Goal: Task Accomplishment & Management: Manage account settings

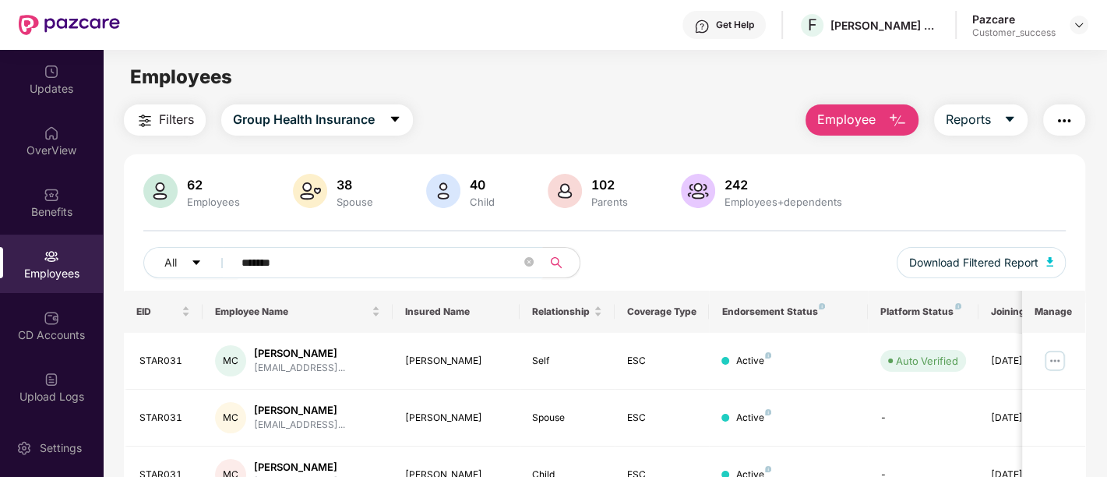
scroll to position [55, 0]
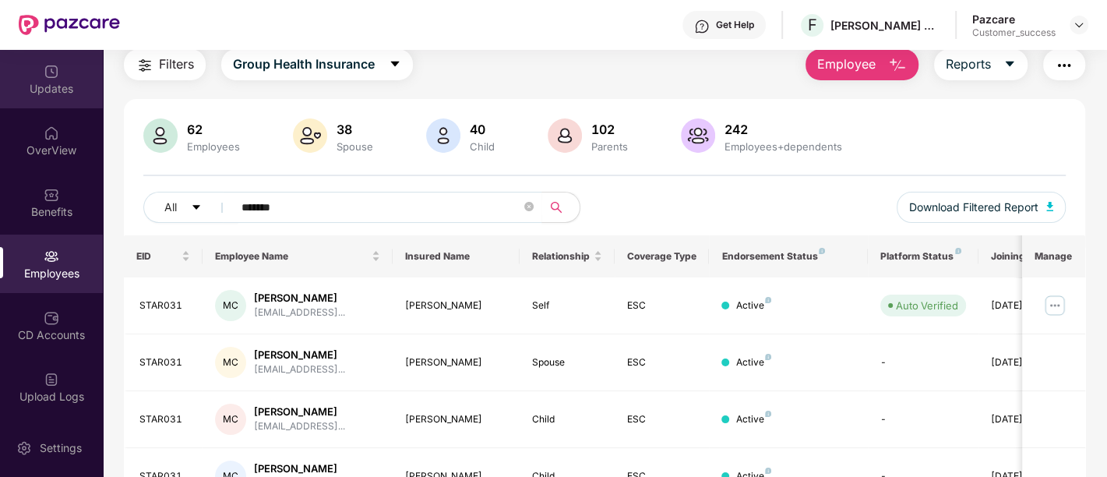
click at [39, 85] on div "Updates" at bounding box center [51, 89] width 103 height 16
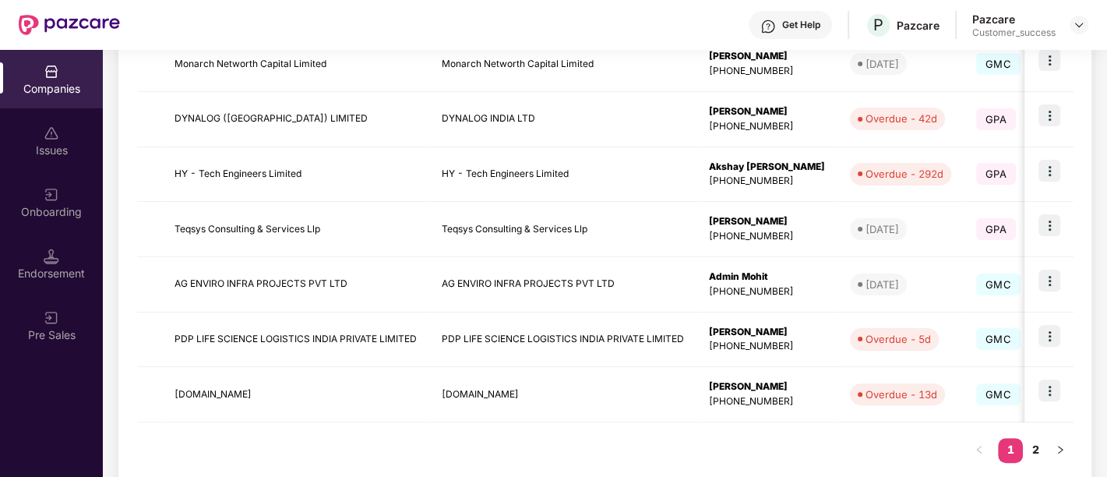
scroll to position [478, 0]
click at [1036, 449] on link "2" at bounding box center [1035, 447] width 25 height 23
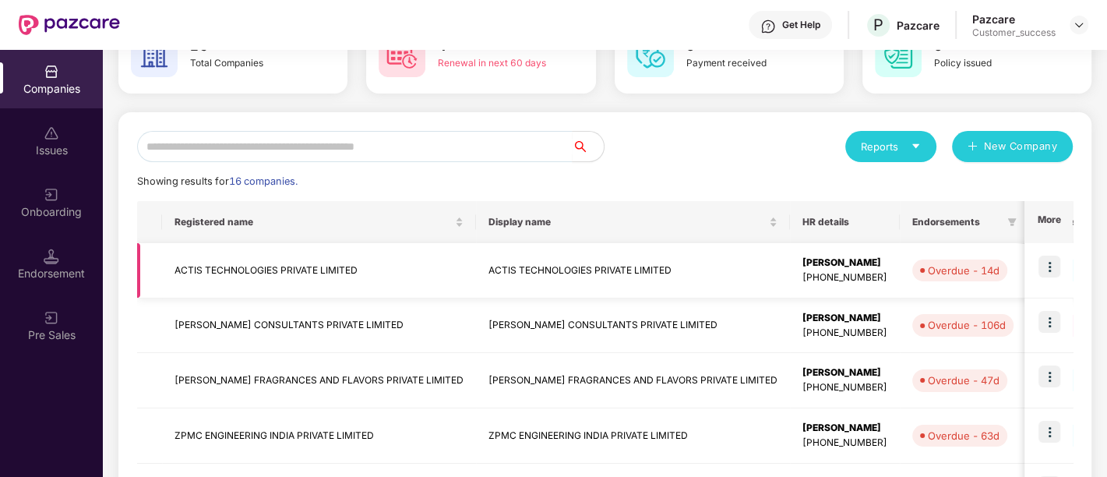
scroll to position [104, 0]
click at [309, 276] on td "ACTIS TECHNOLOGIES PRIVATE LIMITED" at bounding box center [319, 271] width 314 height 55
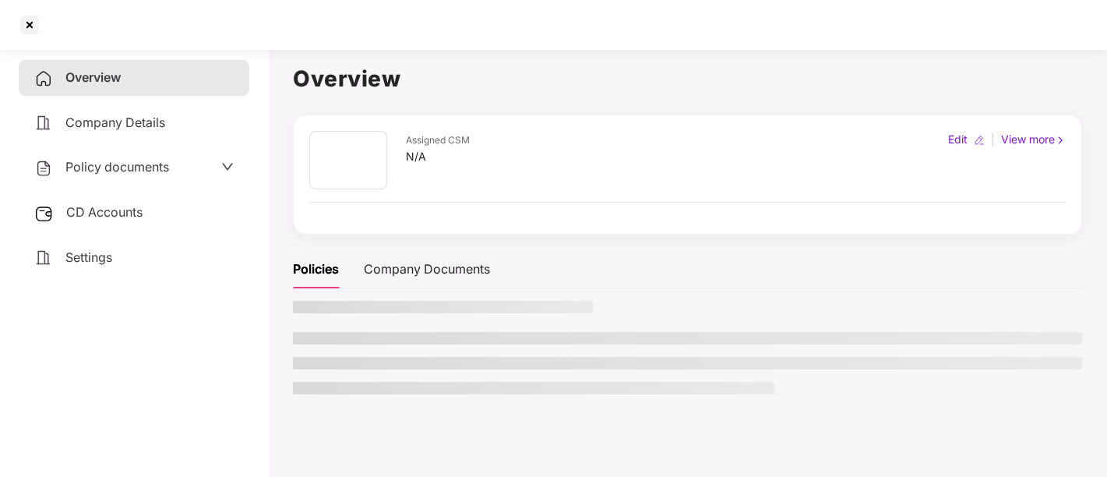
click at [309, 276] on div "Policies" at bounding box center [316, 269] width 46 height 19
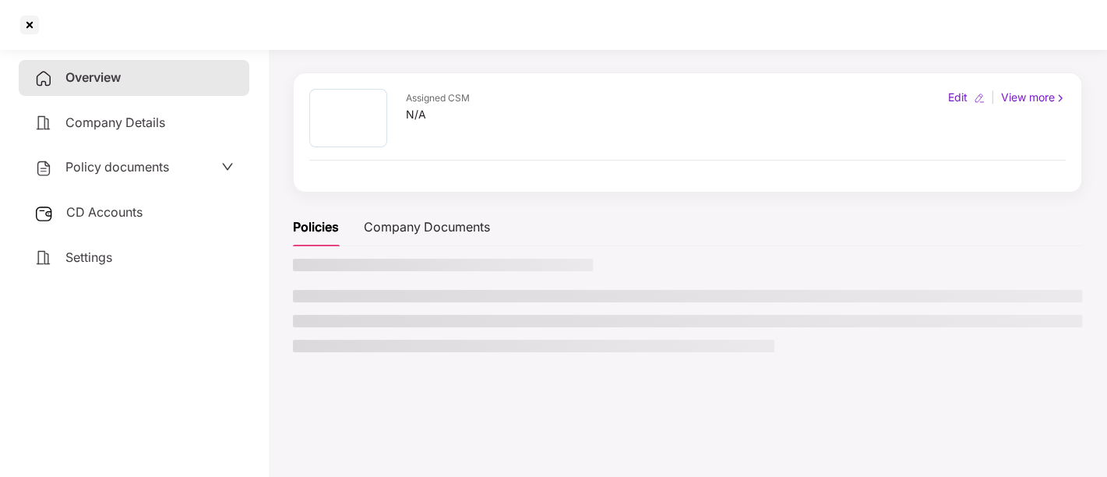
scroll to position [0, 0]
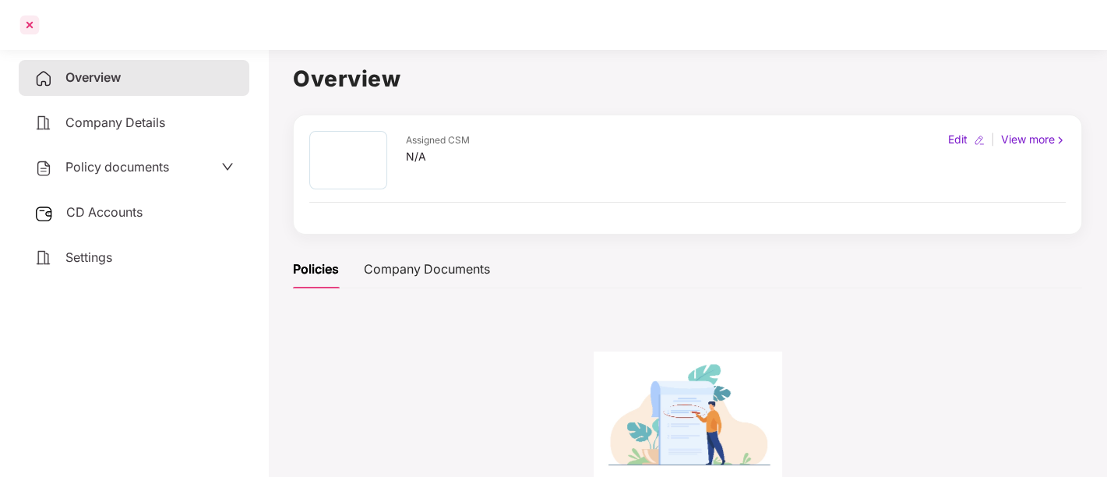
click at [26, 28] on div at bounding box center [29, 24] width 25 height 25
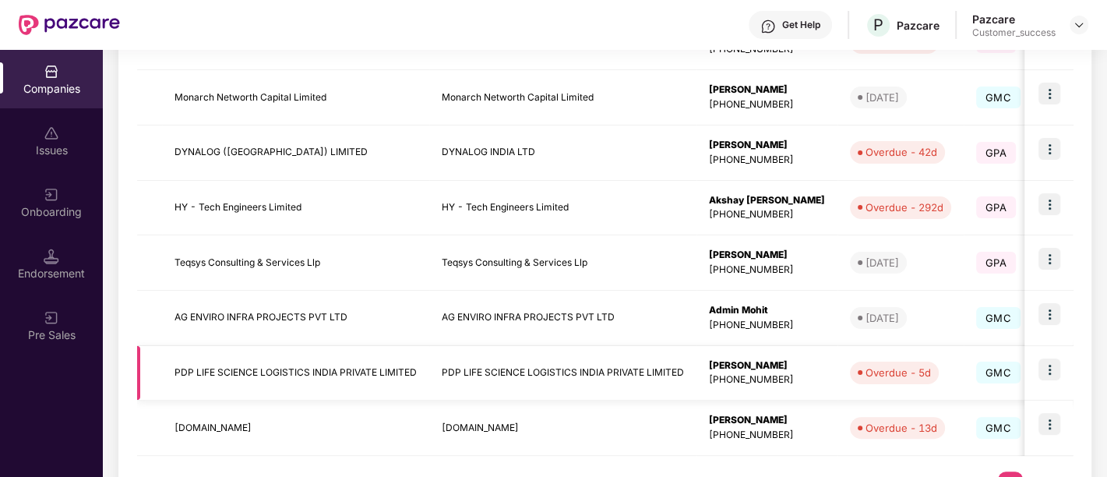
scroll to position [506, 0]
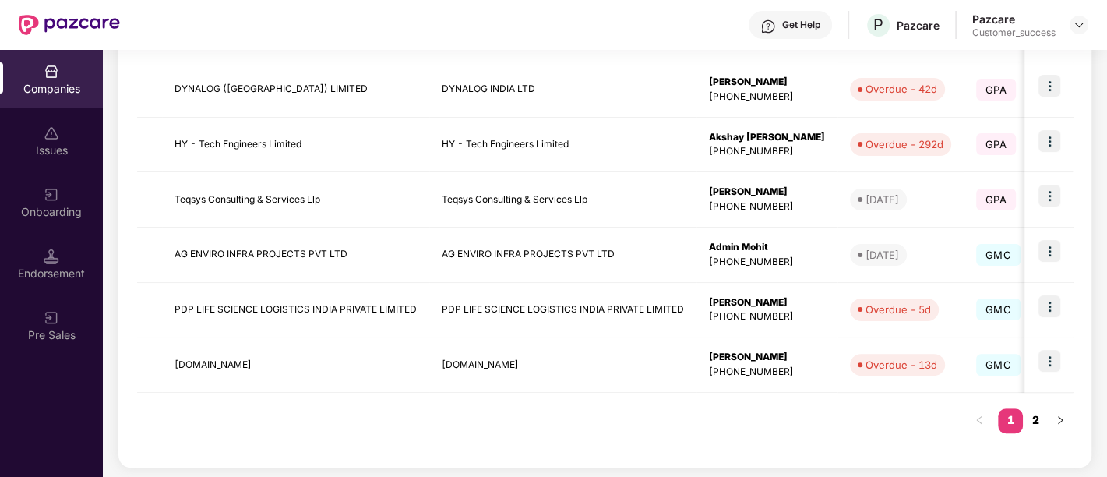
click at [1037, 411] on link "2" at bounding box center [1035, 419] width 25 height 23
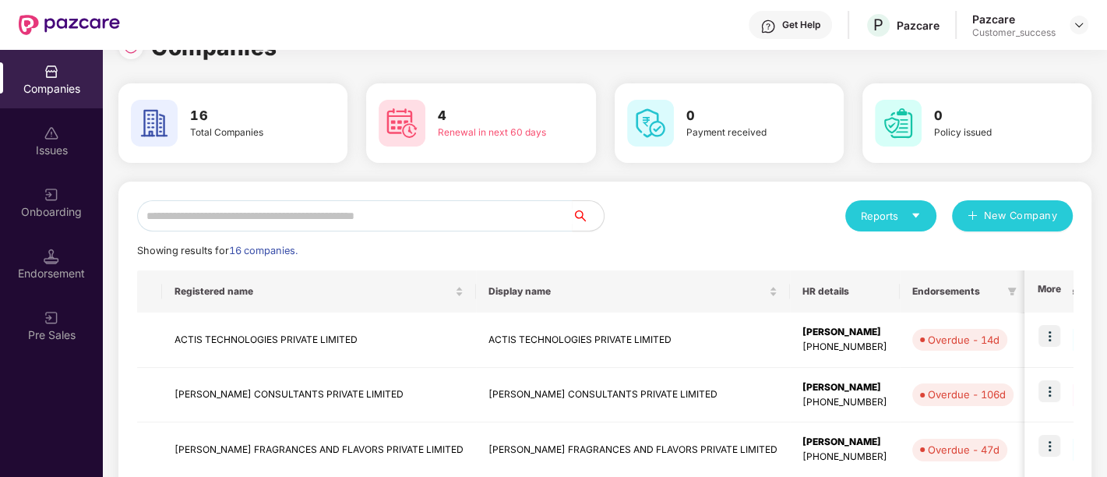
scroll to position [0, 0]
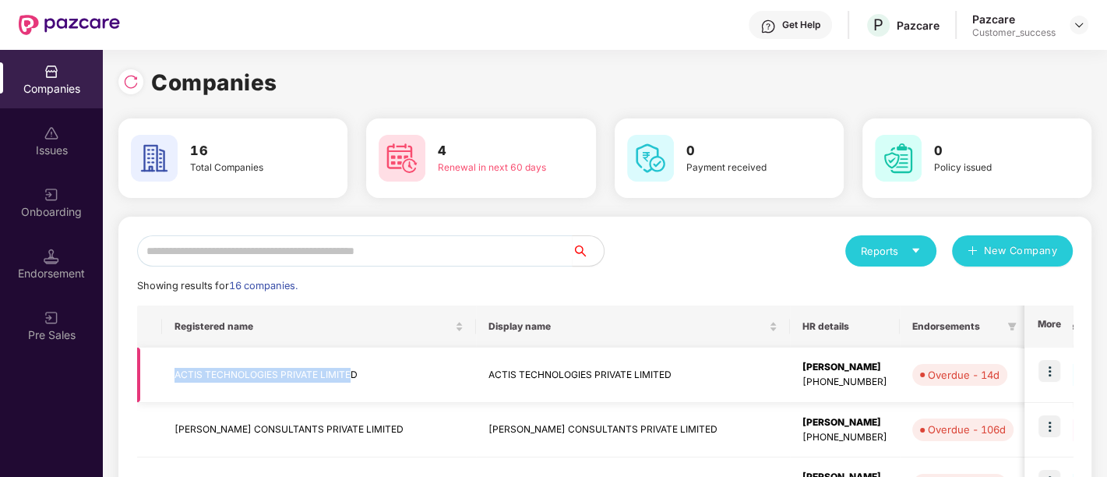
drag, startPoint x: 350, startPoint y: 372, endPoint x: 165, endPoint y: 370, distance: 184.7
click at [165, 370] on td "ACTIS TECHNOLOGIES PRIVATE LIMITED" at bounding box center [319, 375] width 314 height 55
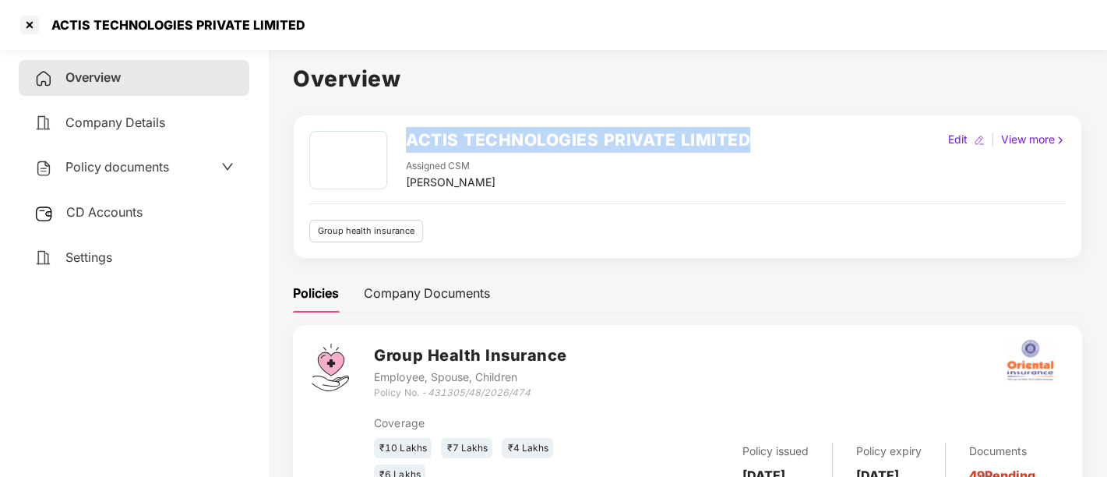
drag, startPoint x: 747, startPoint y: 140, endPoint x: 409, endPoint y: 148, distance: 337.6
click at [409, 148] on h2 "ACTIS TECHNOLOGIES PRIVATE LIMITED" at bounding box center [578, 140] width 344 height 26
copy h2 "ACTIS TECHNOLOGIES PRIVATE LIMITED"
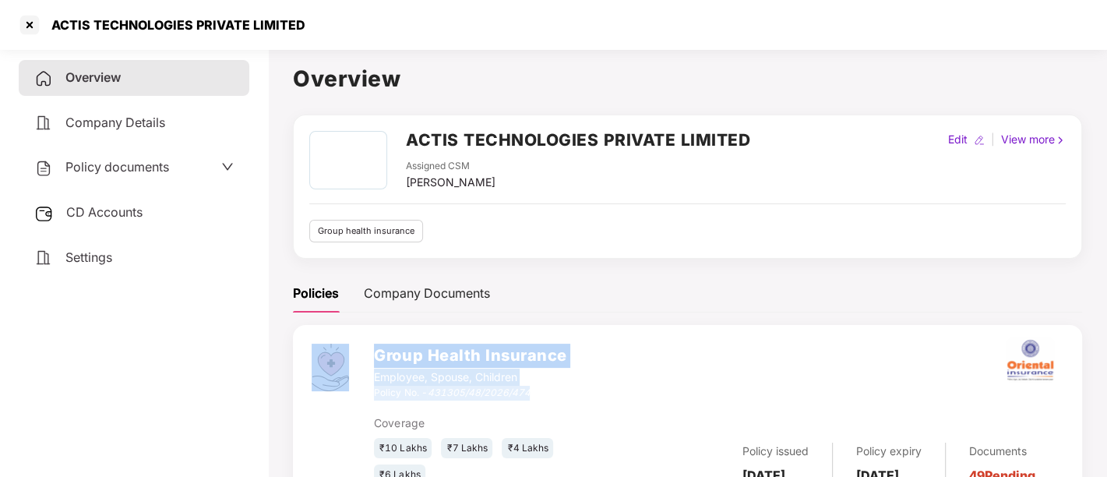
drag, startPoint x: 372, startPoint y: 393, endPoint x: 536, endPoint y: 397, distance: 164.5
click at [536, 397] on div "Group Health Insurance Employee, Spouse, Children Policy No. - 431305/48/2026/4…" at bounding box center [688, 414] width 790 height 179
click at [536, 397] on div "Policy No. - 431305/48/2026/474" at bounding box center [470, 393] width 193 height 15
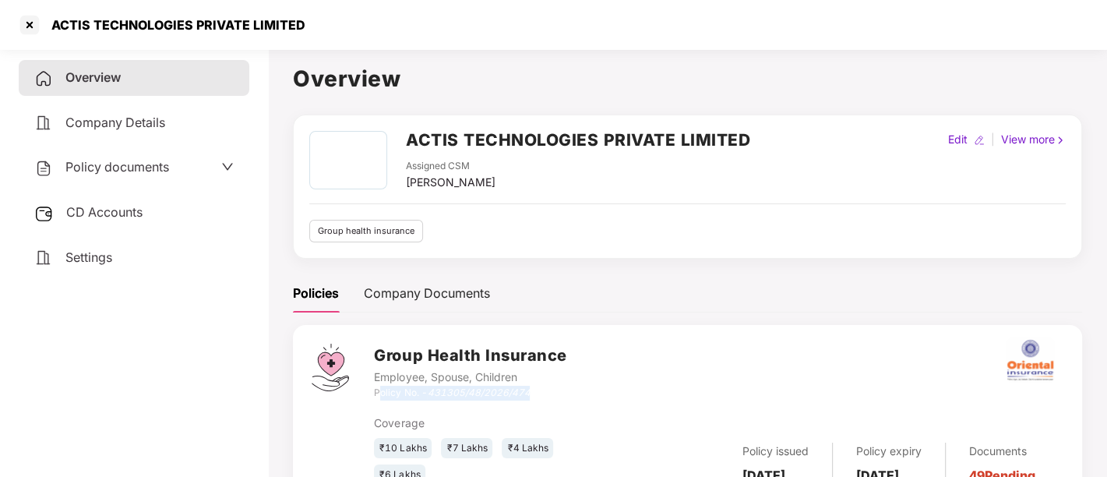
drag, startPoint x: 535, startPoint y: 389, endPoint x: 380, endPoint y: 394, distance: 155.2
click at [380, 394] on div "Policy No. - 431305/48/2026/474" at bounding box center [470, 393] width 193 height 15
copy div "Policy No. - 431305/48/2026/474"
click at [22, 19] on div at bounding box center [29, 24] width 25 height 25
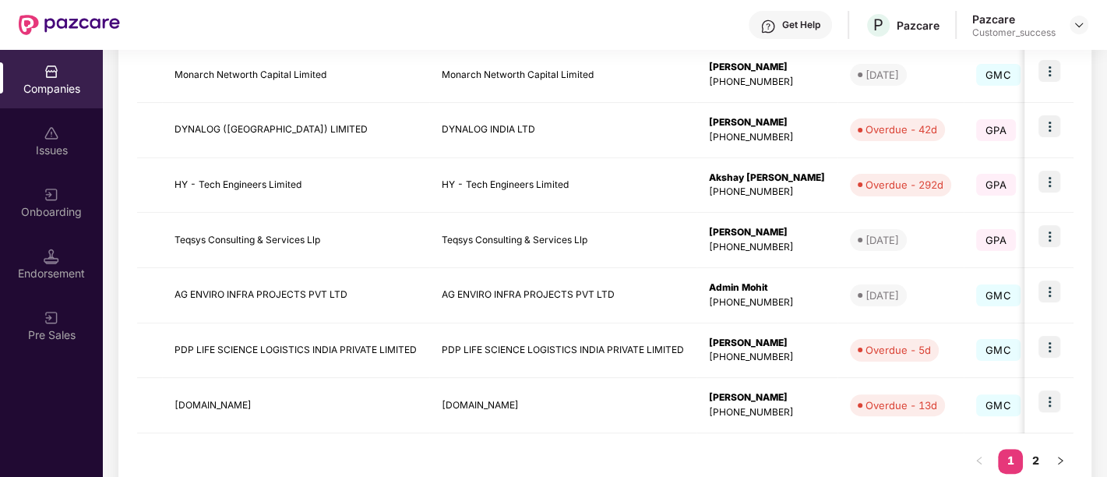
scroll to position [506, 0]
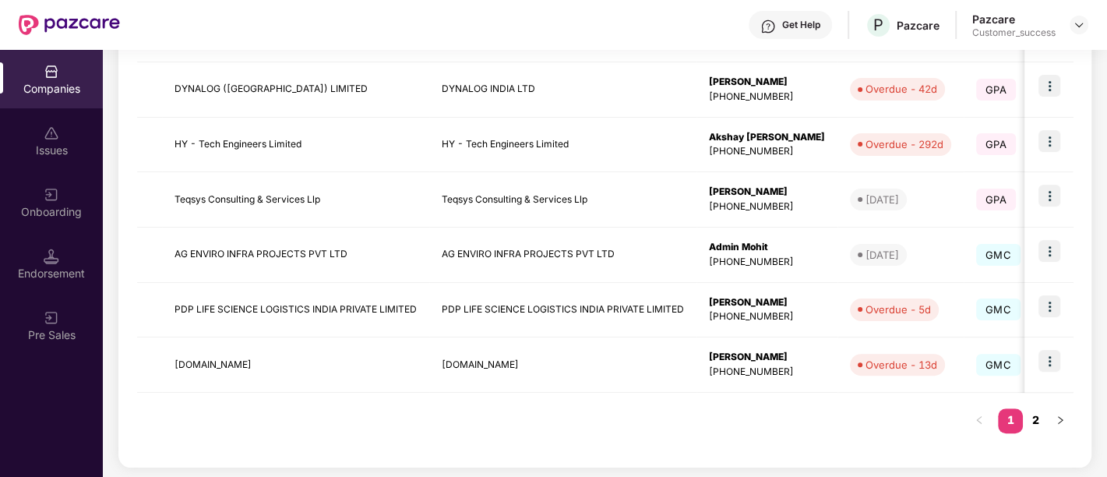
click at [1030, 417] on link "2" at bounding box center [1035, 419] width 25 height 23
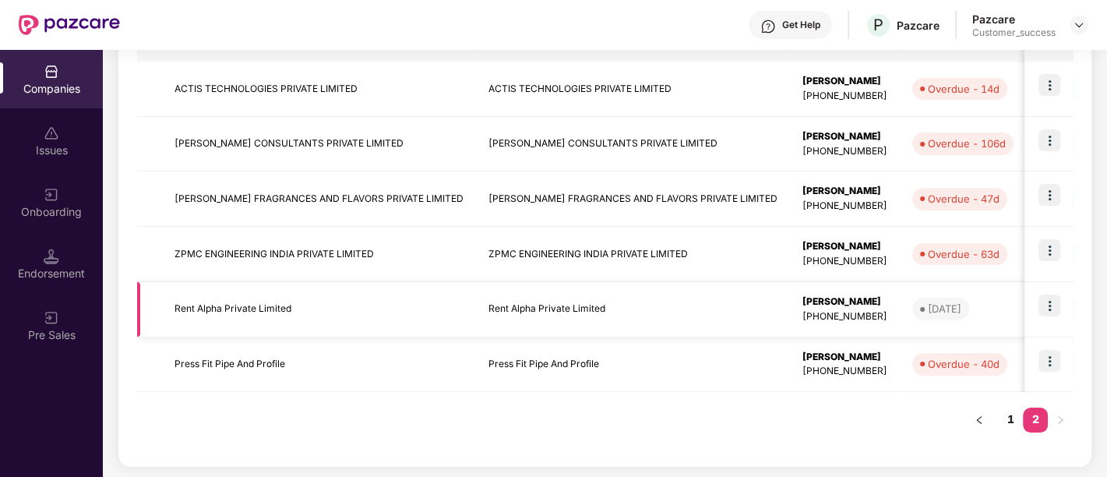
scroll to position [262, 0]
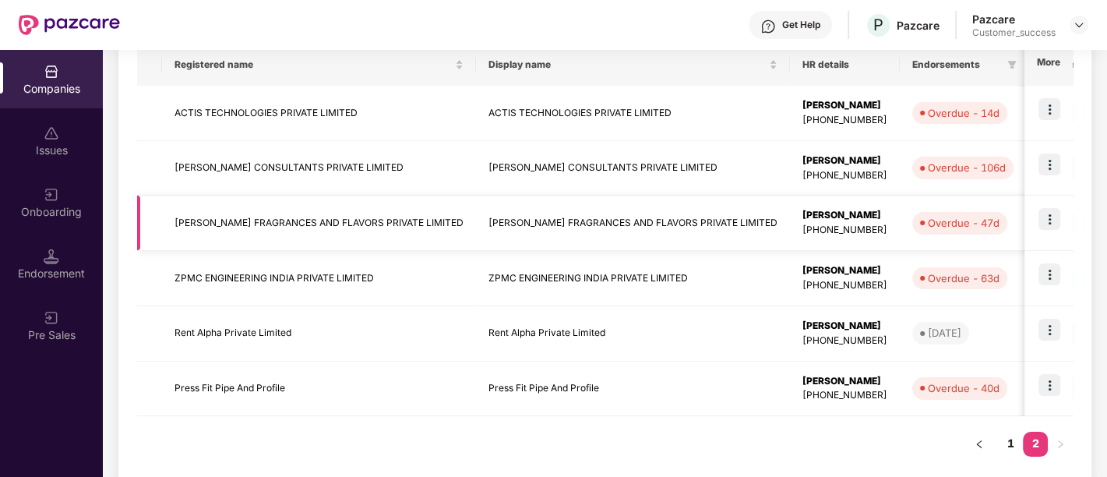
click at [390, 221] on td "AARAV FRAGRANCES AND FLAVORS PRIVATE LIMITED" at bounding box center [319, 223] width 314 height 55
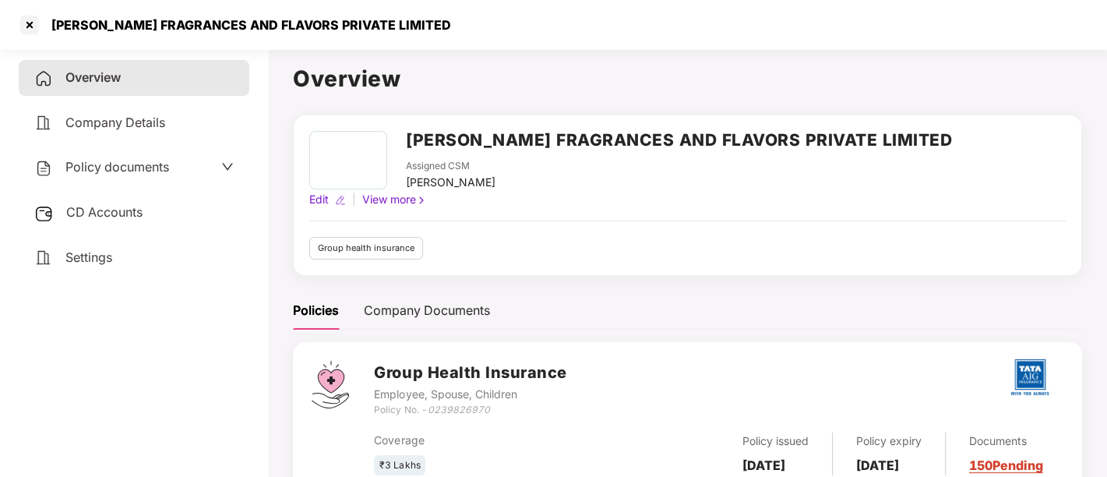
drag, startPoint x: 409, startPoint y: 140, endPoint x: 857, endPoint y: 184, distance: 449.5
click at [857, 184] on div "AARAV FRAGRANCES AND FLAVORS PRIVATE LIMITED Assigned CSM Pramila Shinde" at bounding box center [679, 161] width 546 height 60
click at [873, 133] on div "AARAV FRAGRANCES AND FLAVORS PRIVATE LIMITED Assigned CSM Pramila Shinde Edit |…" at bounding box center [687, 169] width 757 height 77
click at [819, 142] on h2 "AARAV FRAGRANCES AND FLAVORS PRIVATE LIMITED" at bounding box center [679, 140] width 546 height 26
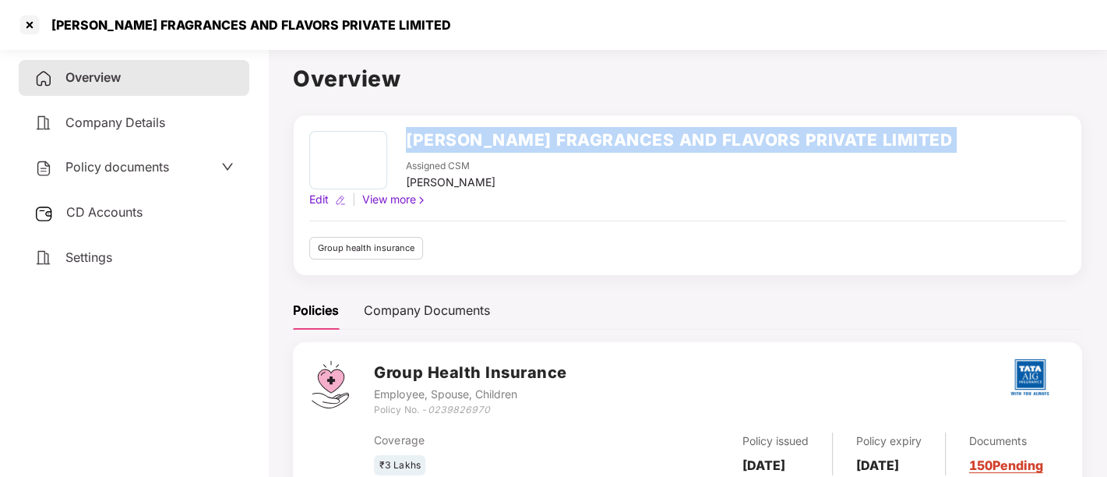
click at [819, 142] on h2 "AARAV FRAGRANCES AND FLAVORS PRIVATE LIMITED" at bounding box center [679, 140] width 546 height 26
copy h2 "AARAV FRAGRANCES AND FLAVORS PRIVATE LIMITED"
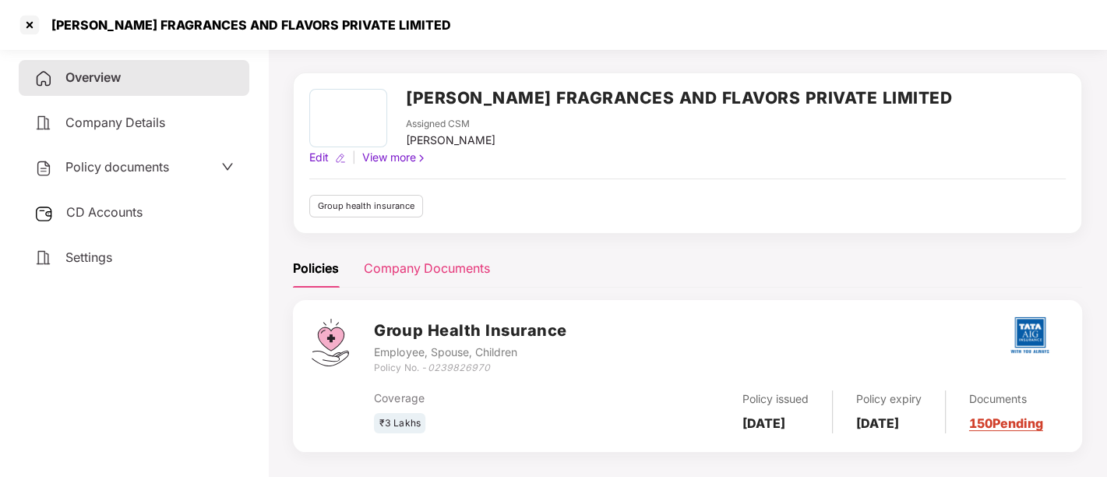
click at [438, 319] on h3 "Group Health Insurance" at bounding box center [470, 331] width 193 height 24
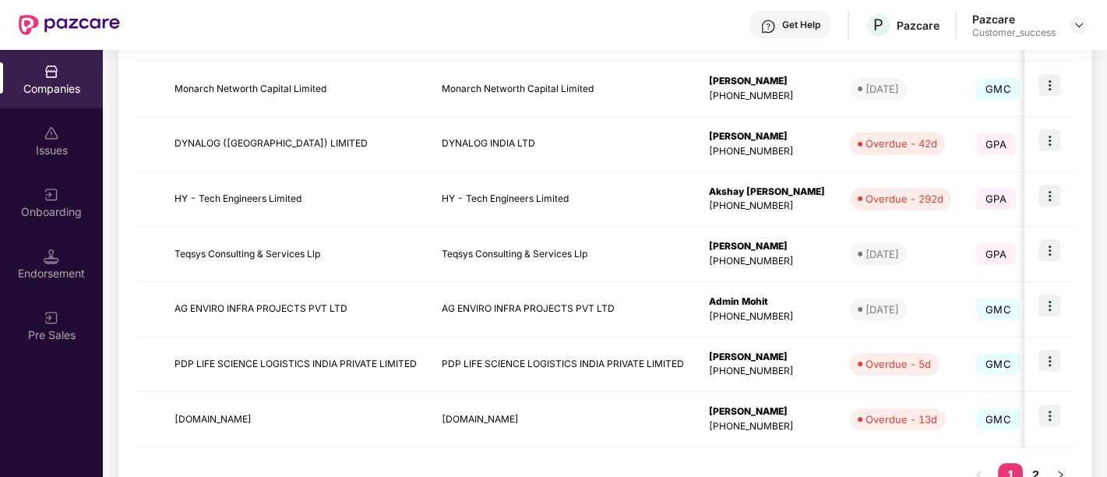
scroll to position [452, 0]
click at [1040, 472] on link "2" at bounding box center [1035, 473] width 25 height 23
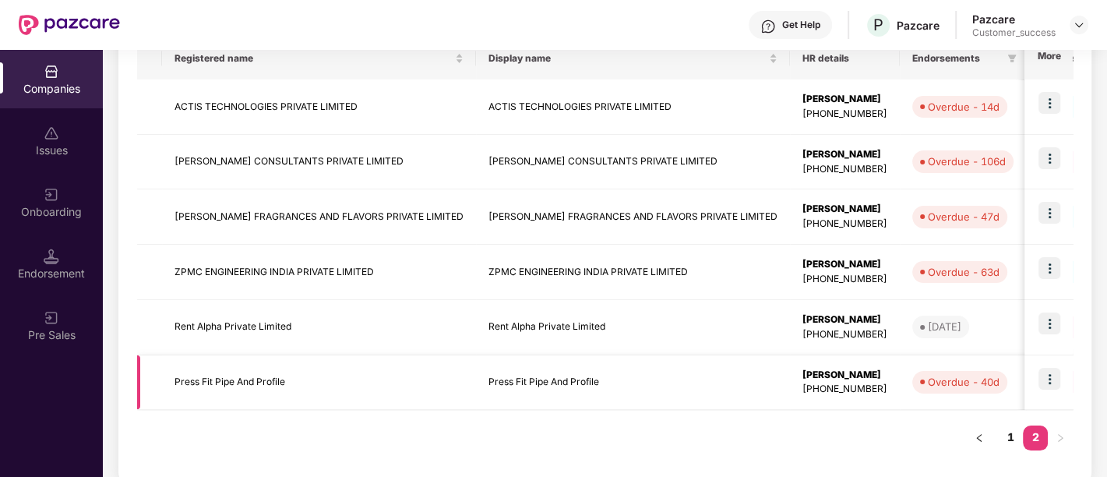
scroll to position [270, 0]
click at [980, 436] on icon "left" at bounding box center [979, 437] width 5 height 8
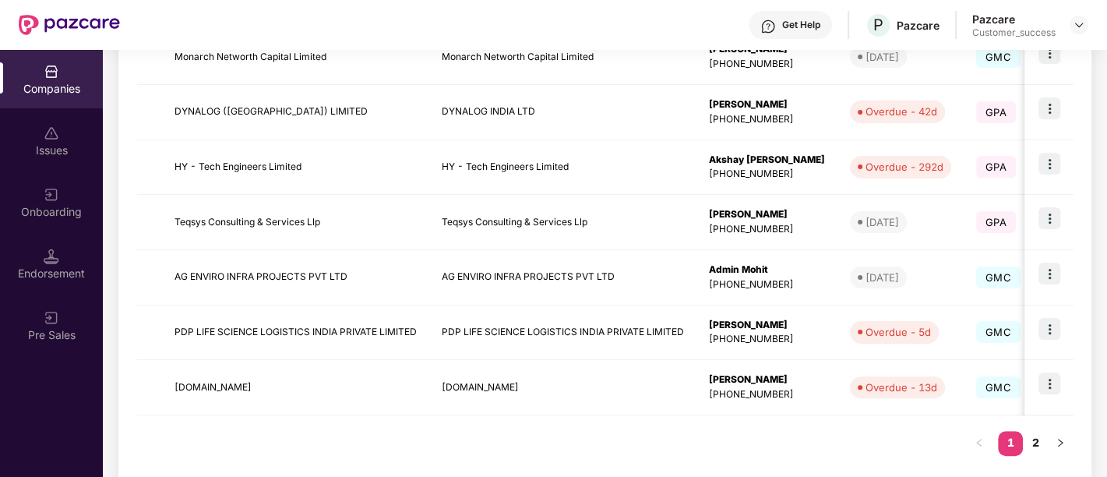
scroll to position [506, 0]
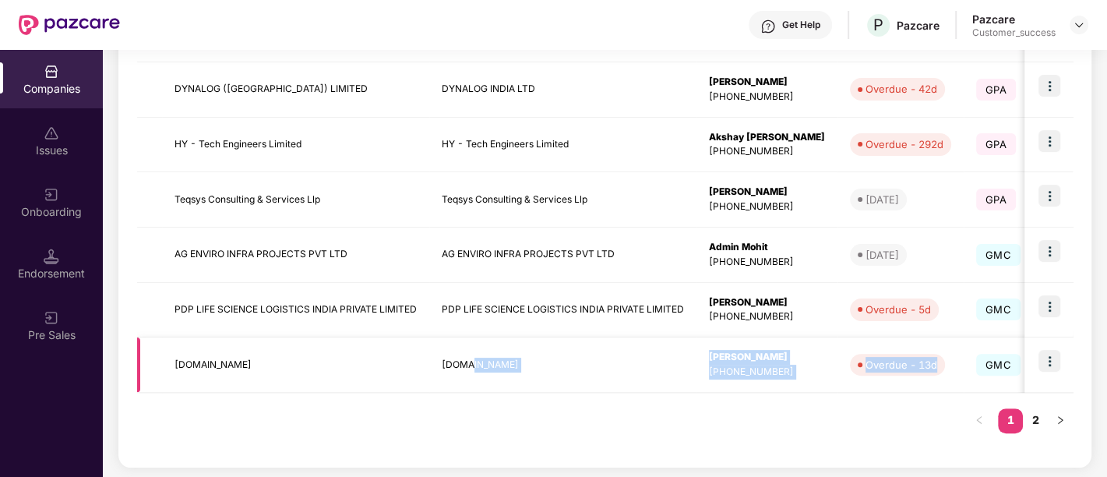
drag, startPoint x: 606, startPoint y: 369, endPoint x: 1065, endPoint y: 377, distance: 459.9
click at [1065, 377] on tr "5X.Co 5X.Co Carlo Engracia +919696030779 Overdue - 13d GMC 30 Oct 2025 0 ₹6,02,…" at bounding box center [975, 364] width 1676 height 55
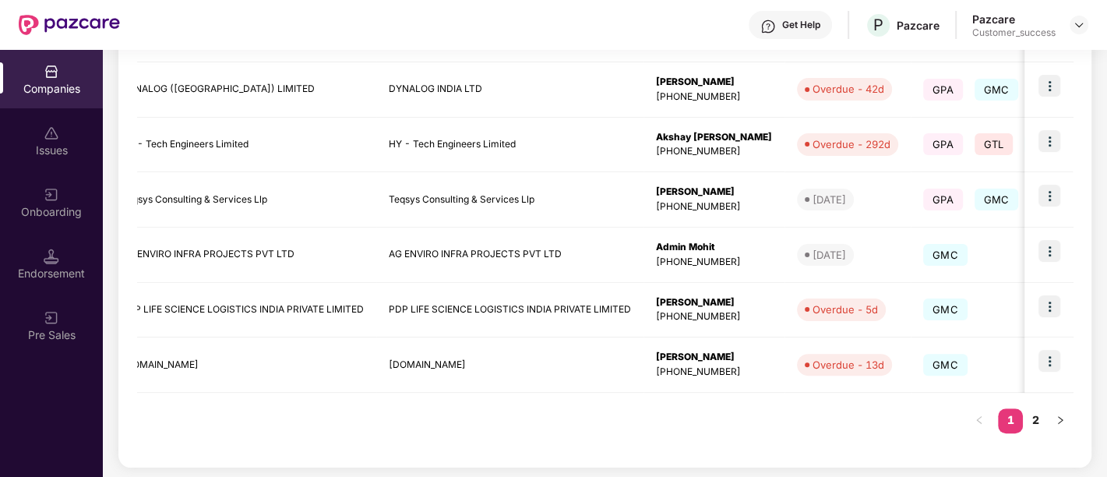
scroll to position [0, 0]
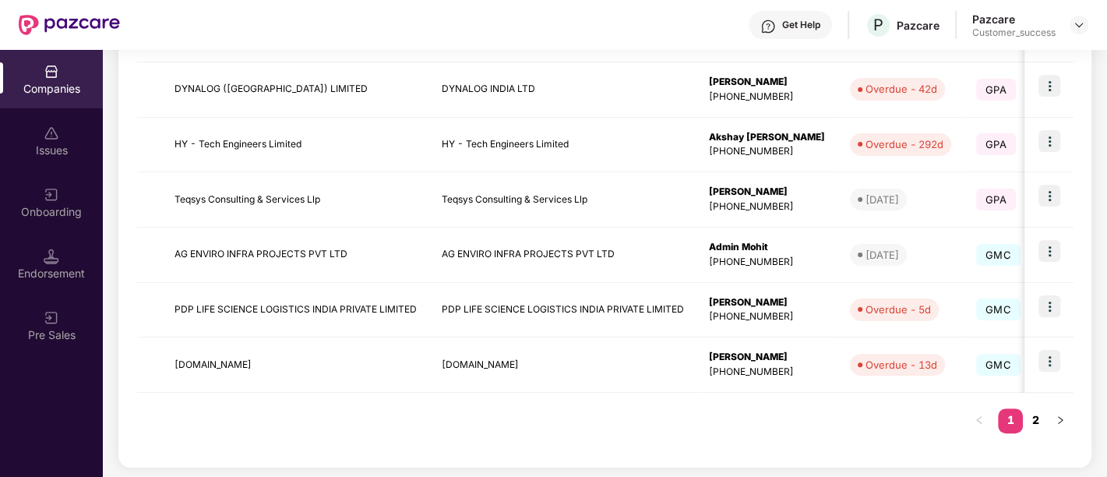
click at [1038, 415] on link "2" at bounding box center [1035, 419] width 25 height 23
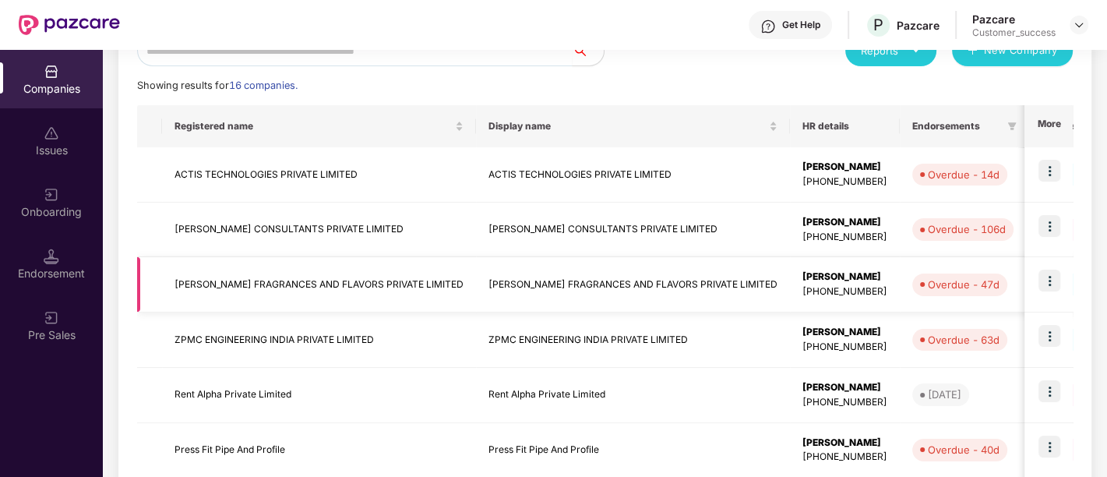
scroll to position [198, 0]
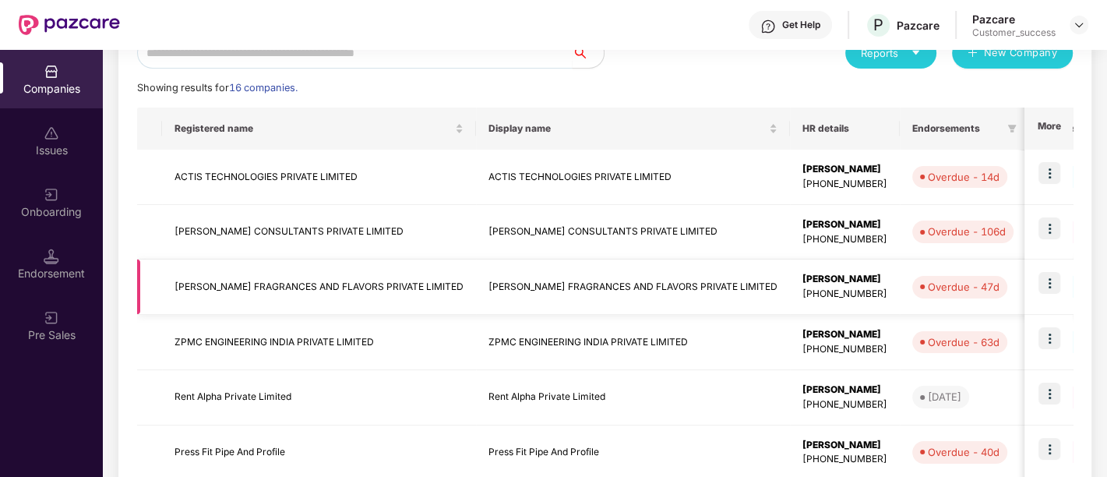
click at [386, 290] on td "AARAV FRAGRANCES AND FLAVORS PRIVATE LIMITED" at bounding box center [319, 287] width 314 height 55
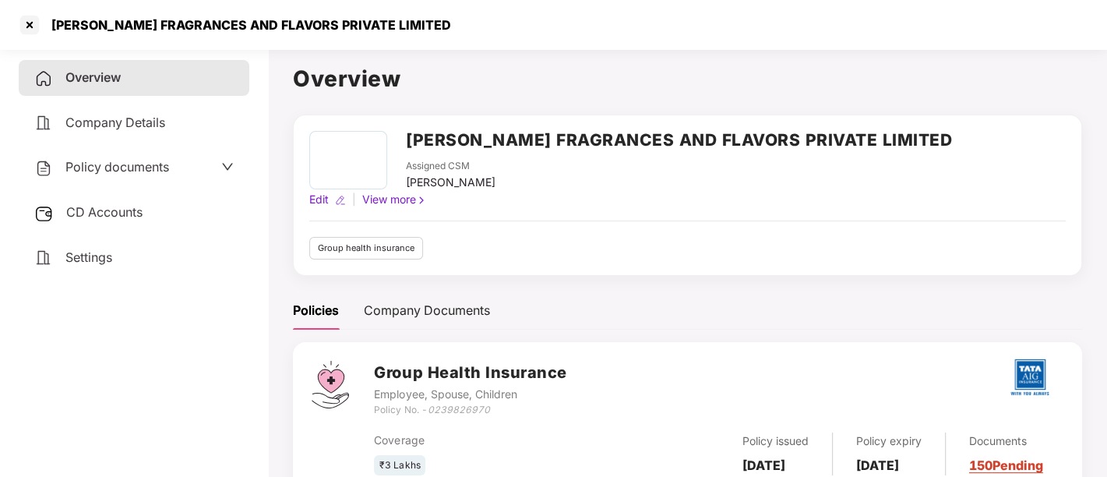
click at [577, 139] on h2 "AARAV FRAGRANCES AND FLAVORS PRIVATE LIMITED" at bounding box center [679, 140] width 546 height 26
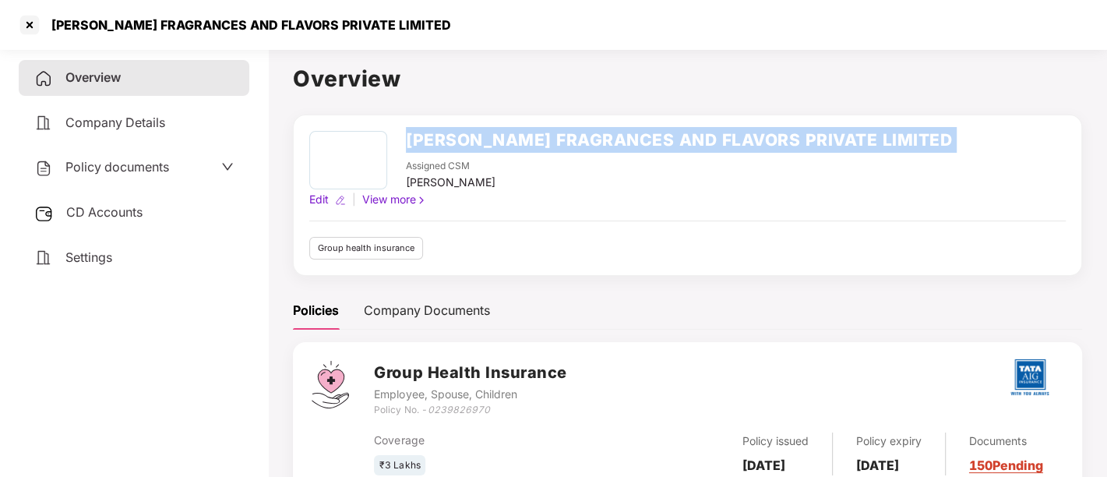
click at [577, 139] on h2 "AARAV FRAGRANCES AND FLAVORS PRIVATE LIMITED" at bounding box center [679, 140] width 546 height 26
copy h2 "AARAV FRAGRANCES AND FLAVORS PRIVATE LIMITED"
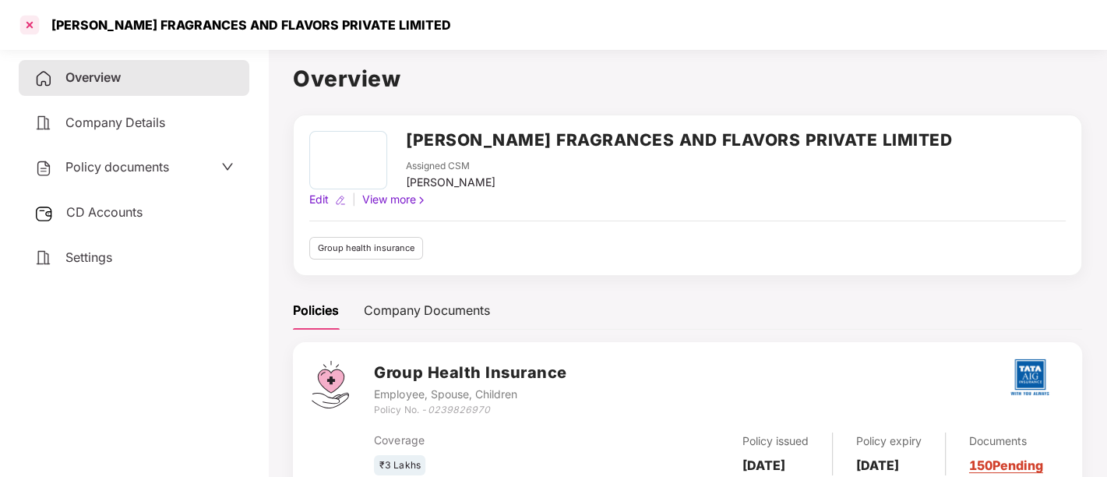
click at [29, 30] on div at bounding box center [29, 24] width 25 height 25
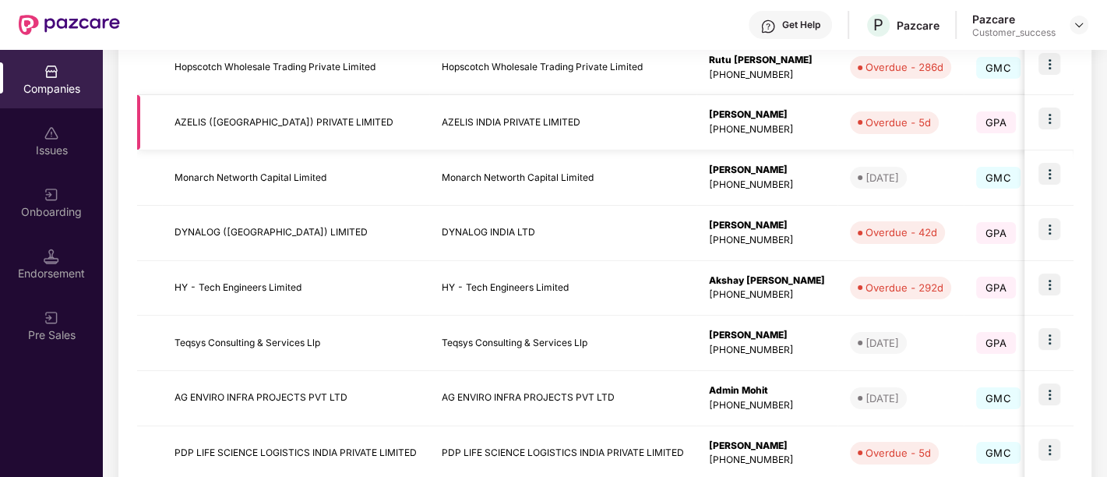
scroll to position [506, 0]
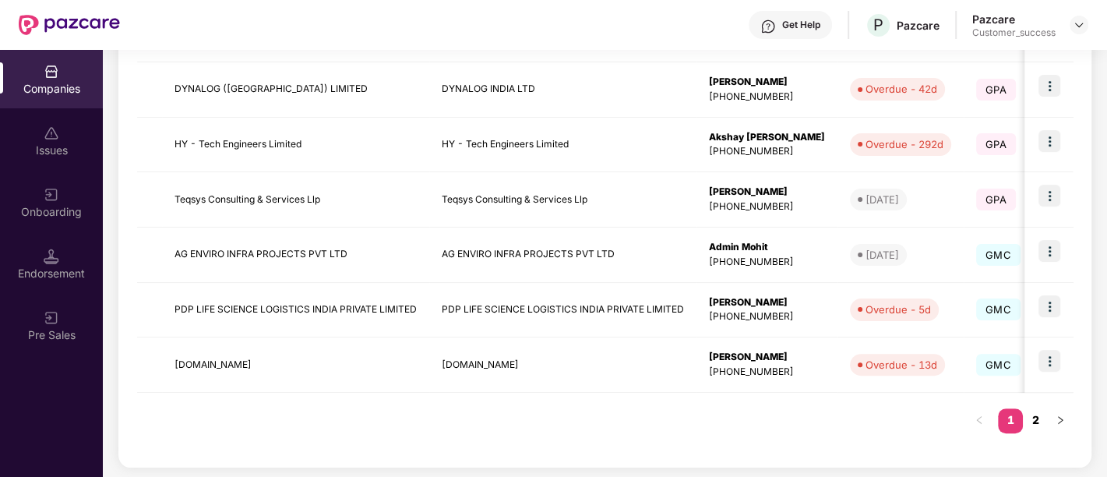
click at [1037, 424] on link "2" at bounding box center [1035, 419] width 25 height 23
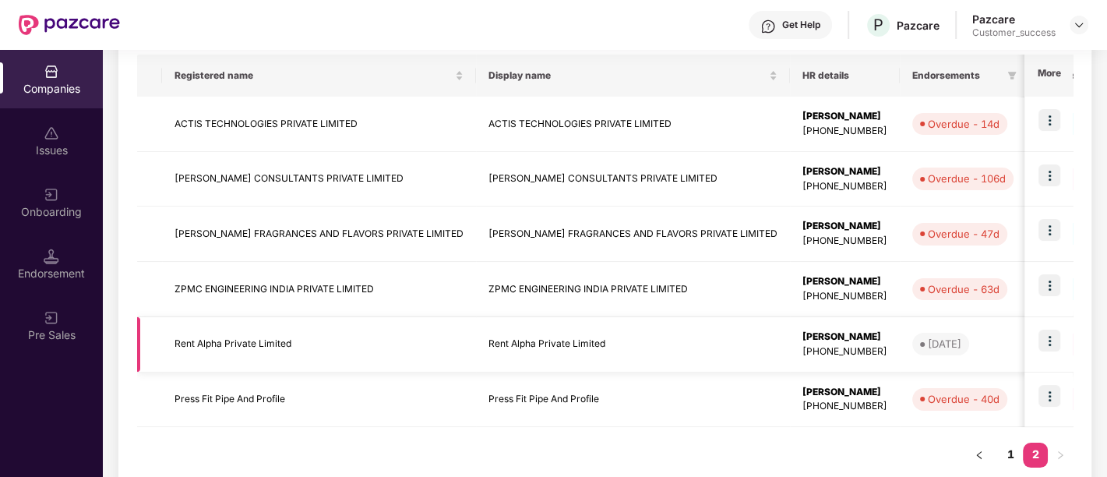
scroll to position [286, 0]
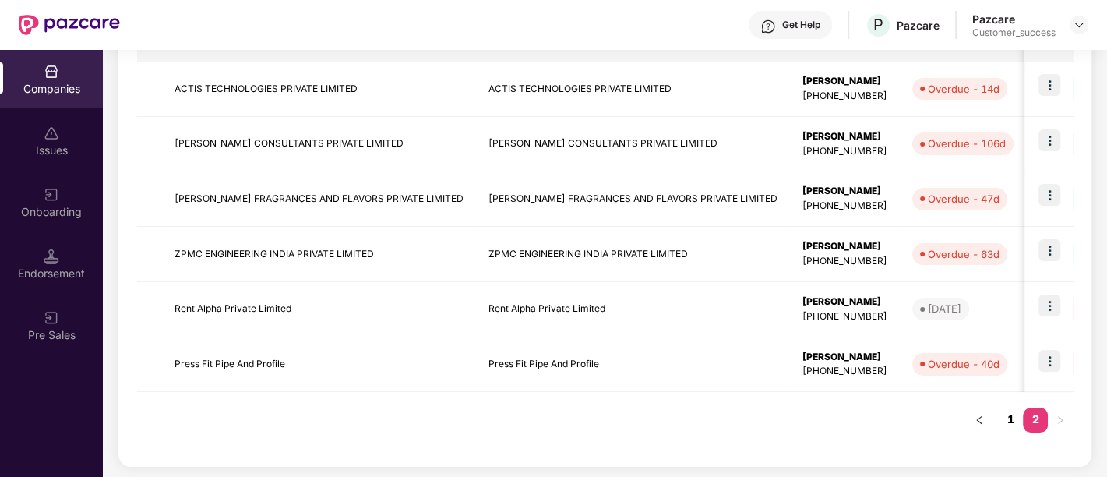
click at [1012, 419] on link "1" at bounding box center [1010, 419] width 25 height 23
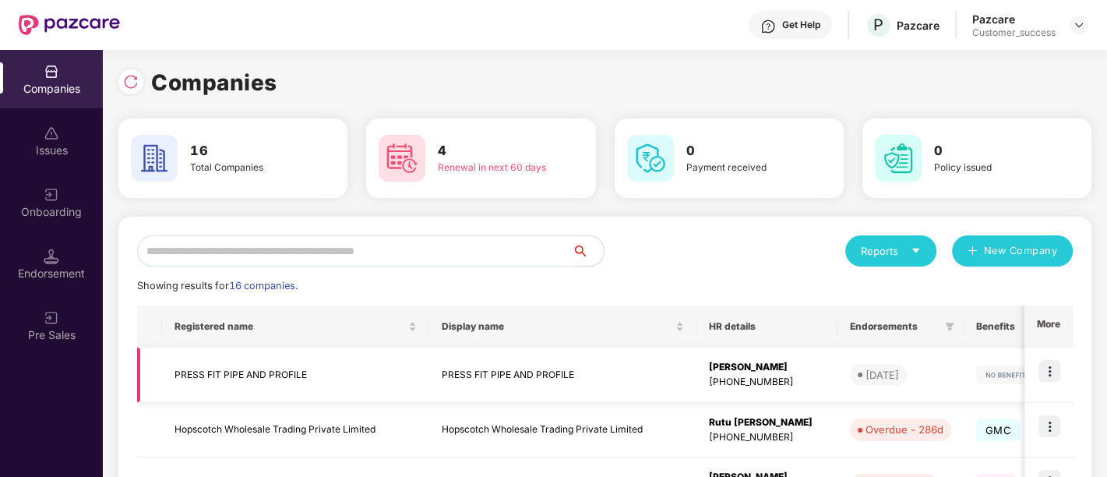
scroll to position [228, 0]
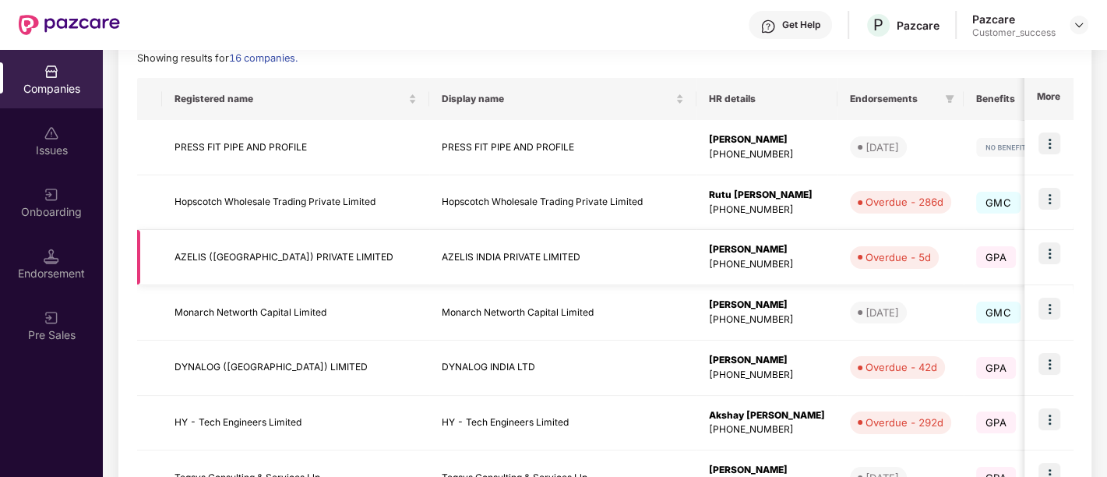
click at [1050, 253] on img at bounding box center [1050, 253] width 22 height 22
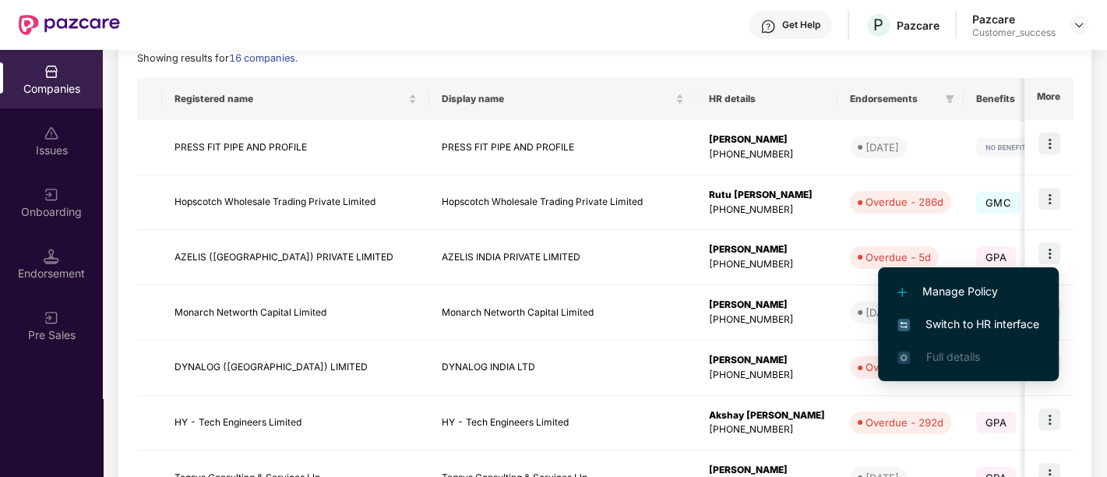
click at [956, 321] on span "Switch to HR interface" at bounding box center [969, 324] width 142 height 17
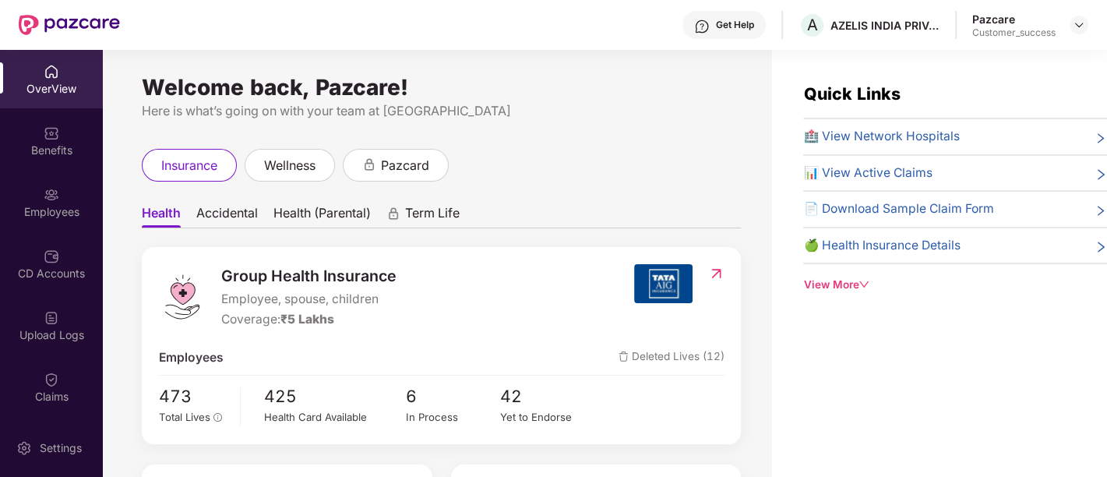
click at [26, 94] on div "OverView" at bounding box center [51, 89] width 103 height 16
click at [76, 200] on div "Employees" at bounding box center [51, 202] width 103 height 58
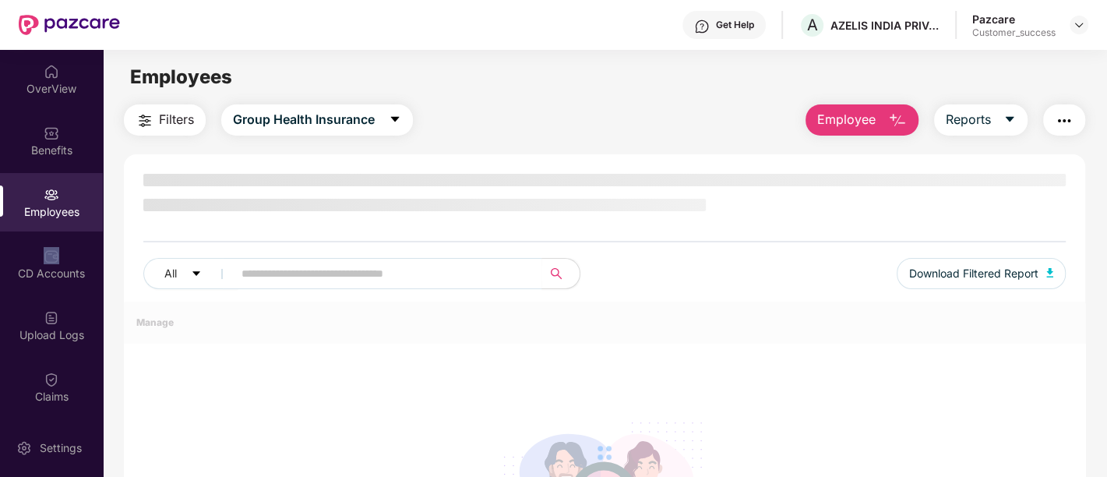
click at [76, 200] on div "Employees" at bounding box center [51, 202] width 103 height 58
click at [489, 276] on input "text" at bounding box center [382, 273] width 280 height 23
paste input "*****"
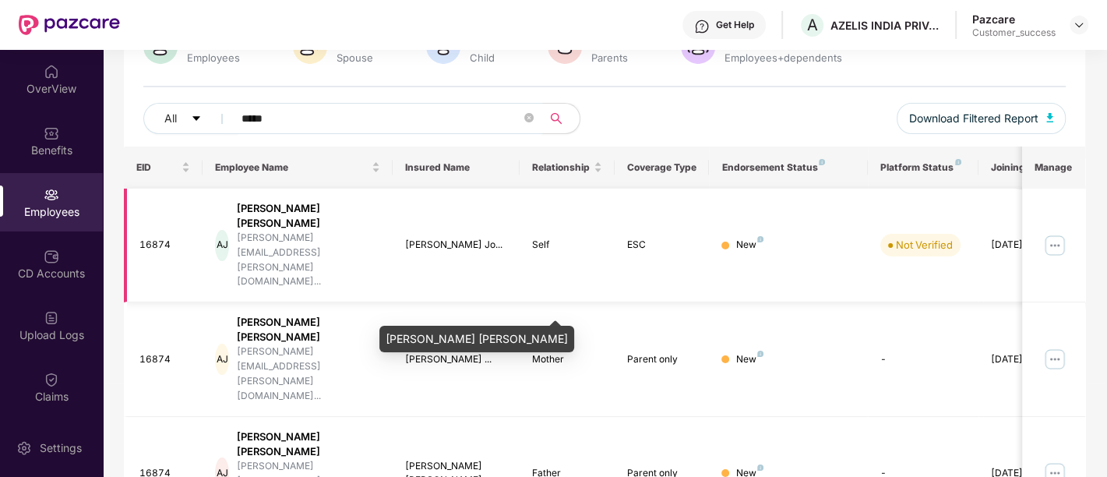
scroll to position [147, 0]
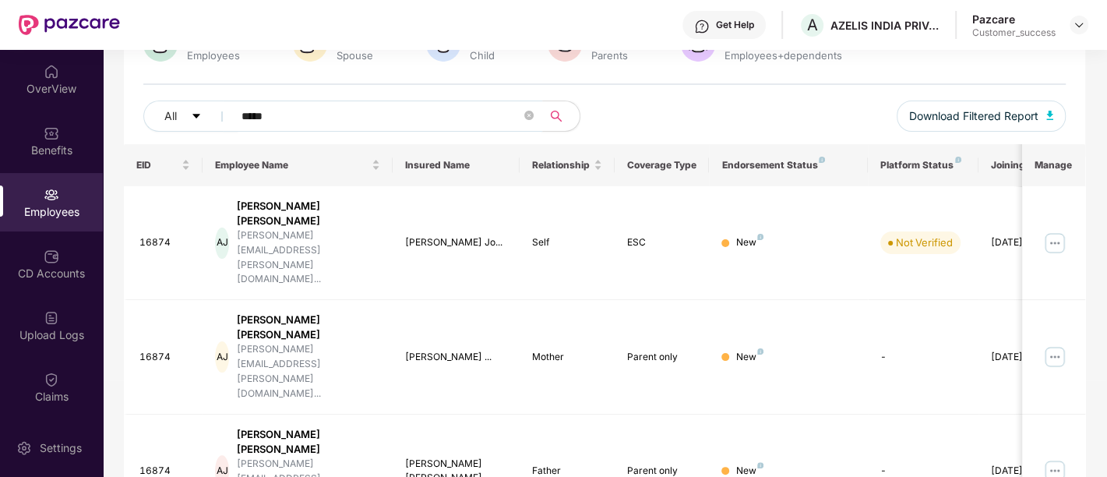
click at [258, 112] on input "*****" at bounding box center [382, 115] width 280 height 23
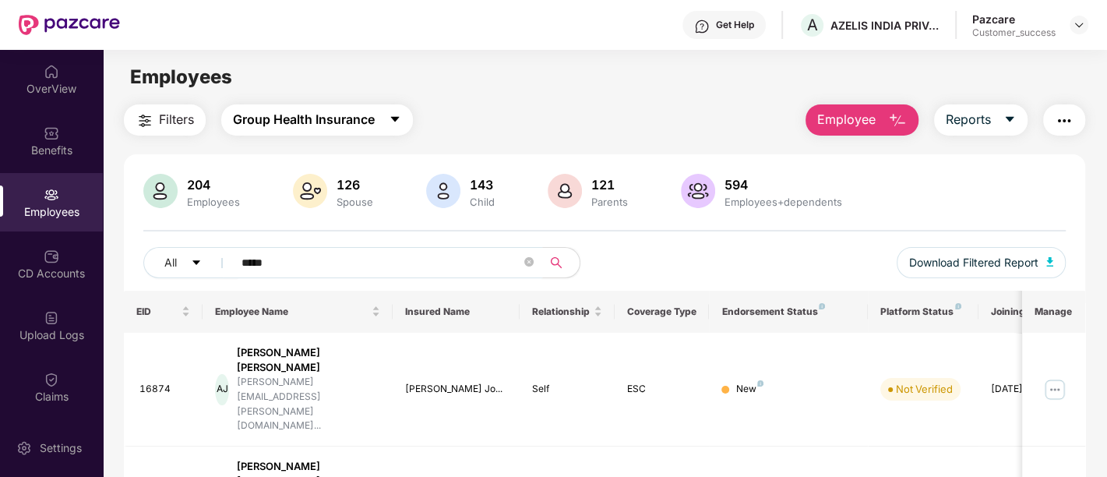
click at [394, 129] on button "Group Health Insurance" at bounding box center [317, 119] width 192 height 31
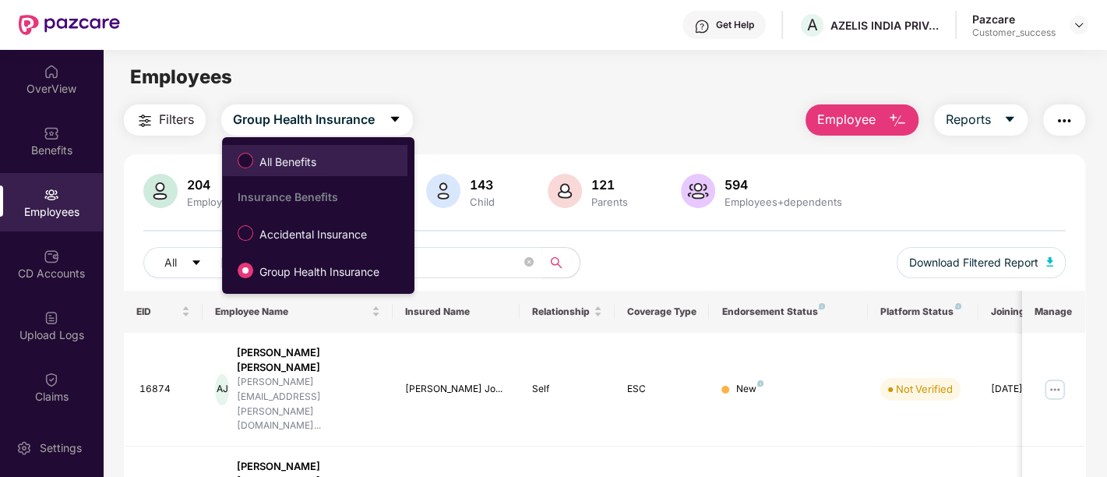
click at [291, 154] on span "All Benefits" at bounding box center [287, 162] width 69 height 17
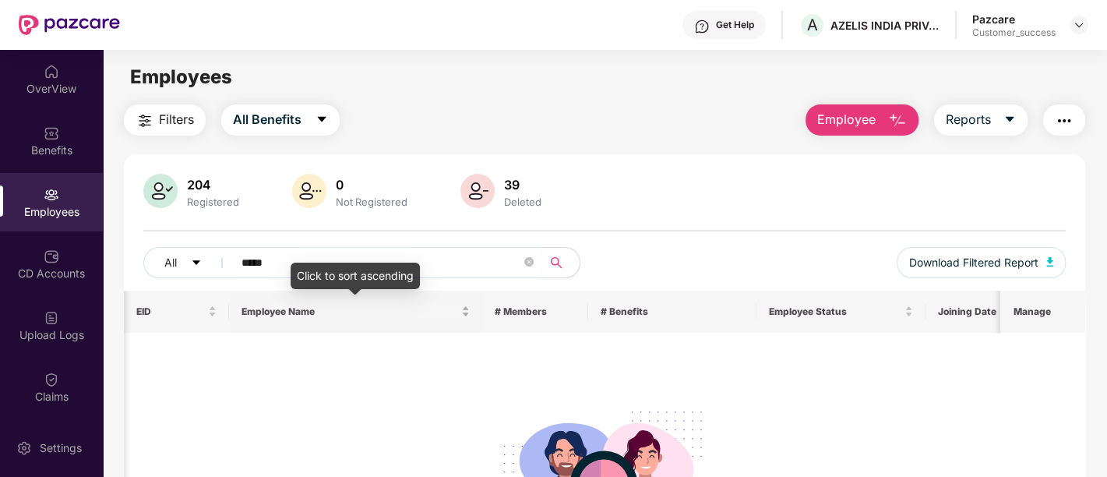
scroll to position [0, 12]
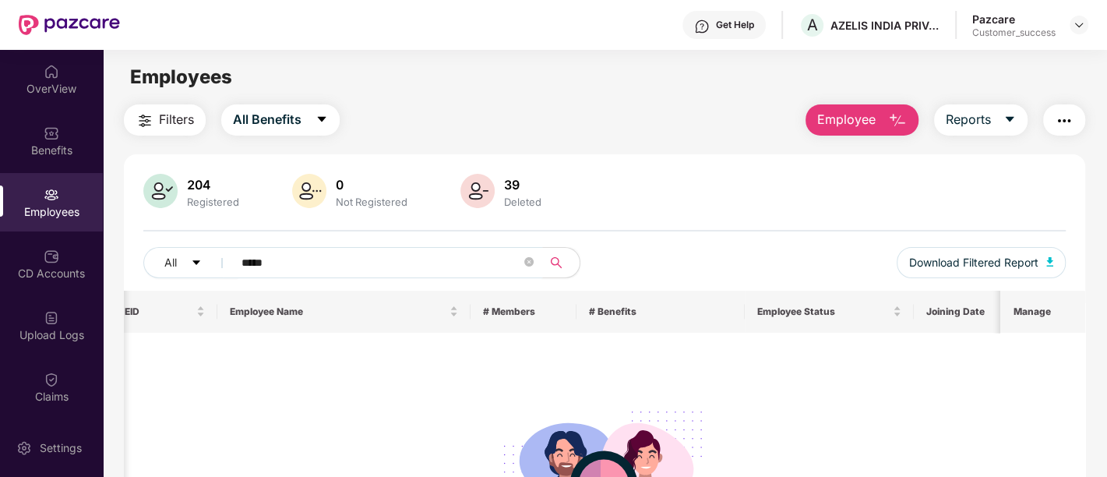
click at [263, 260] on input "*****" at bounding box center [382, 262] width 280 height 23
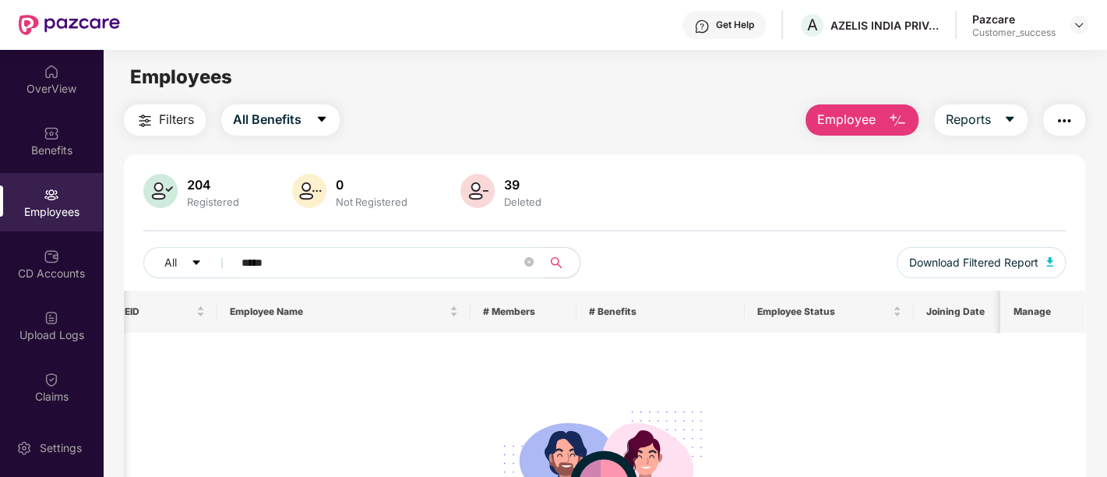
click at [263, 260] on input "*****" at bounding box center [382, 262] width 280 height 23
click at [319, 129] on button "All Benefits" at bounding box center [280, 119] width 118 height 31
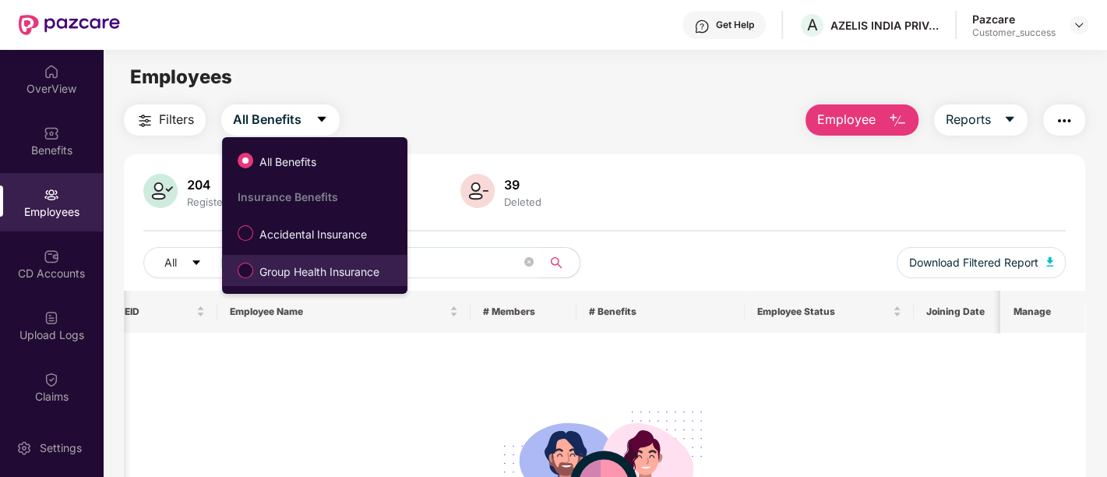
click at [302, 277] on span "Group Health Insurance" at bounding box center [319, 271] width 132 height 17
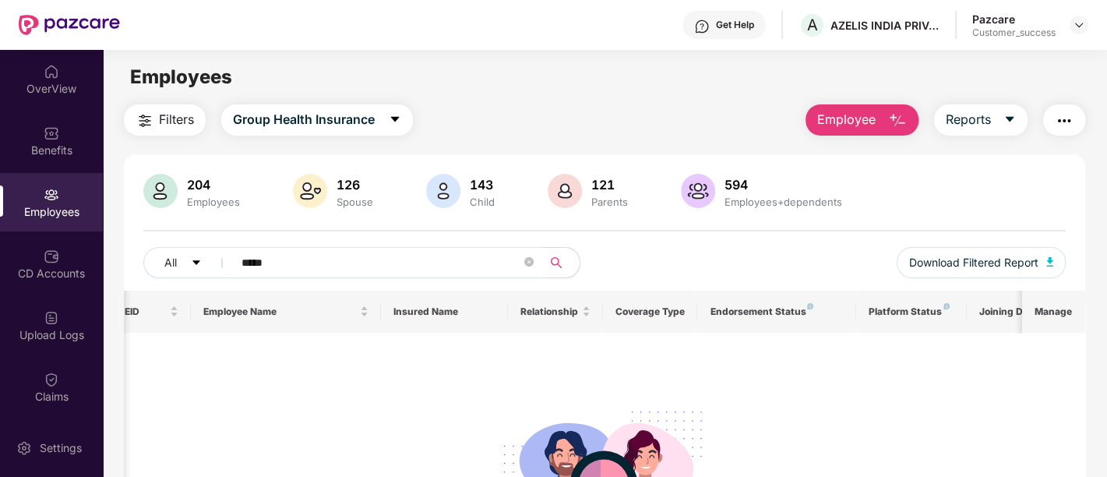
click at [351, 266] on input "*****" at bounding box center [382, 262] width 280 height 23
click at [260, 260] on input "*****" at bounding box center [382, 262] width 280 height 23
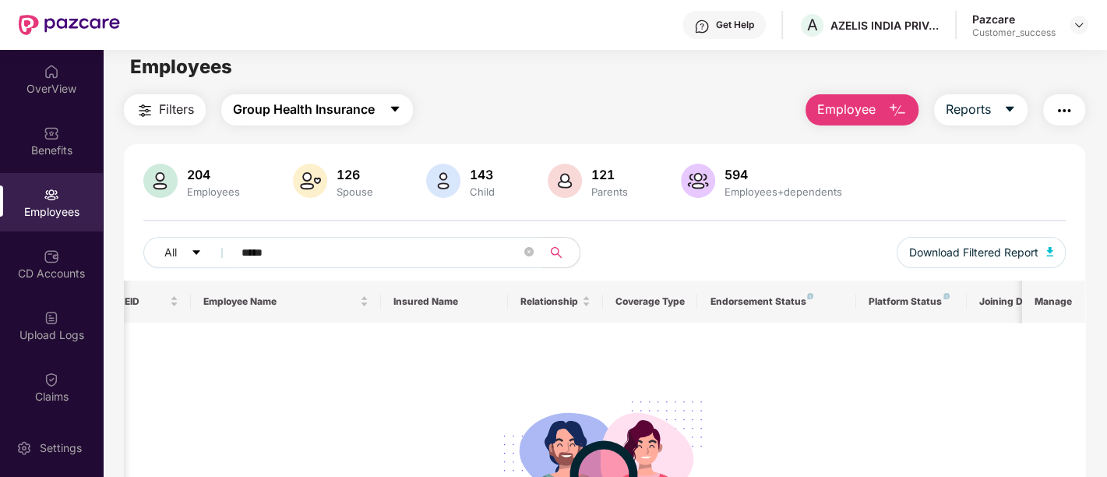
click at [393, 108] on icon "caret-down" at bounding box center [395, 109] width 12 height 12
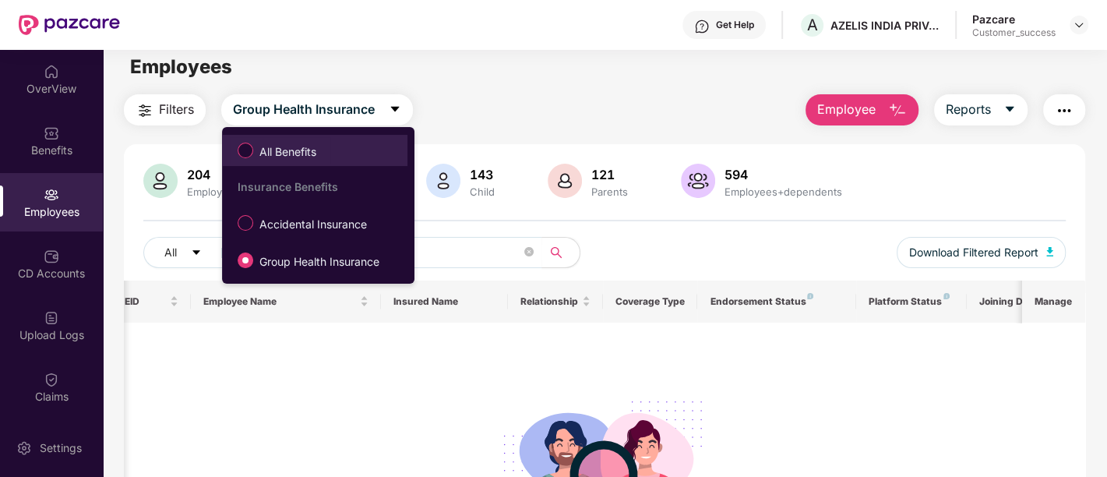
click at [285, 152] on span "All Benefits" at bounding box center [287, 151] width 69 height 17
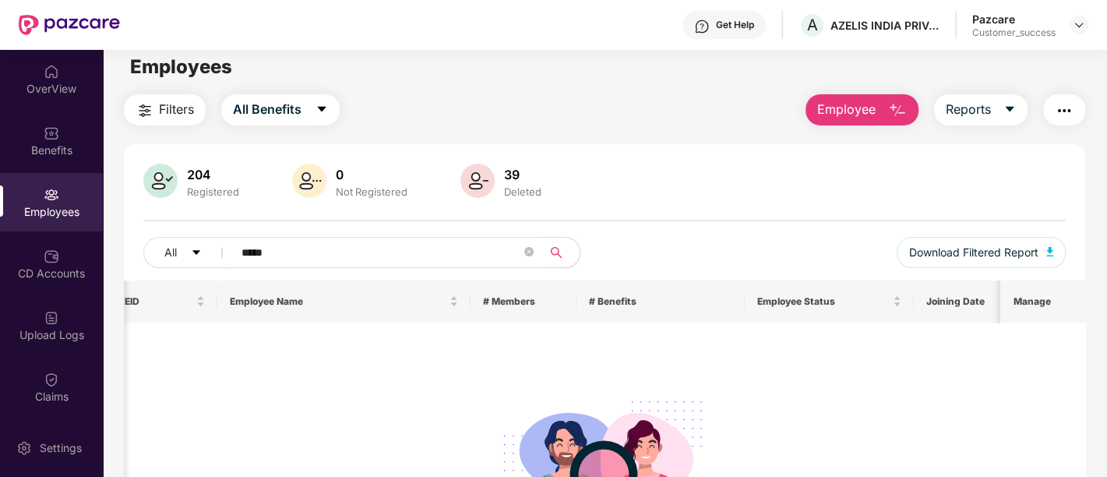
click at [253, 258] on input "*****" at bounding box center [382, 252] width 280 height 23
paste input "text"
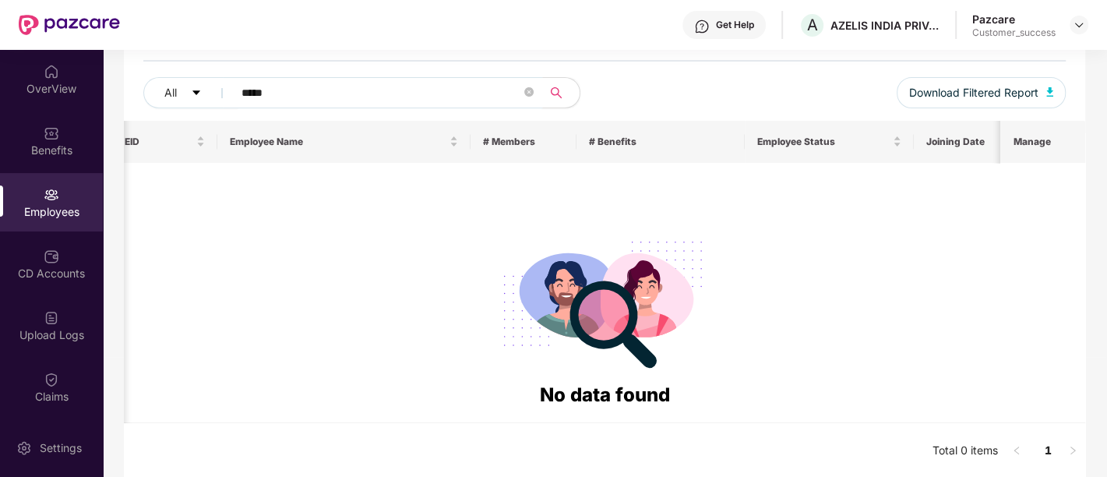
click at [265, 88] on input "*****" at bounding box center [382, 92] width 280 height 23
paste input "text"
click at [265, 88] on input "*****" at bounding box center [382, 92] width 280 height 23
click at [260, 96] on input "*****" at bounding box center [382, 92] width 280 height 23
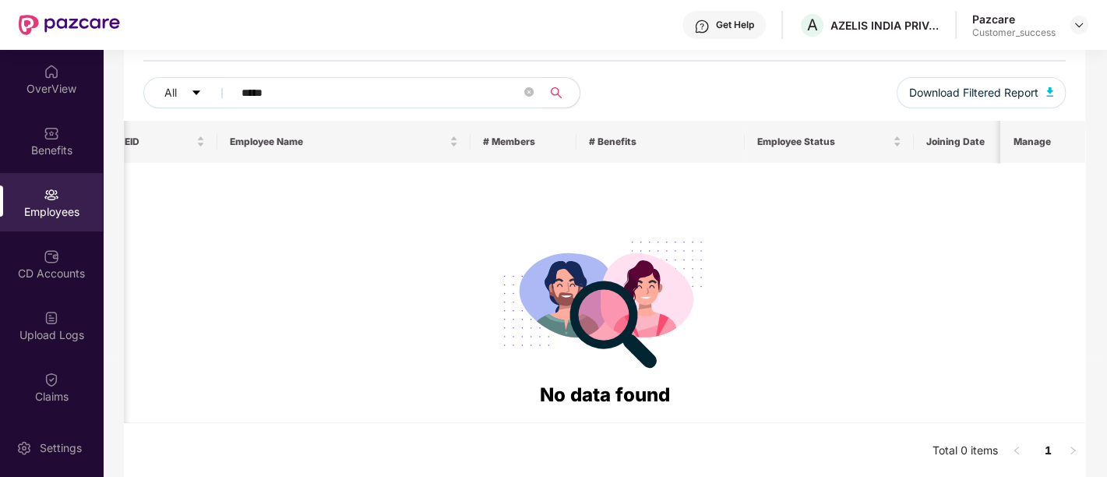
click at [260, 96] on input "*****" at bounding box center [382, 92] width 280 height 23
paste input "text"
click at [260, 89] on input "*****" at bounding box center [382, 92] width 280 height 23
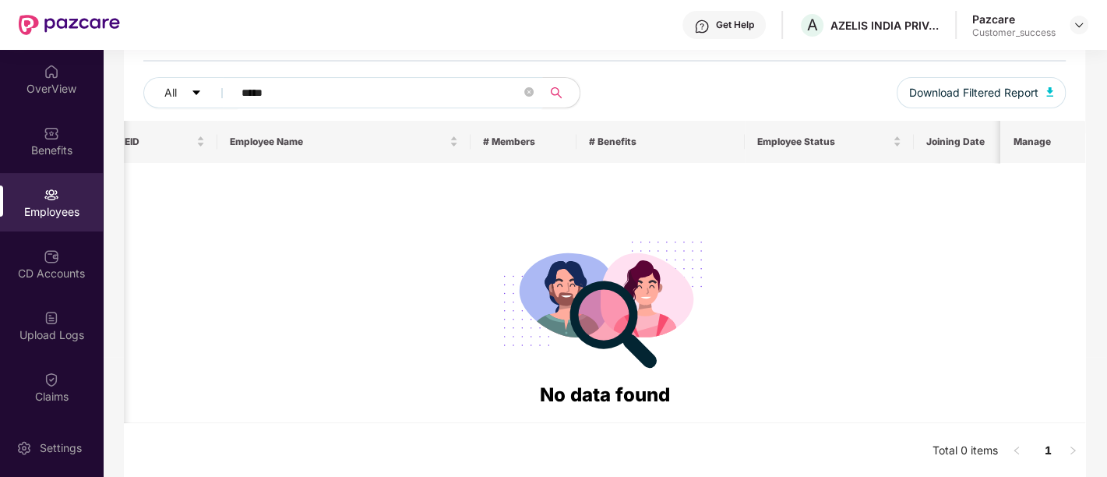
paste input "text"
click at [260, 89] on input "*****" at bounding box center [382, 92] width 280 height 23
click at [246, 91] on input "*****" at bounding box center [382, 92] width 280 height 23
paste input "text"
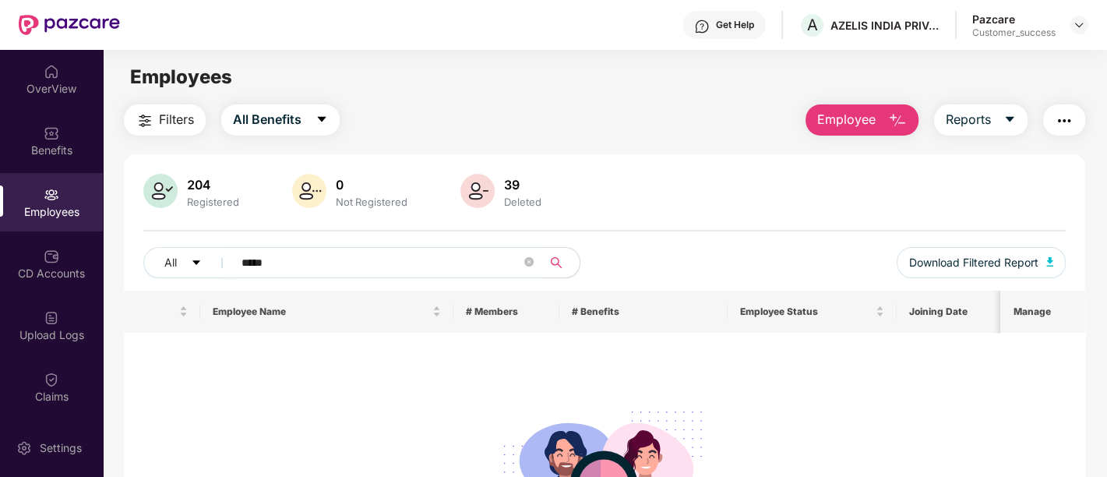
scroll to position [0, 0]
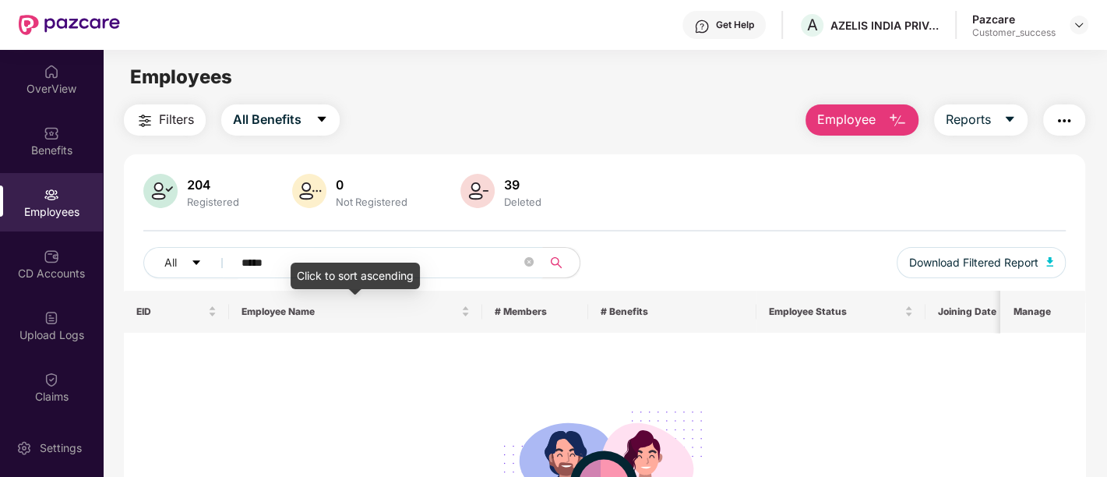
type input "*****"
drag, startPoint x: 843, startPoint y: 132, endPoint x: 918, endPoint y: 260, distance: 148.5
click at [918, 260] on div "Filters All Benefits Employee Reports 204 Registered 0 Not Registered 39 Delete…" at bounding box center [605, 376] width 962 height 545
click at [877, 123] on button "Employee" at bounding box center [862, 119] width 113 height 31
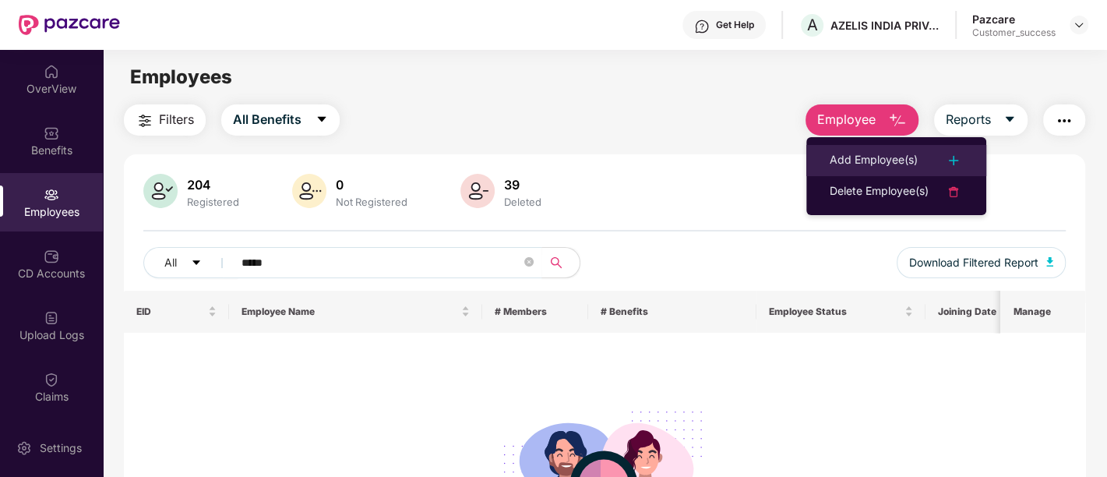
click at [861, 164] on div "Add Employee(s)" at bounding box center [874, 160] width 88 height 19
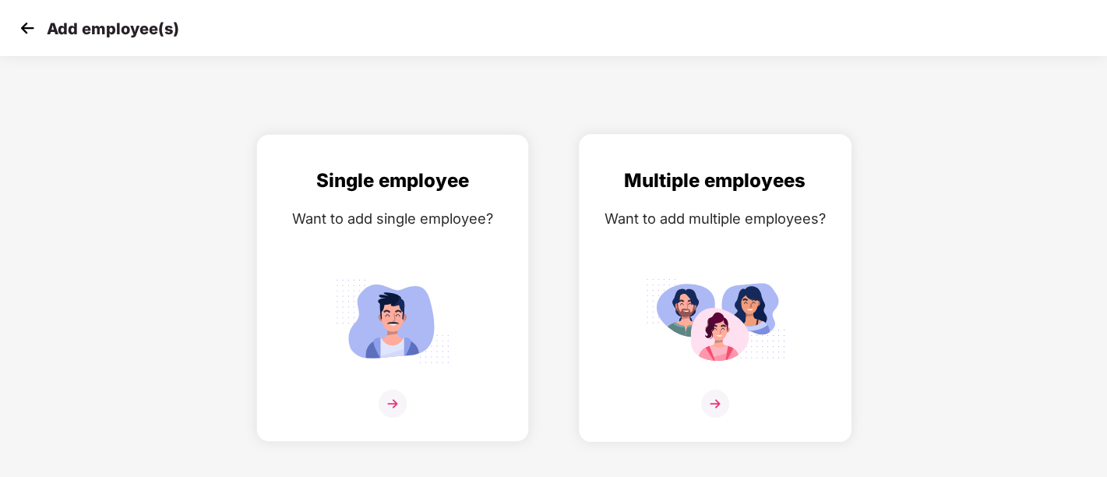
click at [726, 367] on img at bounding box center [715, 320] width 140 height 97
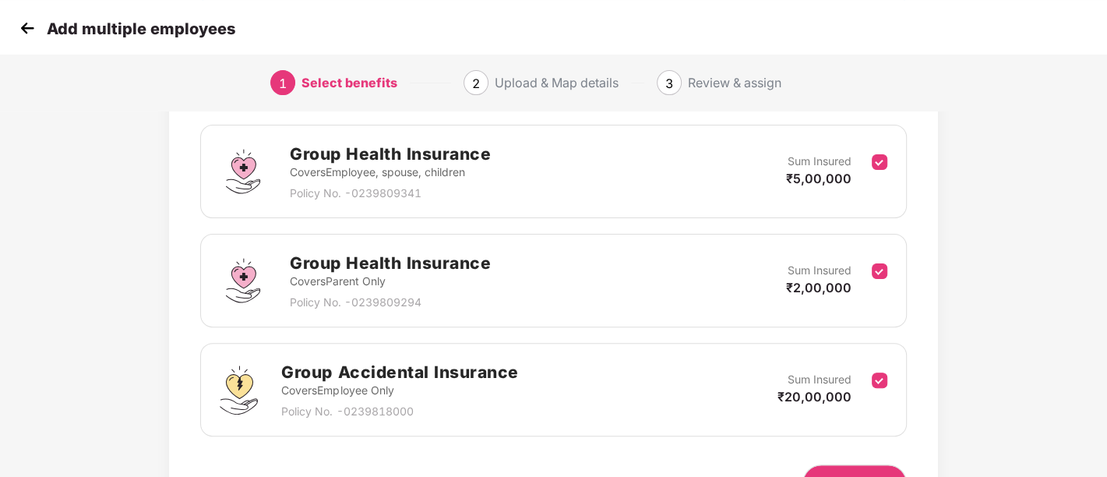
scroll to position [314, 1]
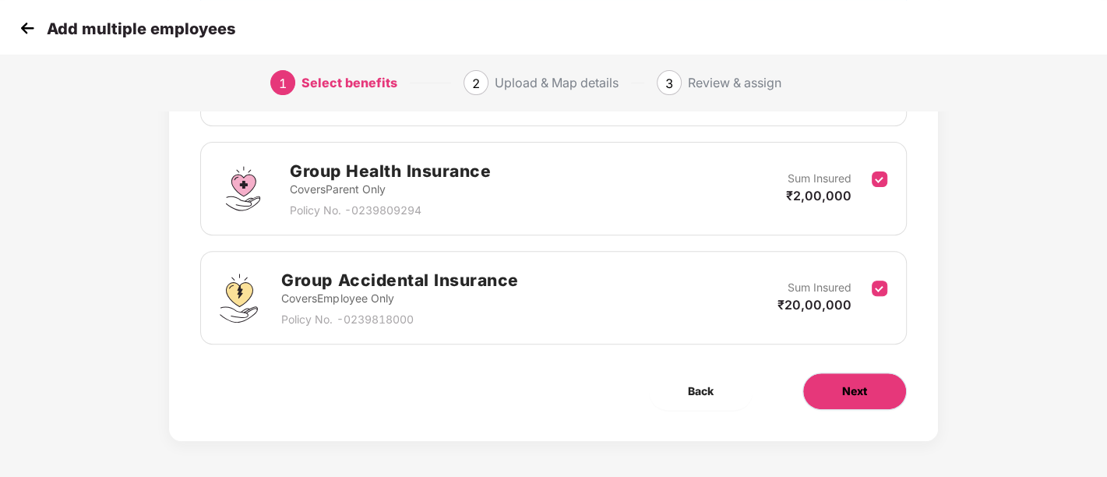
click at [824, 397] on button "Next" at bounding box center [855, 391] width 104 height 37
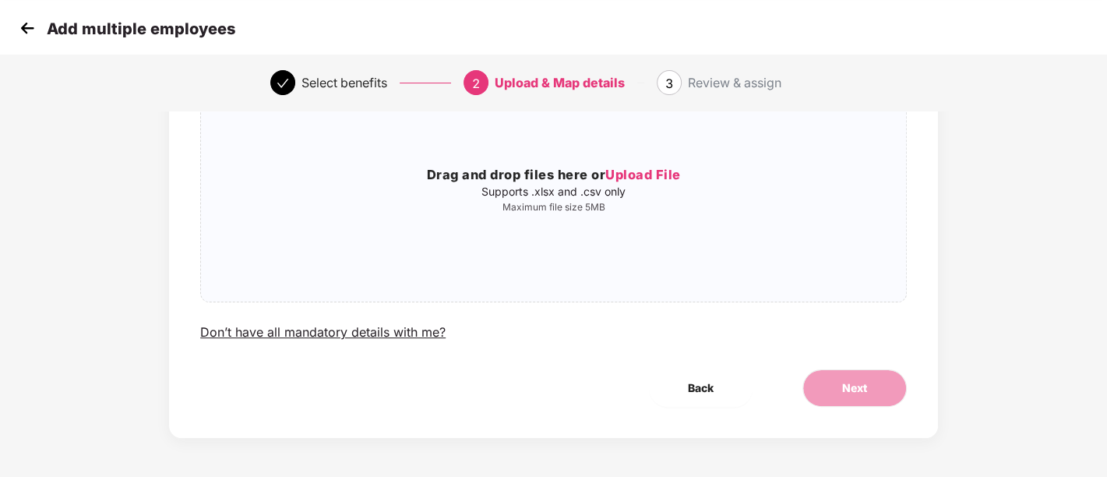
scroll to position [0, 1]
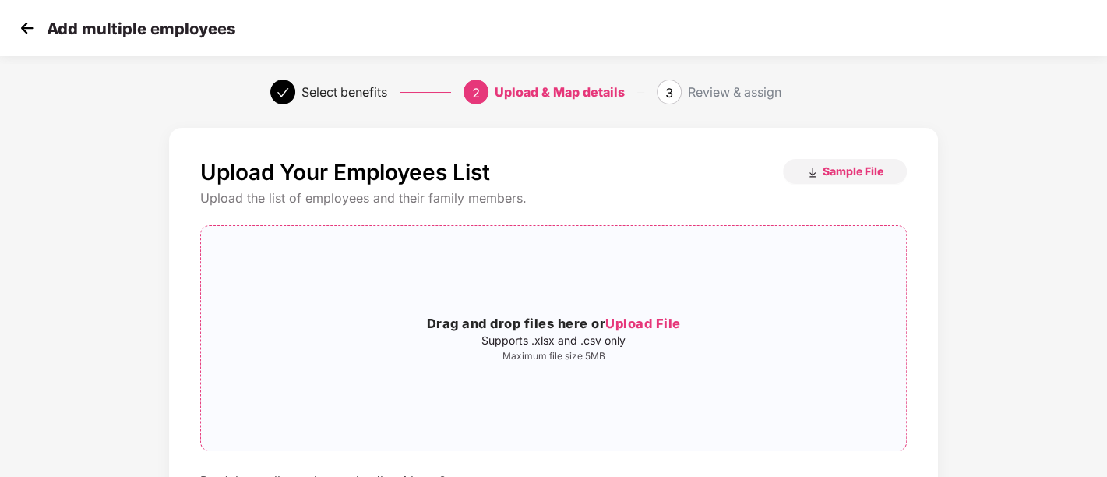
click at [475, 318] on h3 "Drag and drop files here or Upload File" at bounding box center [553, 324] width 705 height 20
click at [846, 168] on span "Sample File" at bounding box center [853, 171] width 61 height 15
click at [623, 335] on p "Supports .xlsx and .csv only" at bounding box center [553, 340] width 705 height 12
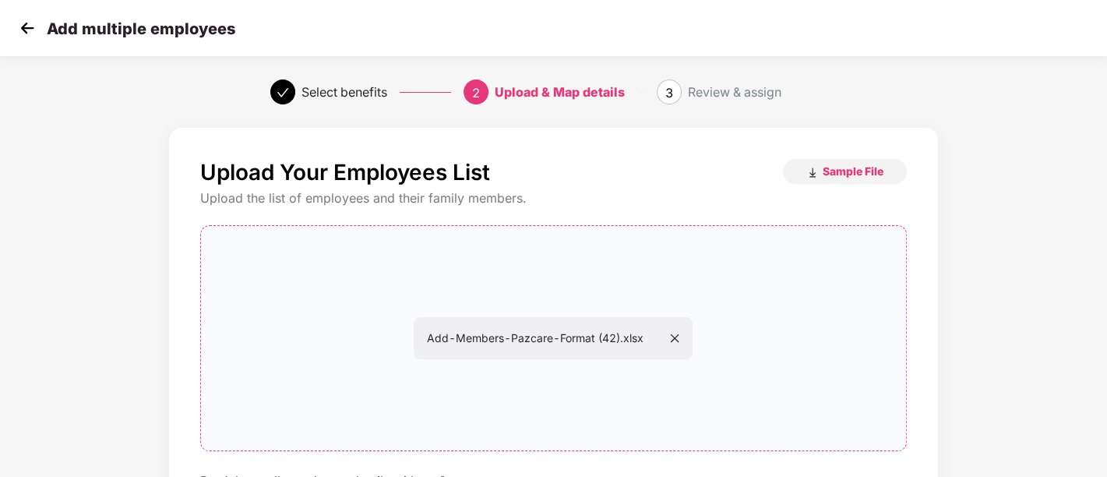
scroll to position [149, 1]
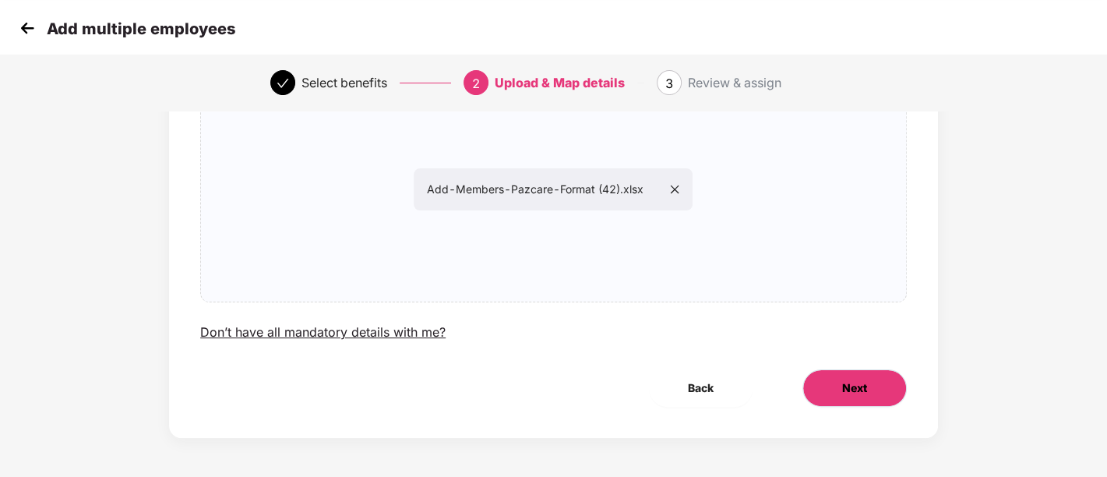
click at [874, 395] on button "Next" at bounding box center [855, 387] width 104 height 37
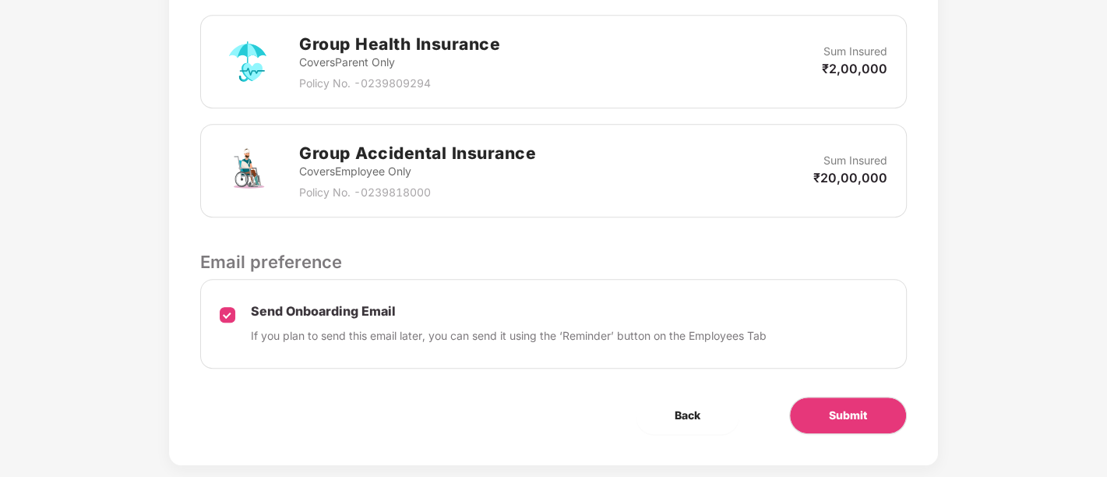
scroll to position [624, 1]
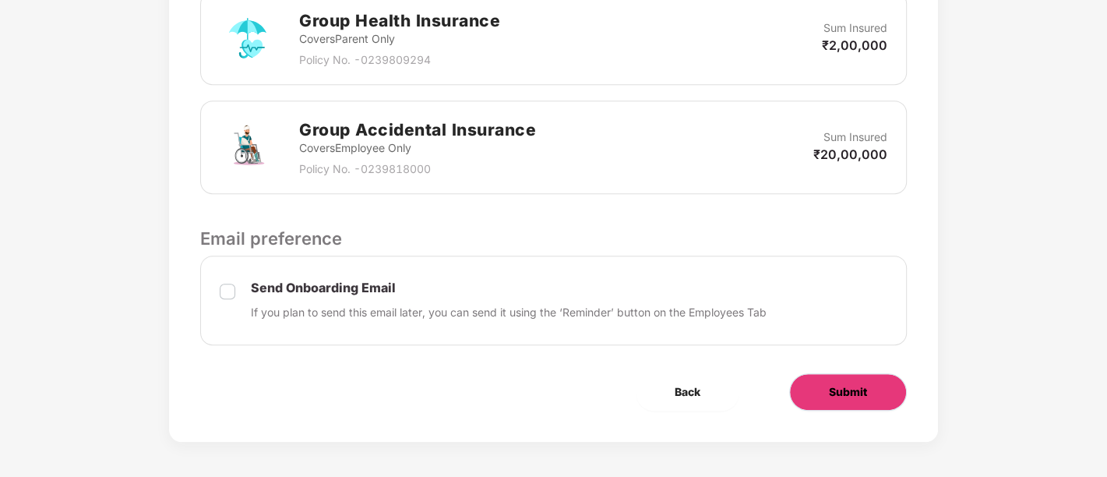
click at [825, 392] on button "Submit" at bounding box center [849, 391] width 118 height 37
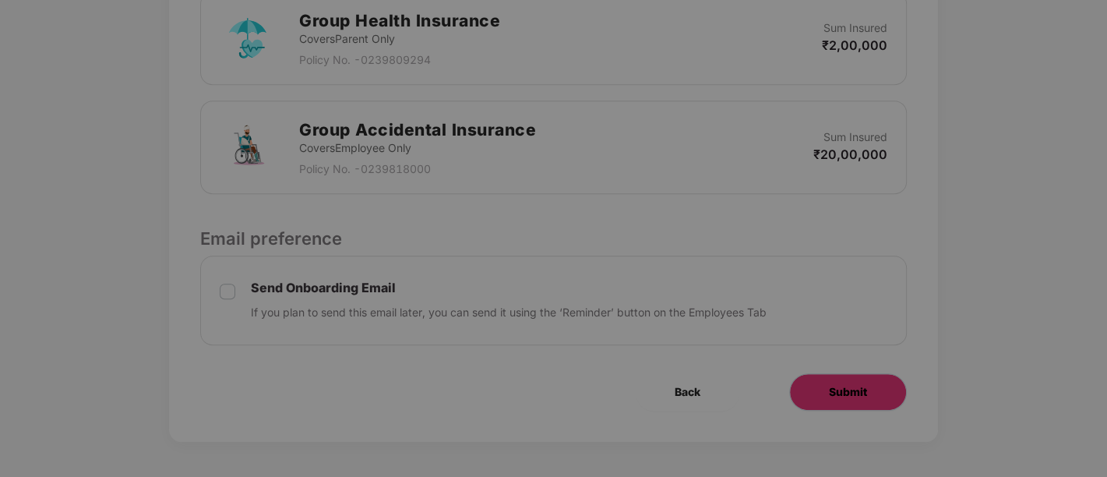
scroll to position [0, 1]
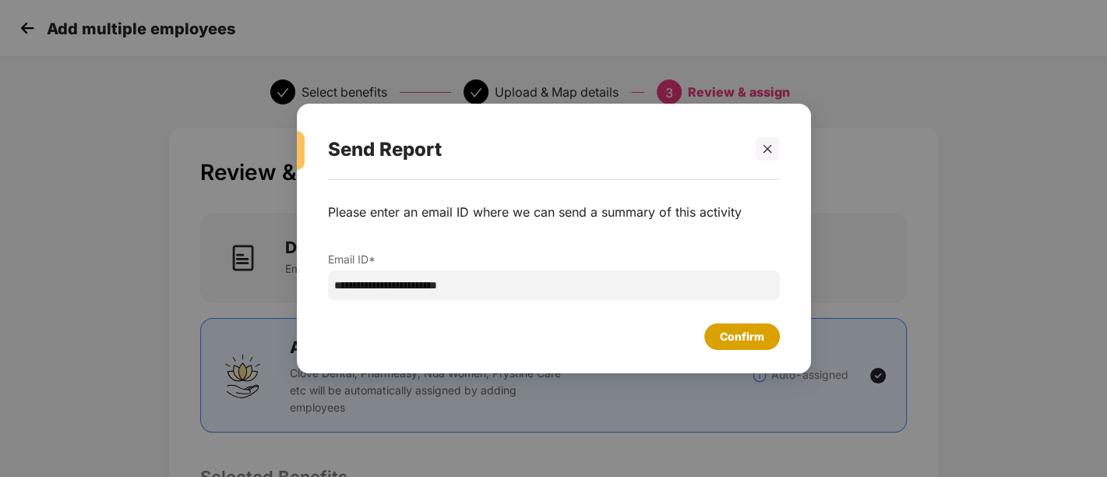
click at [751, 333] on div "Confirm" at bounding box center [742, 336] width 44 height 17
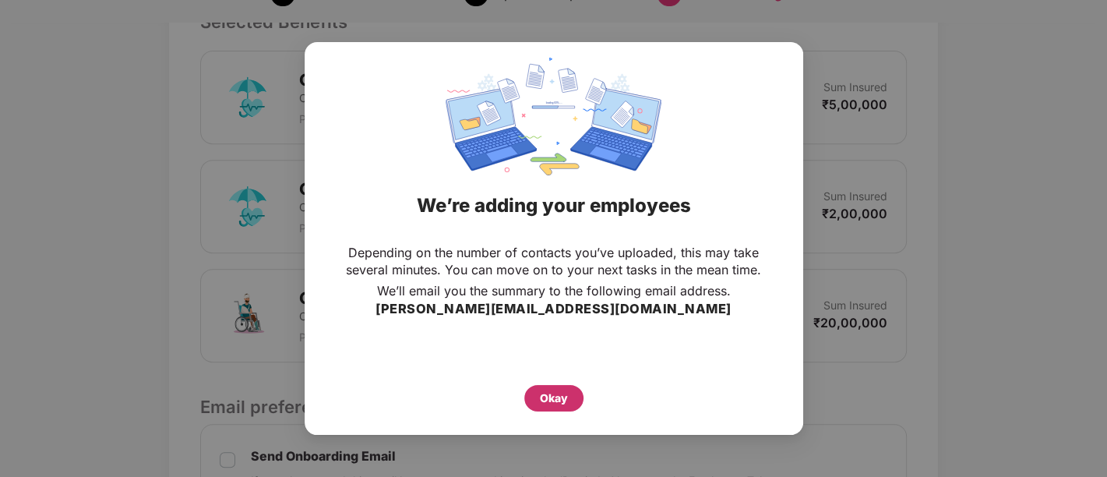
click at [563, 395] on div "Okay" at bounding box center [554, 398] width 28 height 17
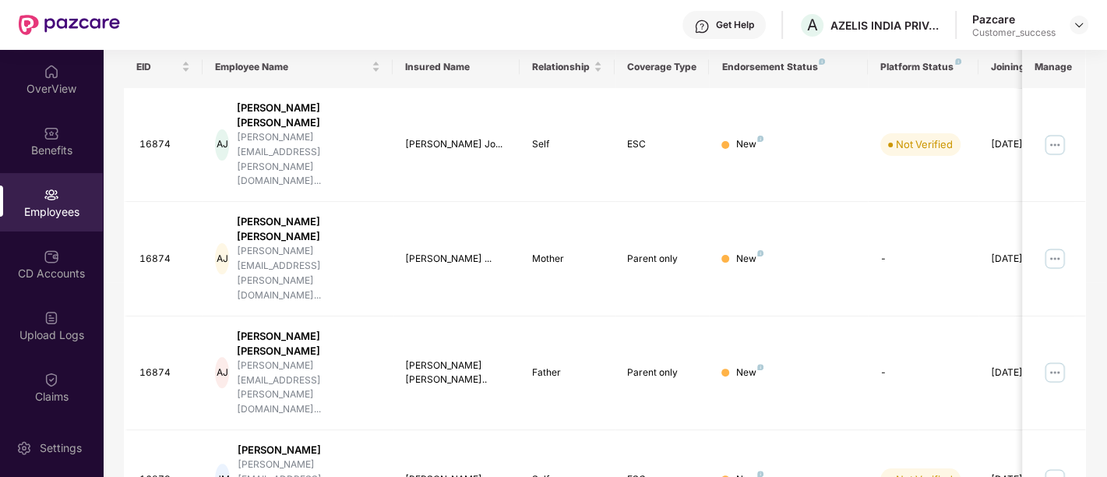
scroll to position [246, 0]
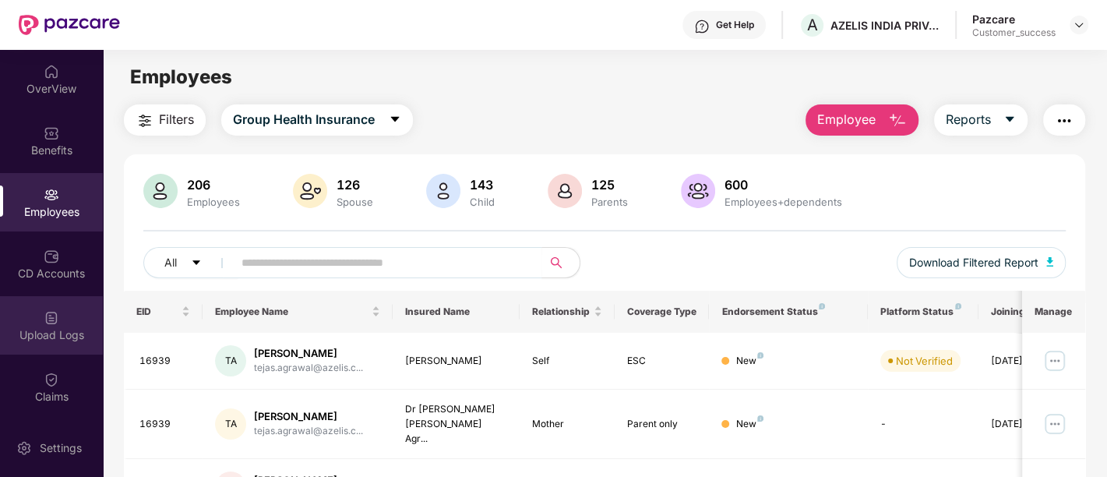
click at [75, 328] on div "Upload Logs" at bounding box center [51, 335] width 103 height 16
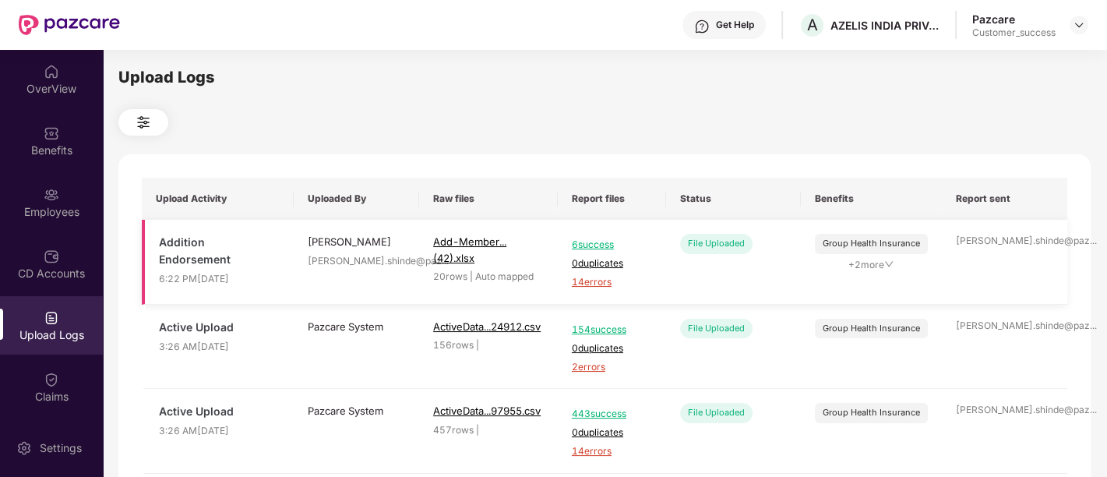
click at [585, 279] on span "14 errors" at bounding box center [612, 282] width 80 height 15
click at [58, 184] on div "Employees" at bounding box center [51, 202] width 103 height 58
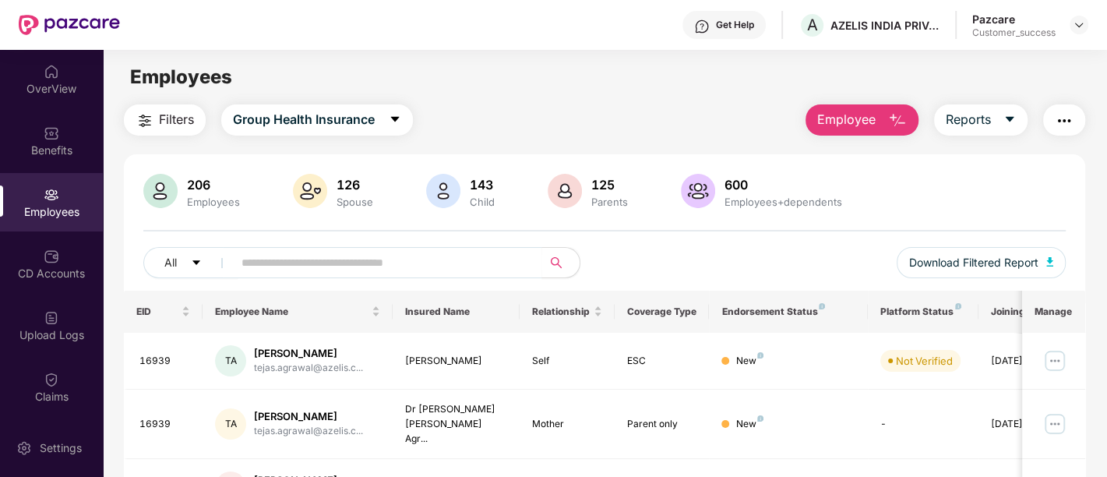
click at [846, 130] on button "Employee" at bounding box center [862, 119] width 113 height 31
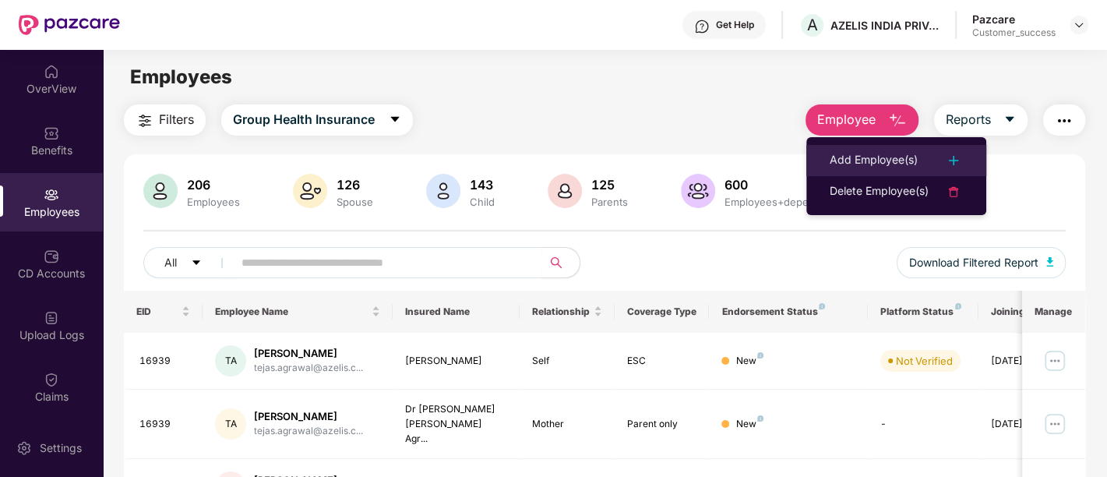
click at [885, 149] on li "Add Employee(s)" at bounding box center [897, 160] width 180 height 31
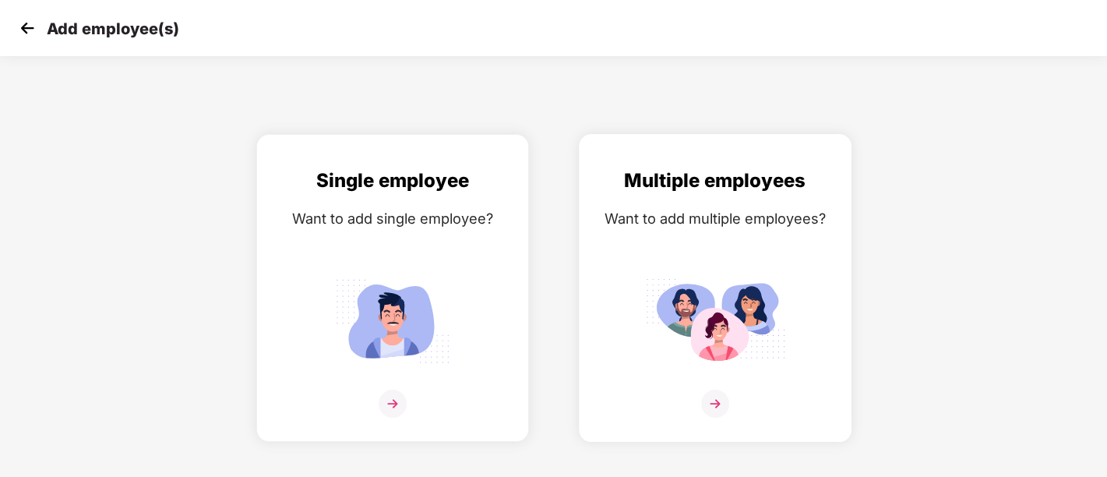
click at [681, 380] on div "Multiple employees Want to add multiple employees?" at bounding box center [715, 301] width 240 height 271
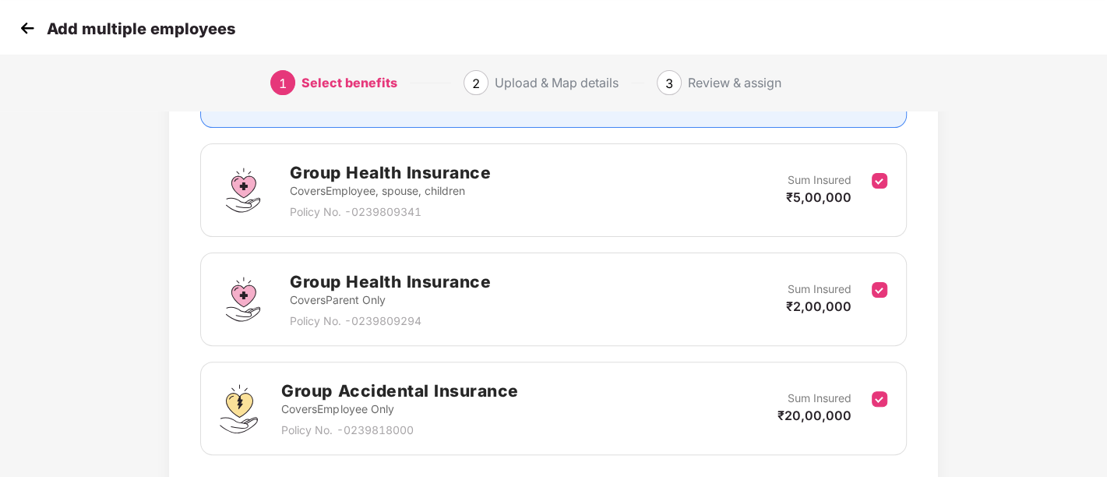
scroll to position [314, 0]
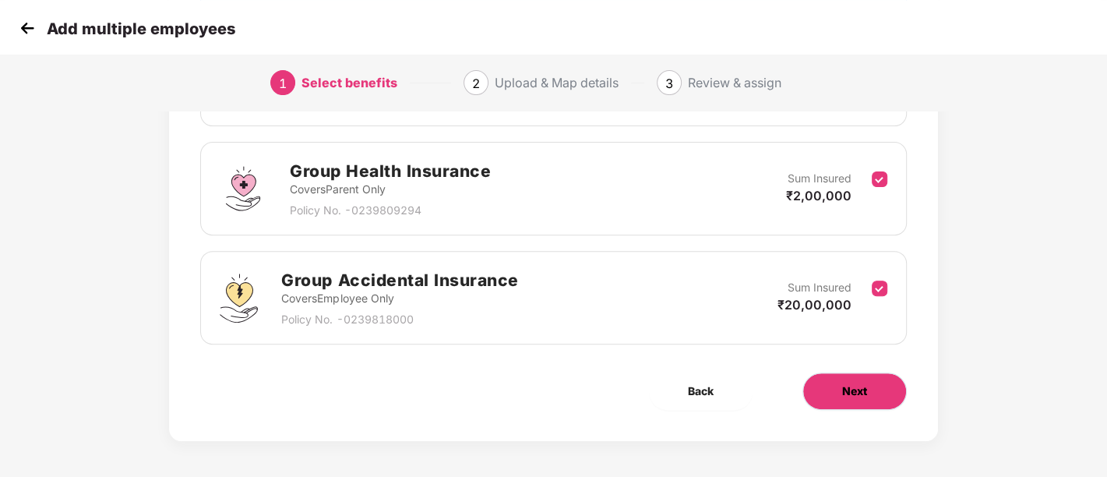
click at [858, 403] on button "Next" at bounding box center [855, 391] width 104 height 37
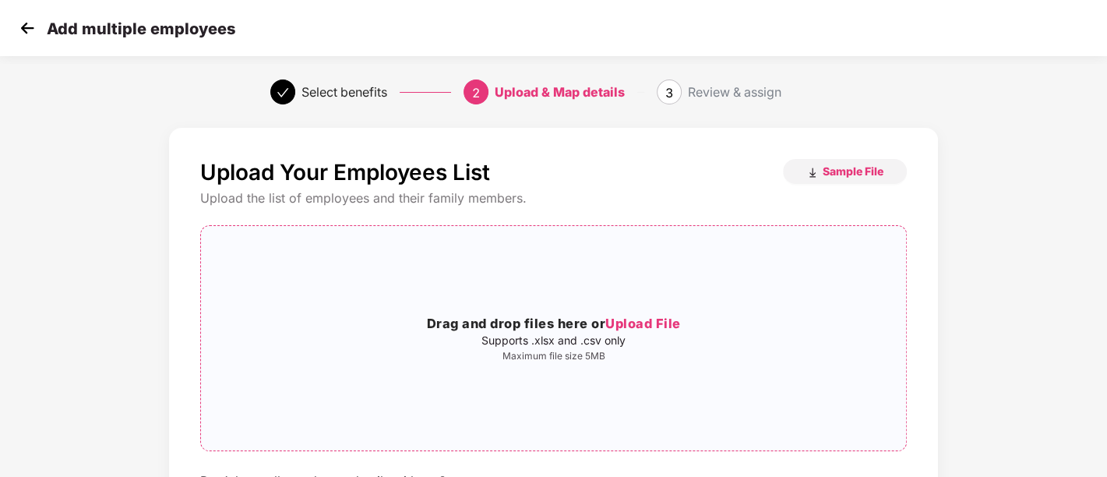
scroll to position [129, 0]
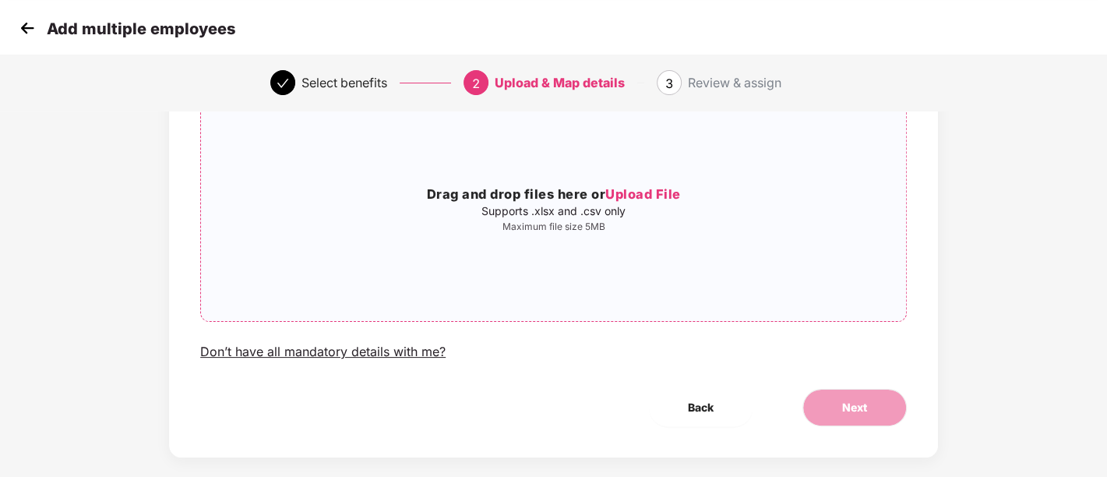
click at [590, 215] on p "Supports .xlsx and .csv only" at bounding box center [553, 211] width 705 height 12
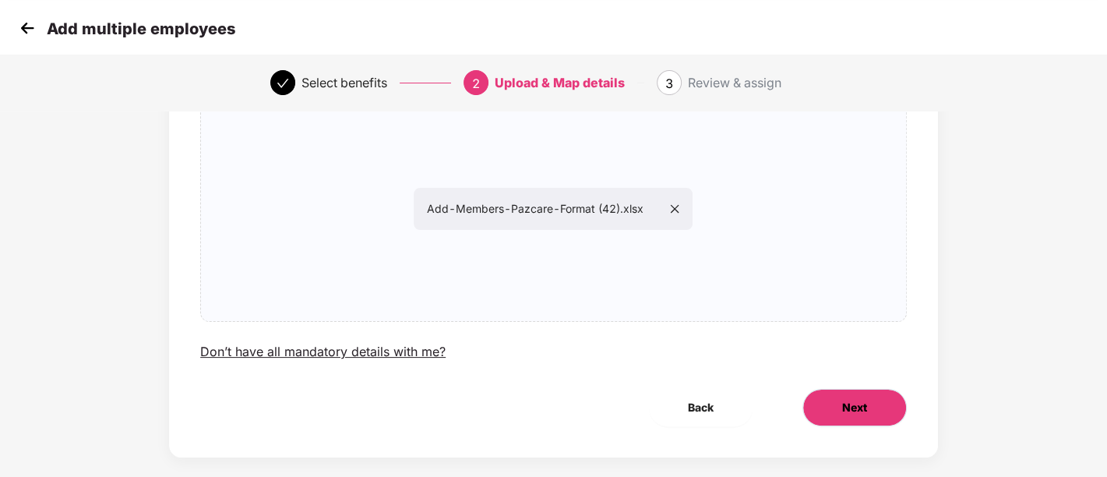
click at [874, 409] on button "Next" at bounding box center [855, 407] width 104 height 37
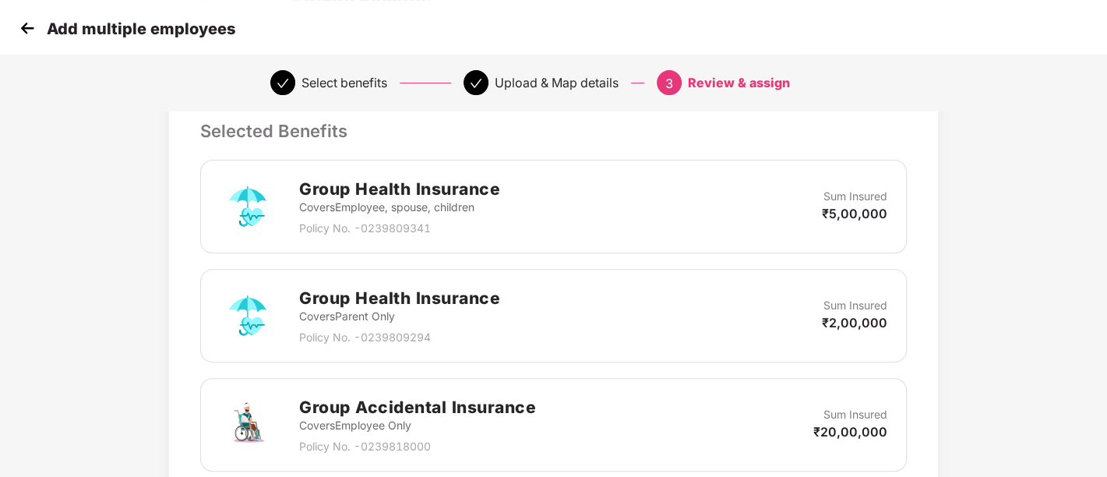
scroll to position [624, 1]
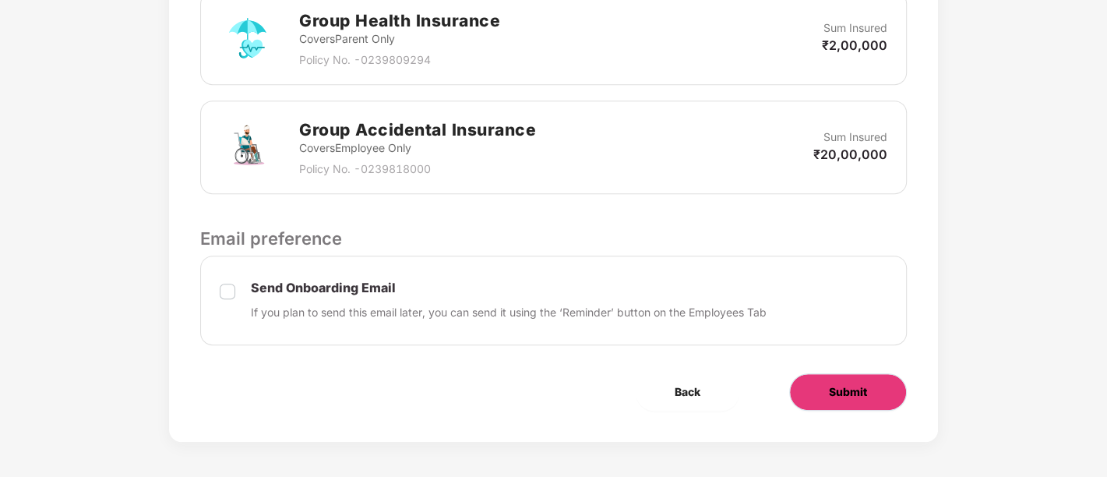
click at [831, 397] on button "Submit" at bounding box center [849, 391] width 118 height 37
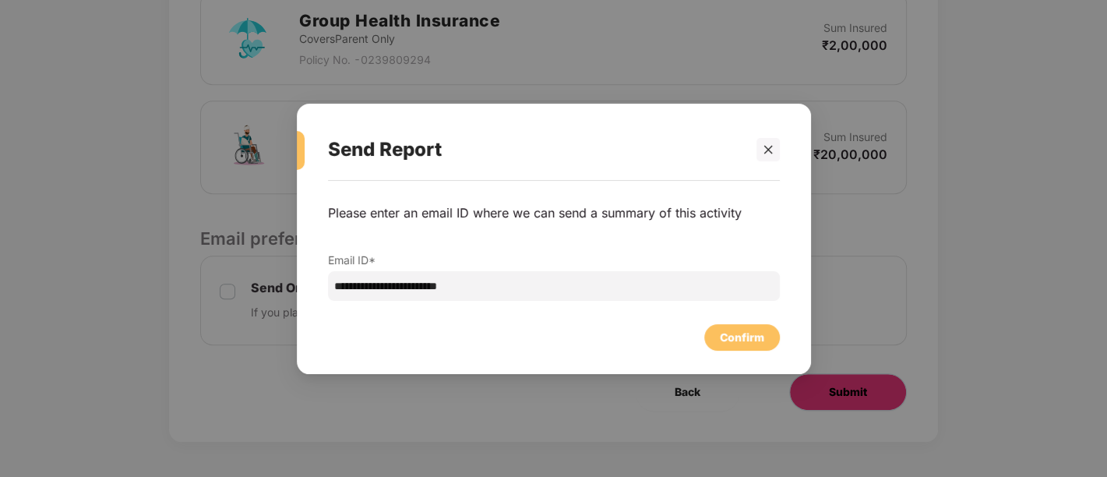
scroll to position [0, 1]
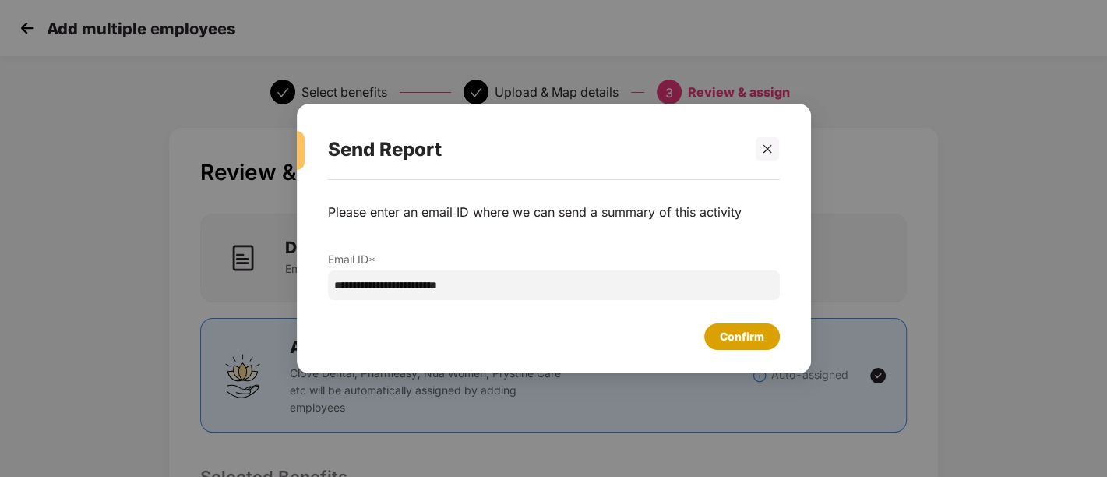
click at [727, 327] on div "Confirm" at bounding box center [743, 336] width 76 height 26
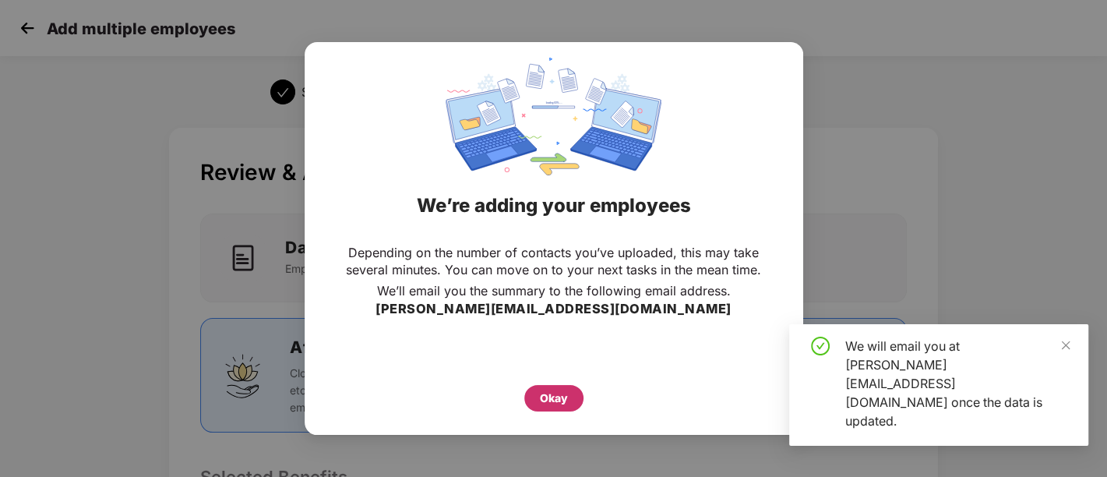
click at [536, 397] on div "Okay" at bounding box center [554, 398] width 59 height 26
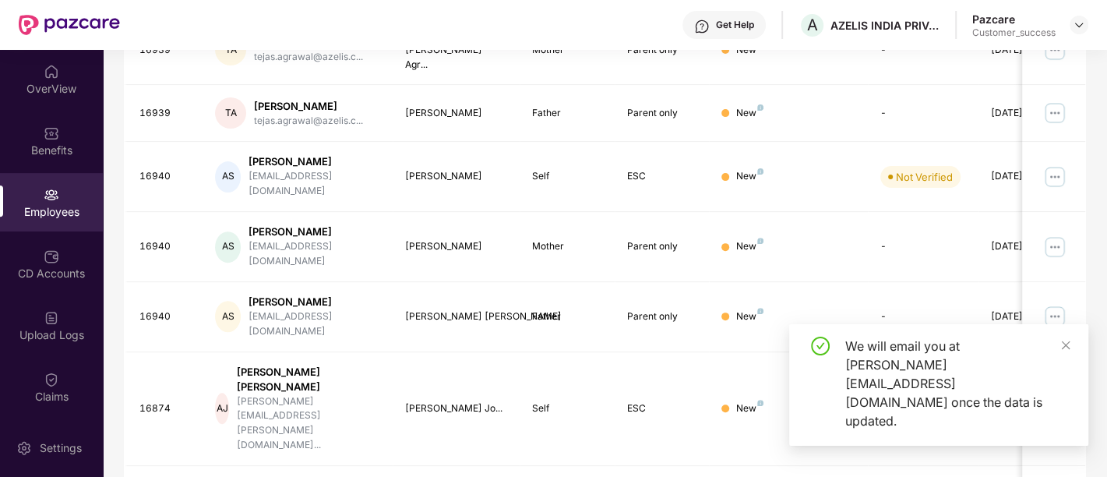
scroll to position [384, 0]
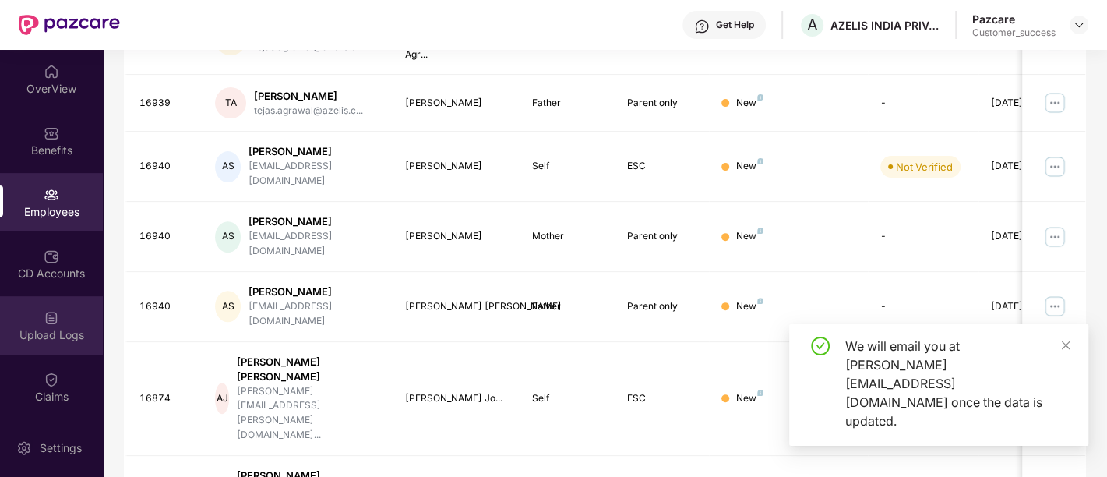
click at [53, 340] on div "Upload Logs" at bounding box center [51, 335] width 103 height 16
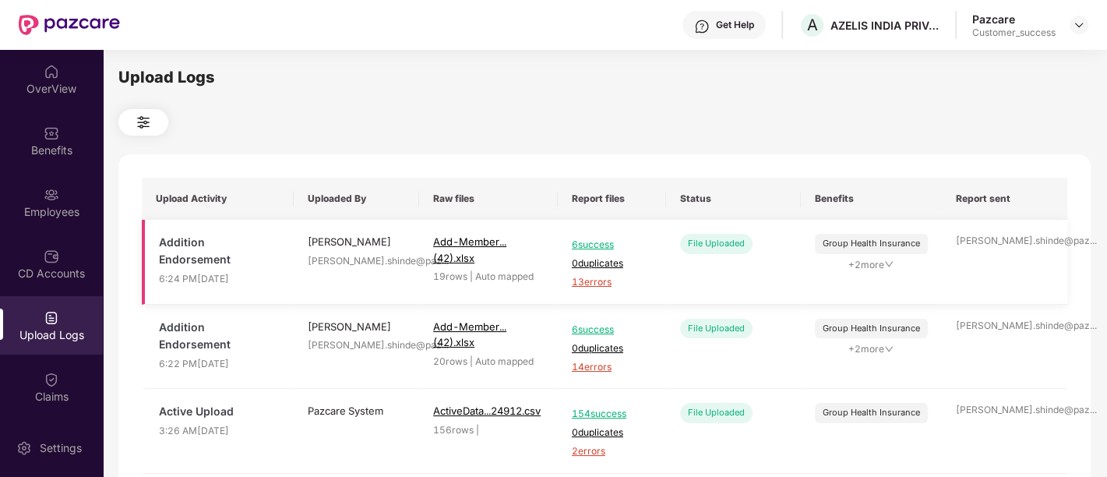
click at [598, 280] on span "13 errors" at bounding box center [612, 282] width 80 height 15
click at [65, 218] on div "Employees" at bounding box center [51, 212] width 103 height 16
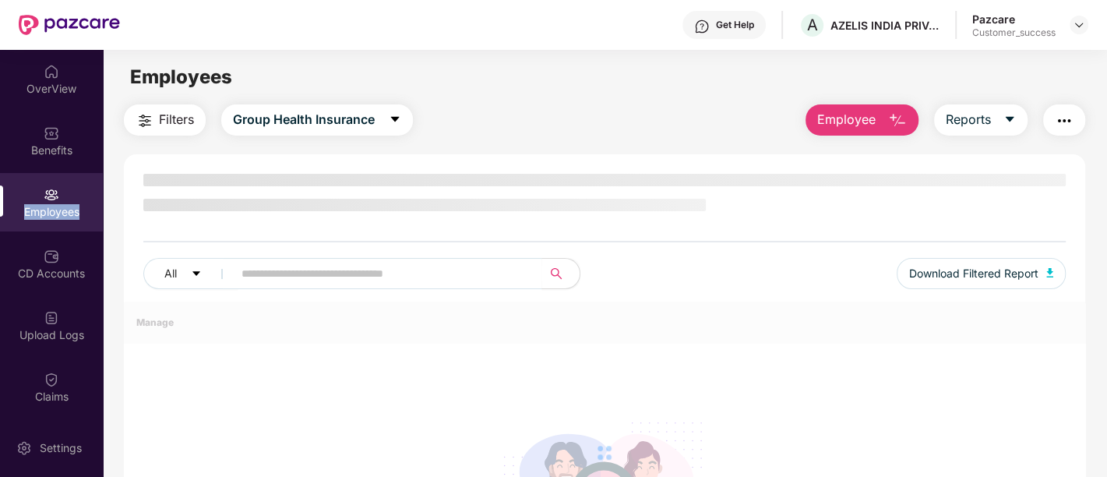
click at [65, 218] on div "Employees" at bounding box center [51, 212] width 103 height 16
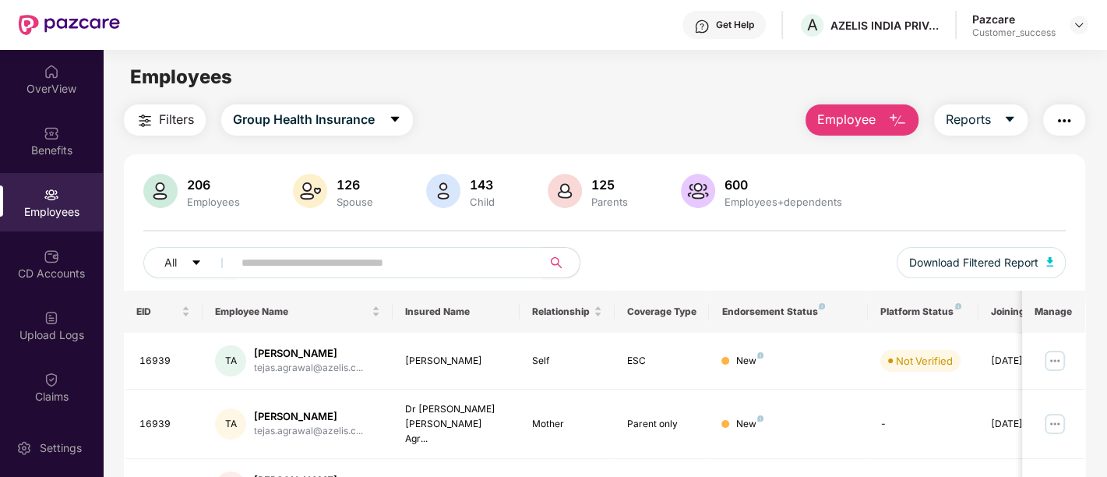
click at [849, 123] on span "Employee" at bounding box center [847, 119] width 58 height 19
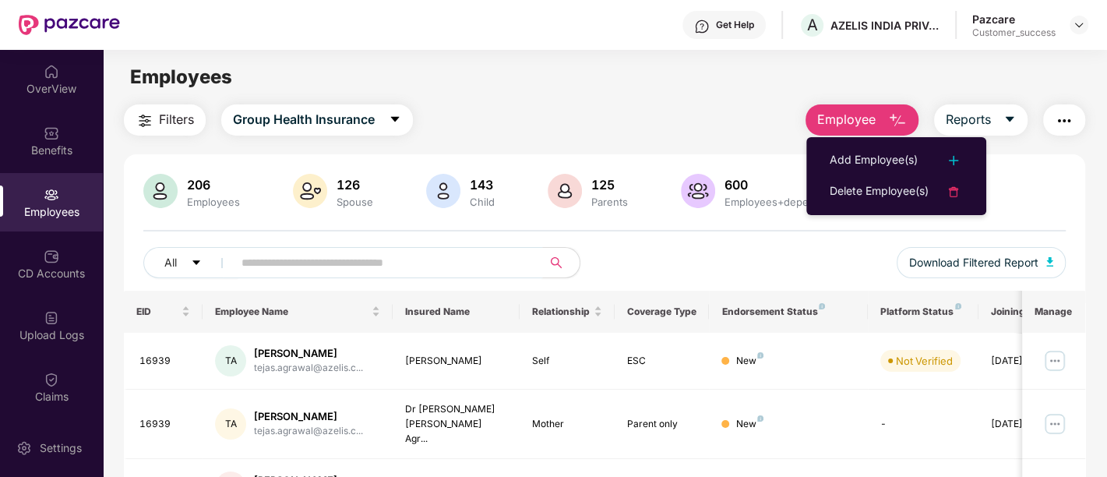
drag, startPoint x: 849, startPoint y: 123, endPoint x: 394, endPoint y: 270, distance: 478.4
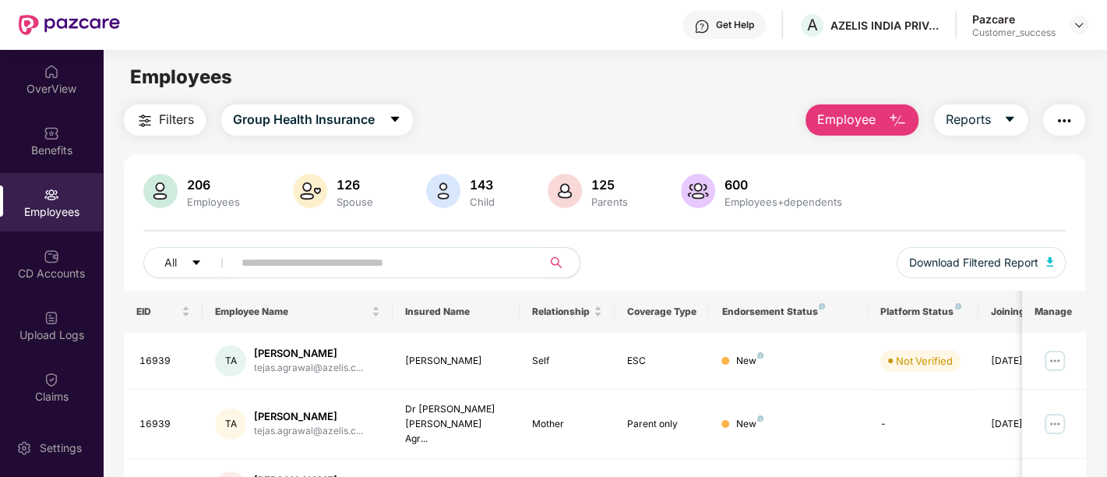
click at [394, 270] on input "text" at bounding box center [382, 262] width 280 height 23
click at [839, 112] on span "Employee" at bounding box center [847, 119] width 58 height 19
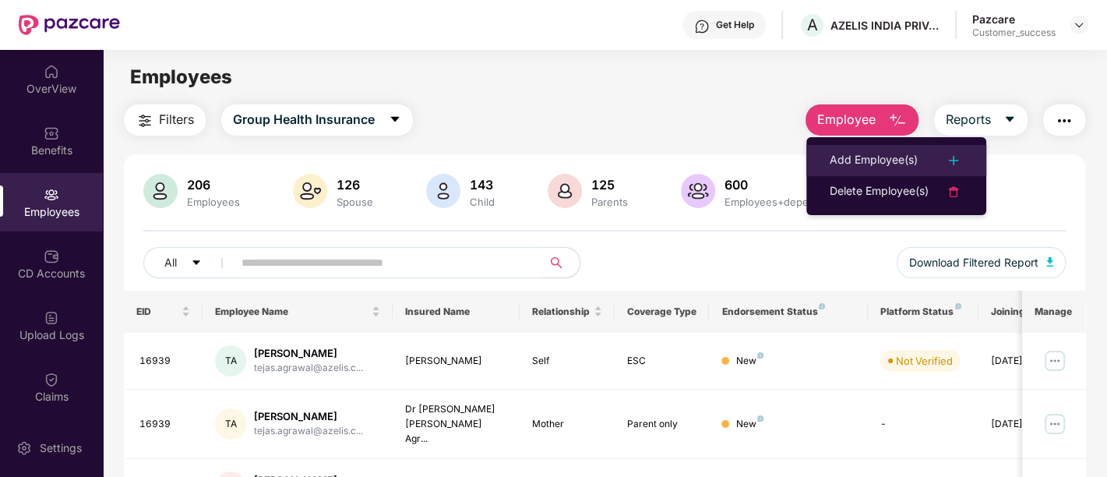
click at [864, 157] on div "Add Employee(s)" at bounding box center [874, 160] width 88 height 19
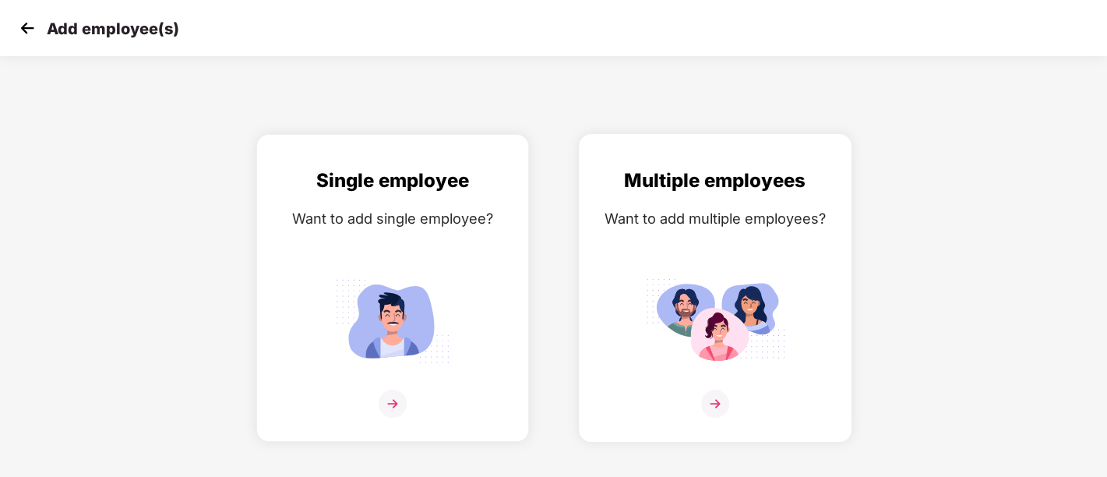
click at [651, 327] on img at bounding box center [715, 320] width 140 height 97
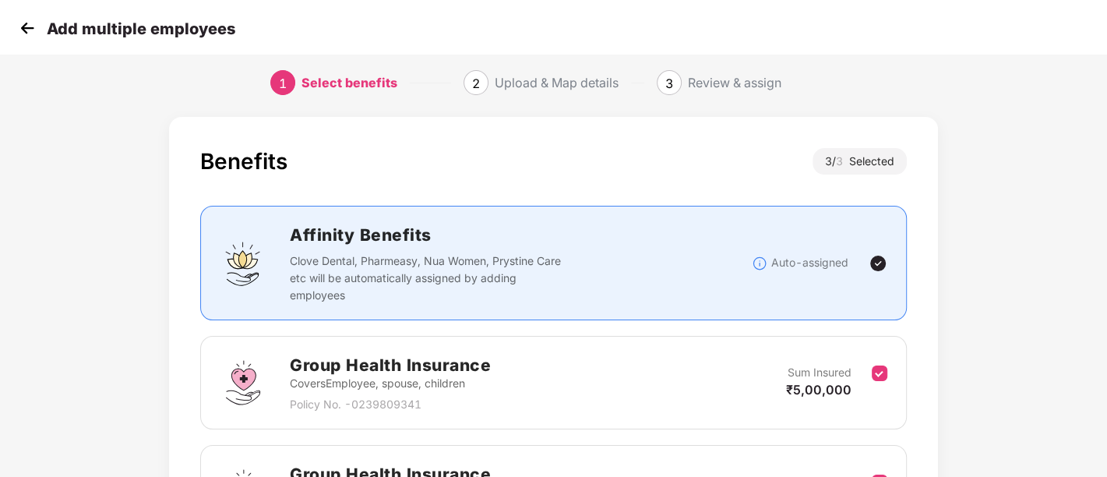
scroll to position [314, 1]
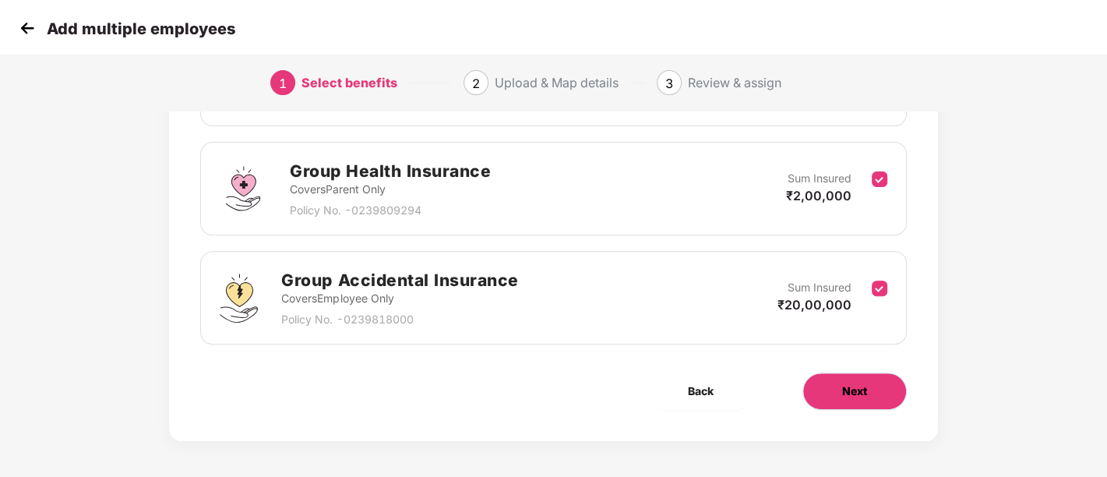
click at [864, 385] on span "Next" at bounding box center [855, 391] width 25 height 17
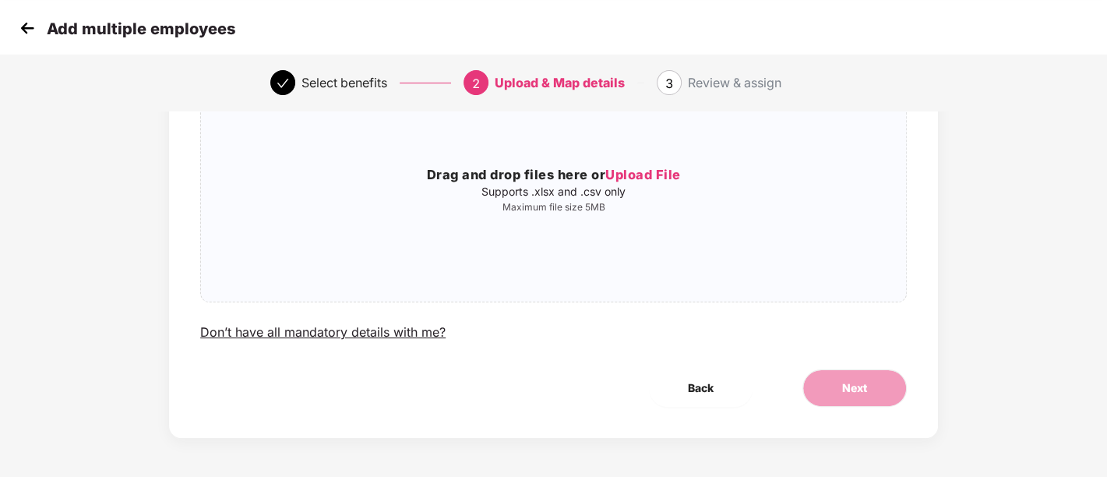
scroll to position [0, 1]
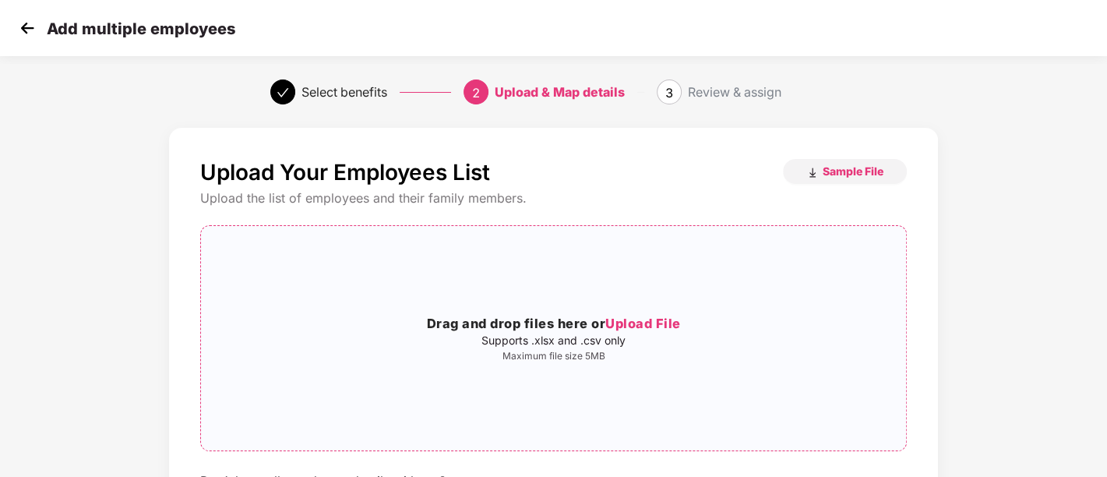
click at [518, 330] on h3 "Drag and drop files here or Upload File" at bounding box center [553, 324] width 705 height 20
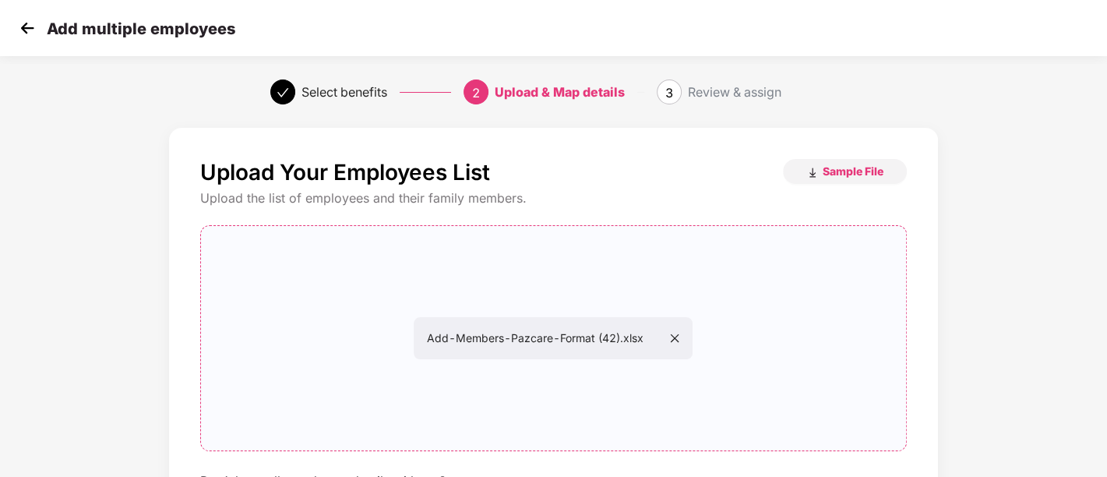
scroll to position [149, 1]
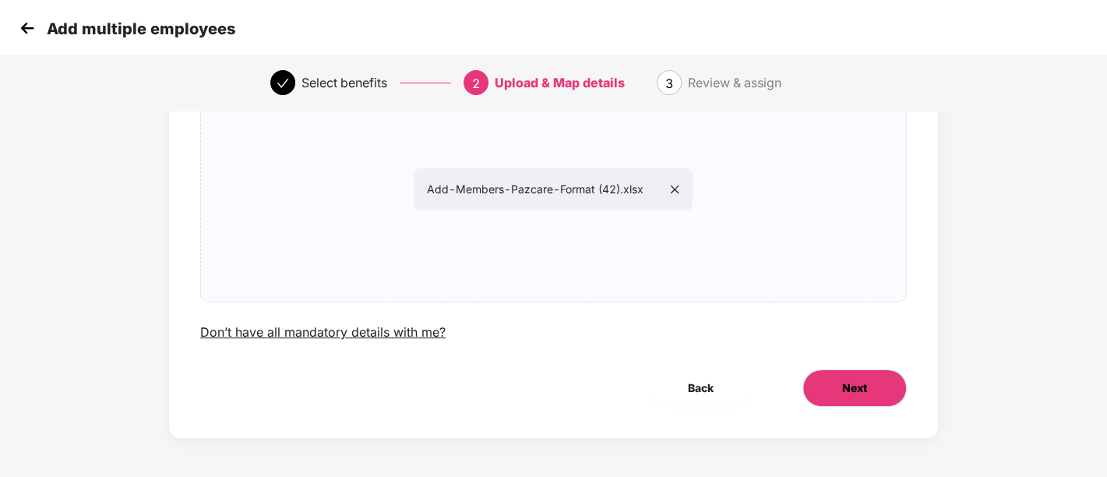
click at [843, 390] on span "Next" at bounding box center [855, 388] width 25 height 17
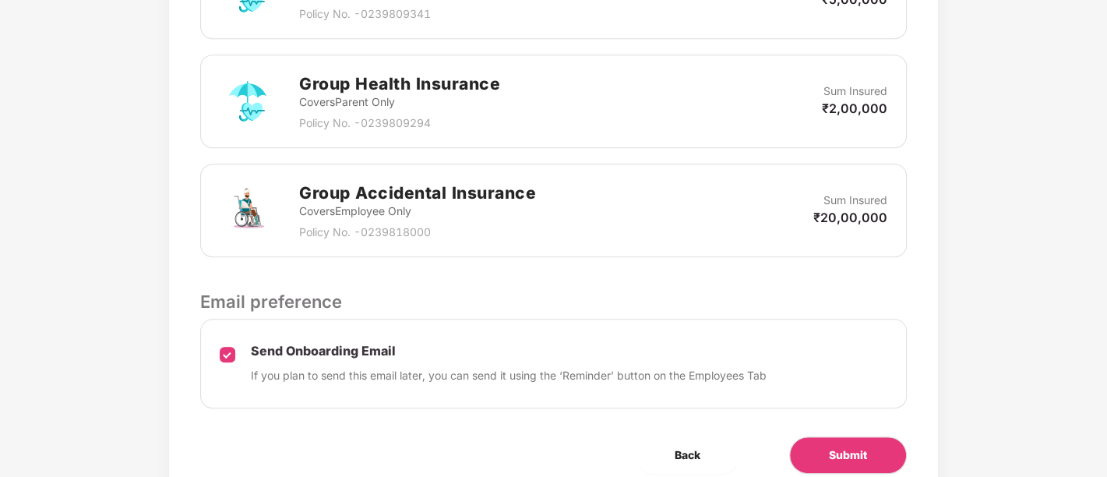
scroll to position [624, 1]
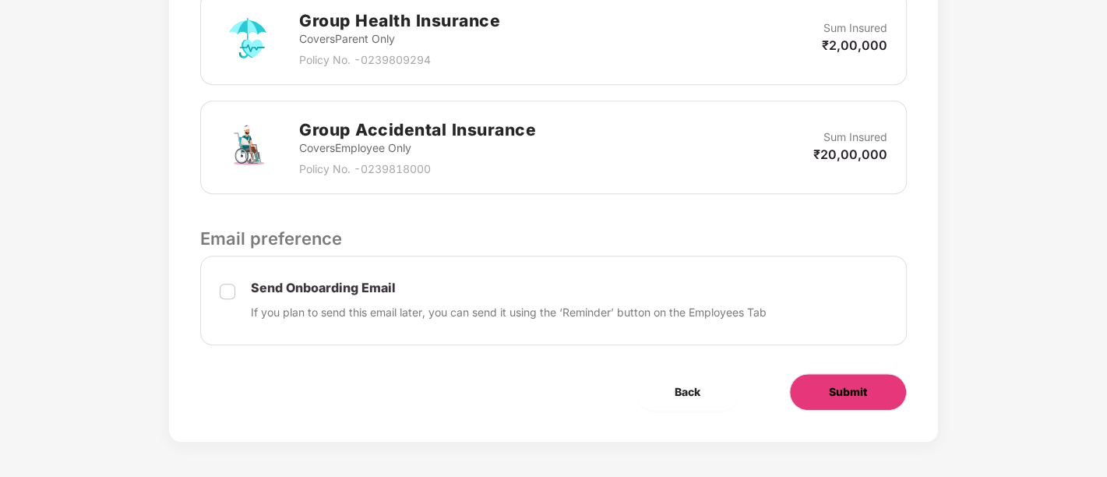
click at [847, 375] on button "Submit" at bounding box center [849, 391] width 118 height 37
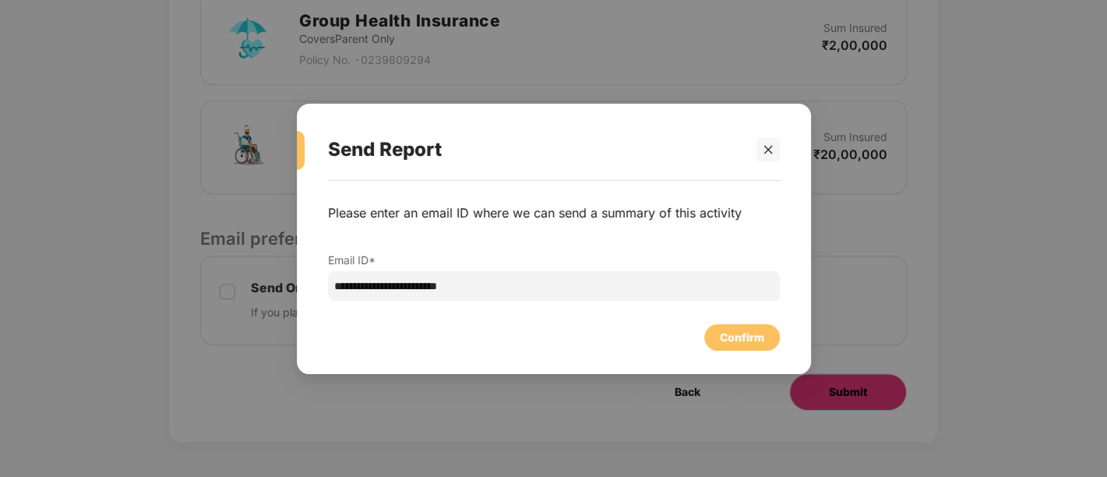
scroll to position [0, 1]
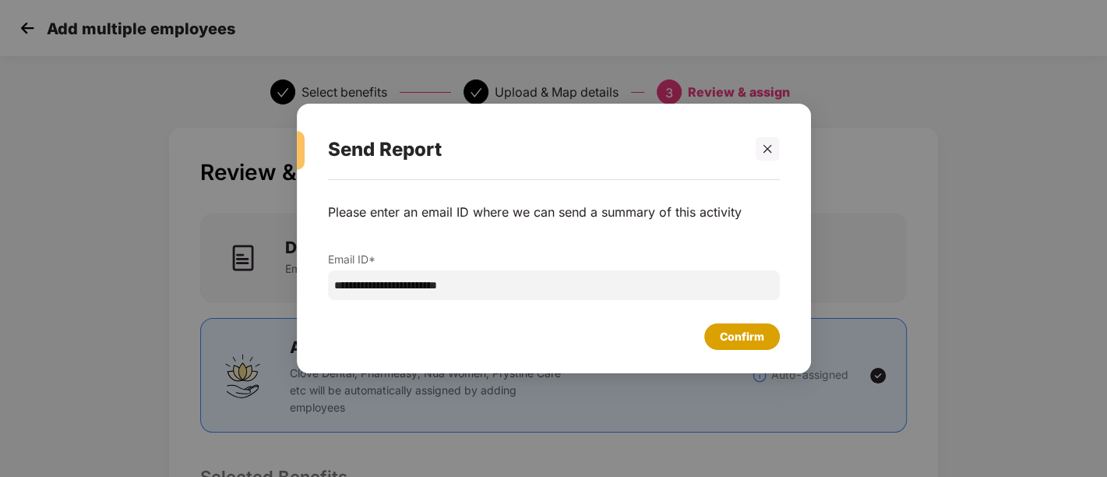
click at [746, 344] on div "Confirm" at bounding box center [742, 336] width 44 height 17
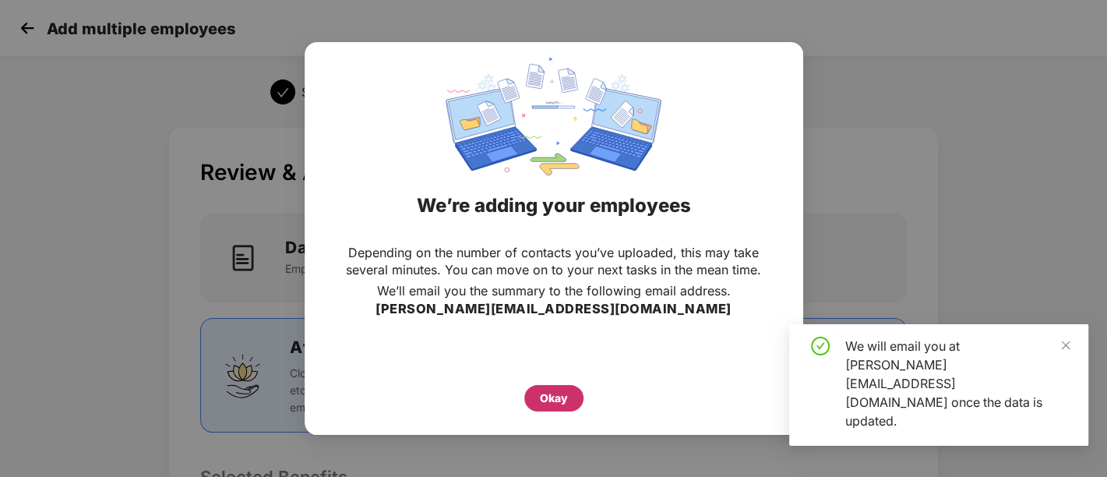
click at [543, 398] on div "Okay" at bounding box center [554, 398] width 28 height 17
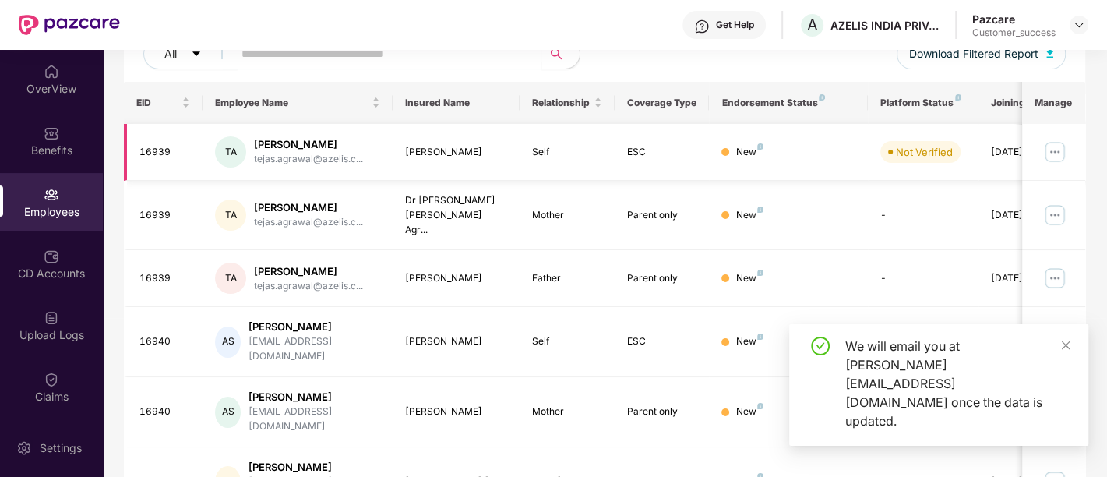
scroll to position [209, 0]
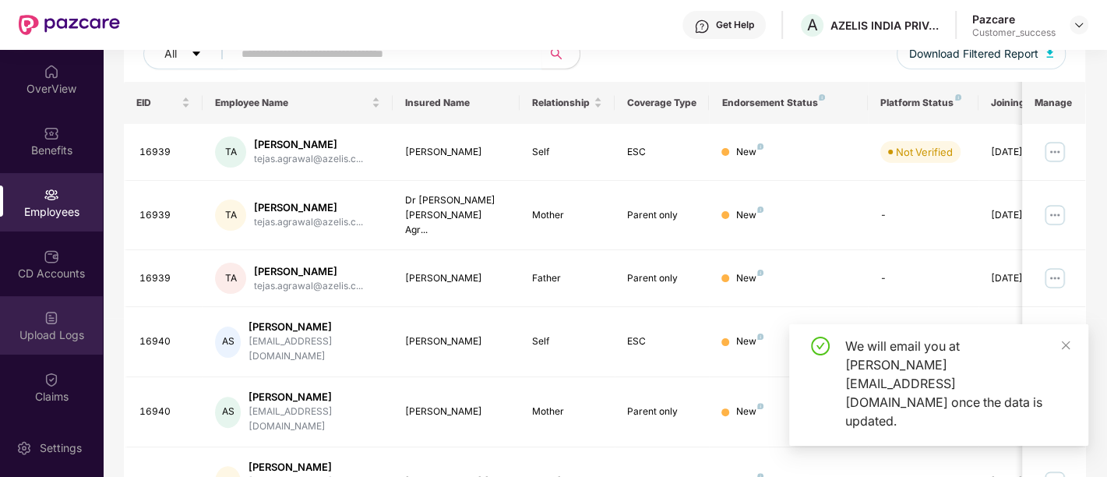
click at [86, 348] on div "Upload Logs" at bounding box center [51, 325] width 103 height 58
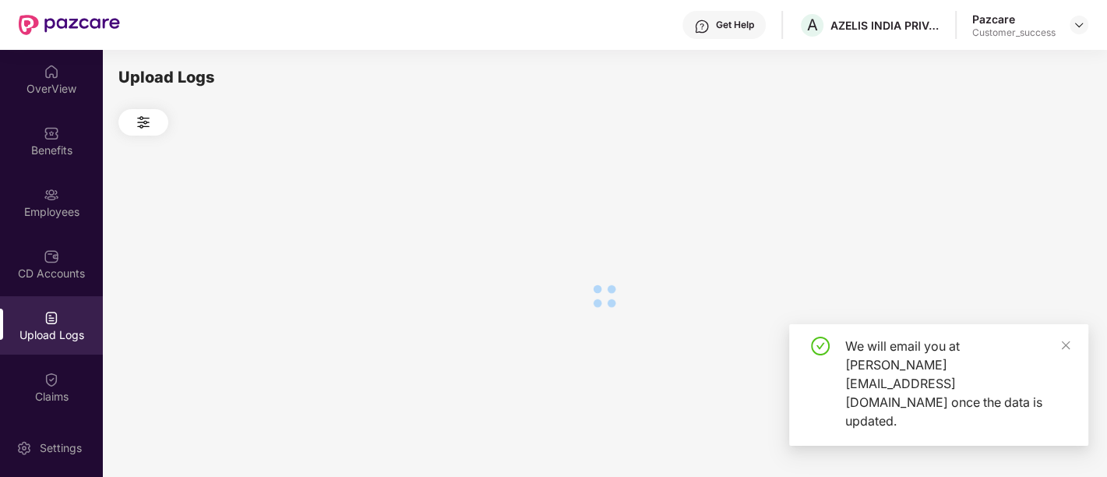
scroll to position [0, 0]
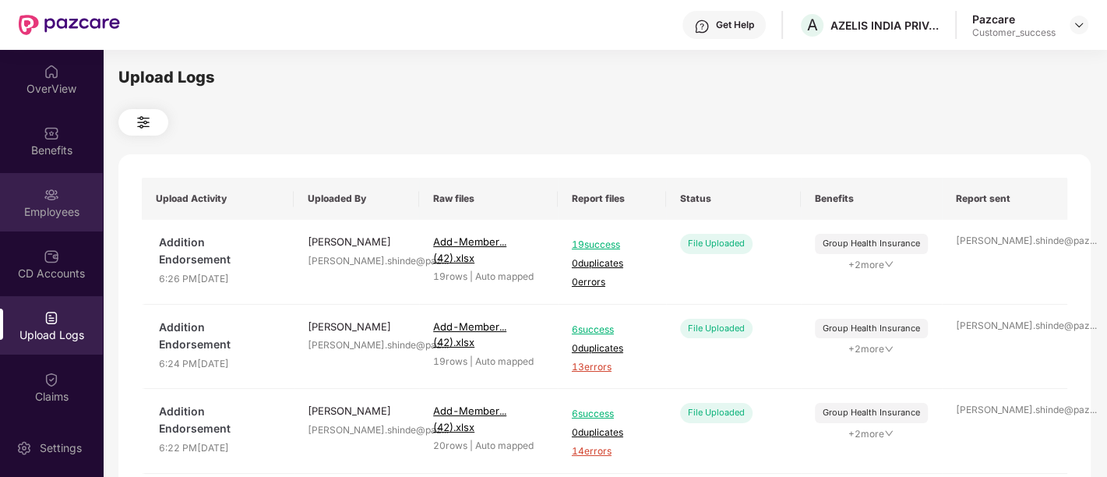
click at [59, 201] on div "Employees" at bounding box center [51, 202] width 103 height 58
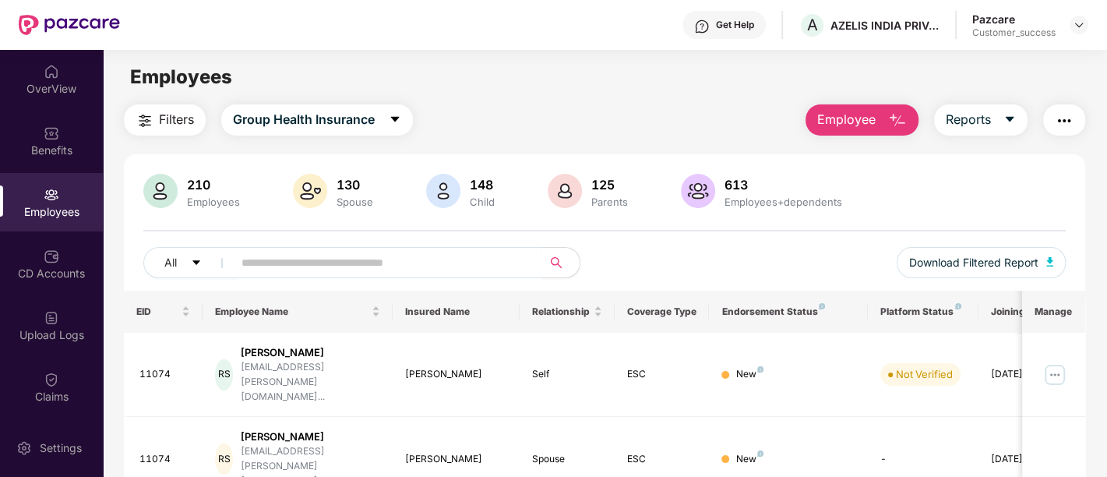
click at [873, 118] on span "Employee" at bounding box center [847, 119] width 58 height 19
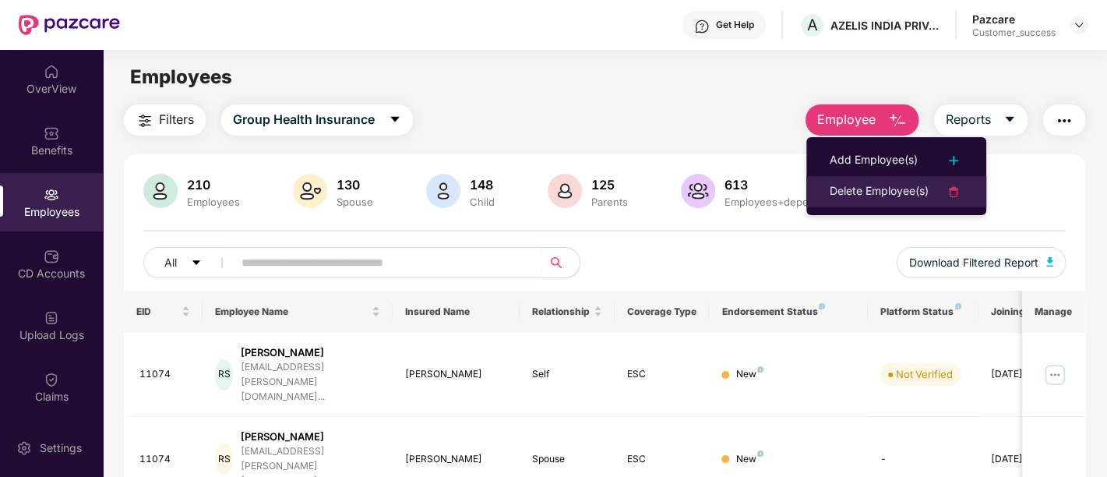
click at [865, 199] on div "Delete Employee(s)" at bounding box center [879, 191] width 99 height 19
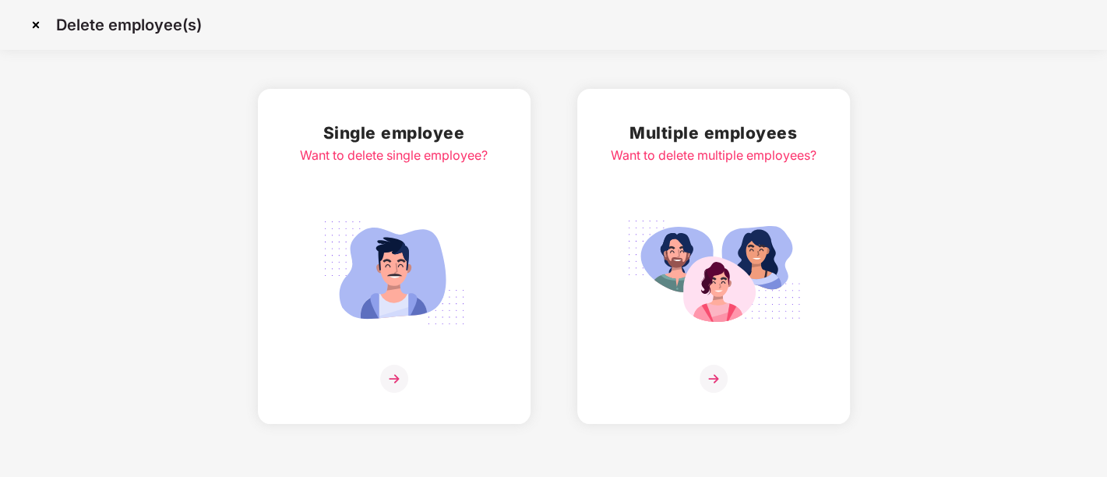
click at [735, 305] on img at bounding box center [714, 273] width 175 height 122
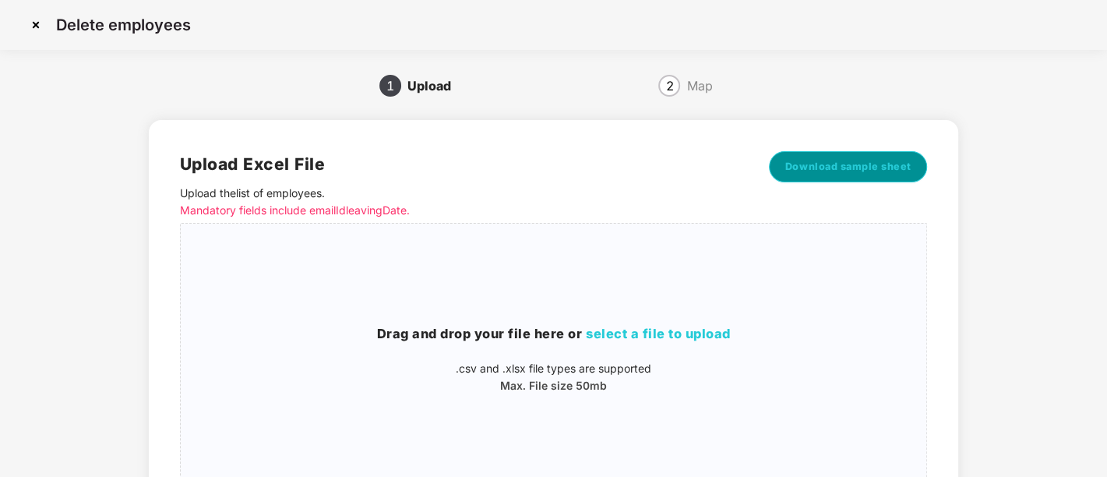
click at [831, 166] on span "Download sample sheet" at bounding box center [849, 167] width 126 height 16
click at [616, 354] on div "Drag and drop your file here or select a file to upload .csv and .xlsx file typ…" at bounding box center [554, 359] width 747 height 70
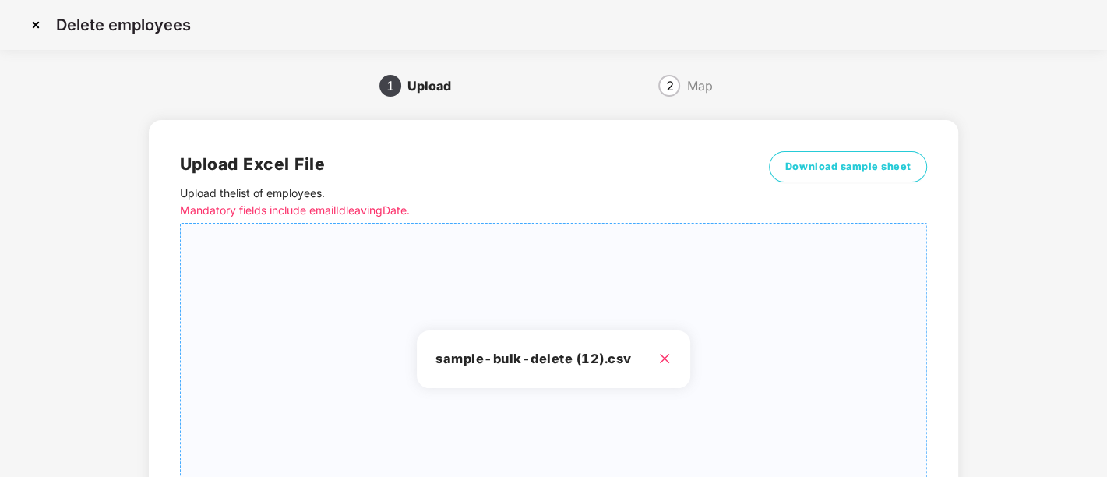
scroll to position [147, 0]
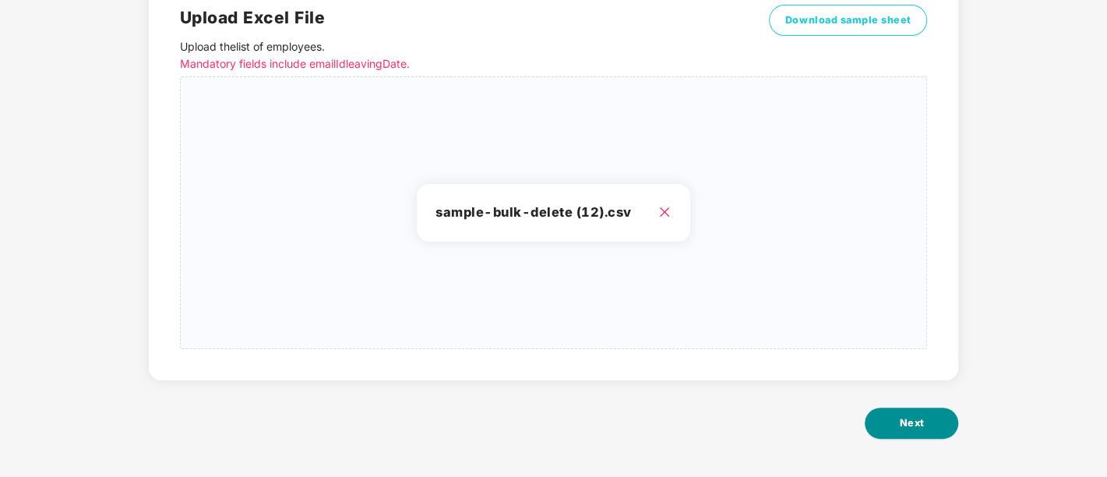
click at [920, 429] on span "Next" at bounding box center [911, 423] width 25 height 16
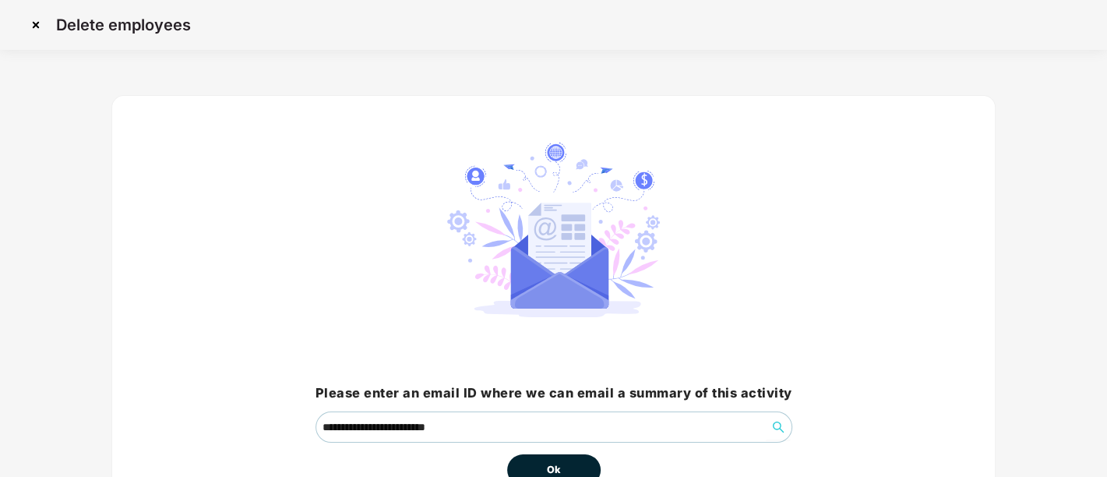
scroll to position [97, 0]
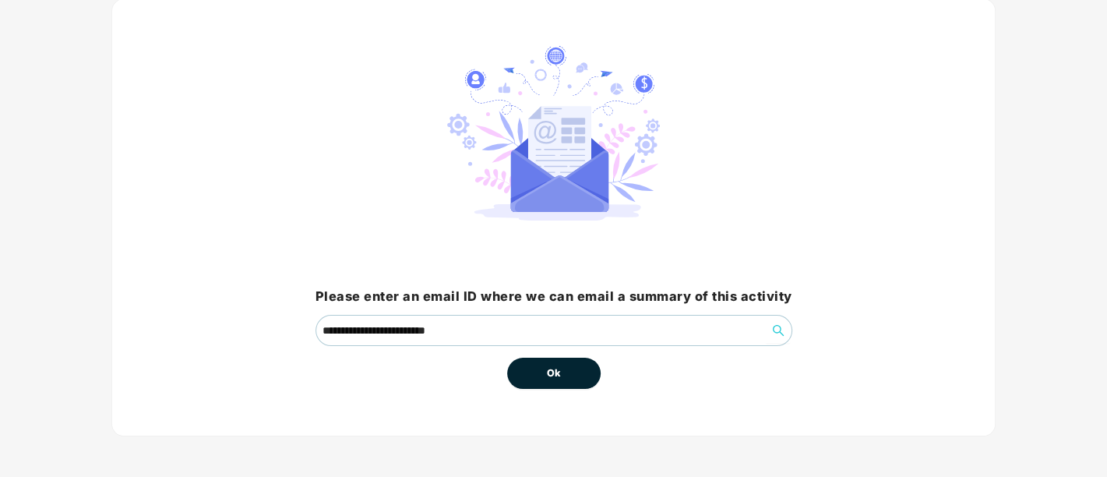
click at [563, 366] on button "Ok" at bounding box center [554, 373] width 94 height 31
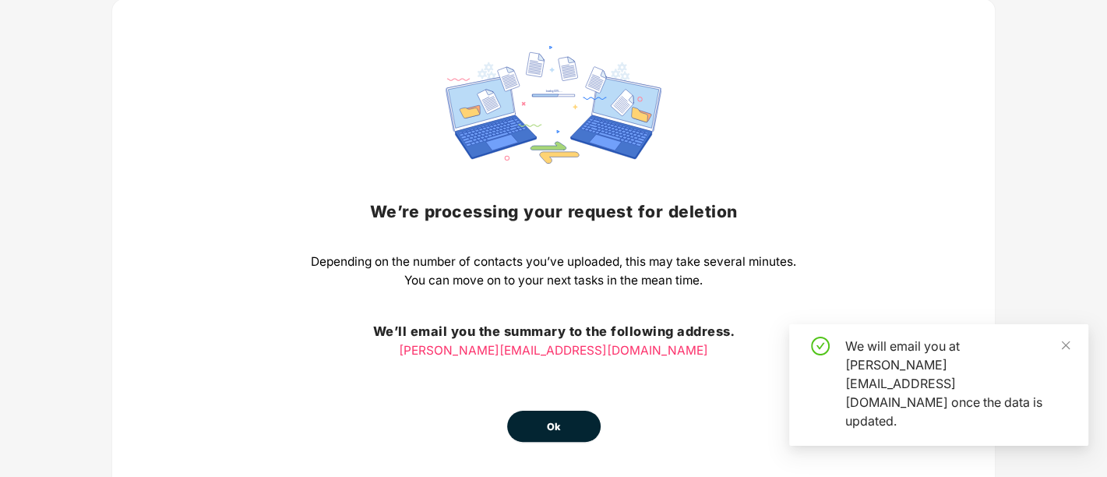
click at [558, 366] on div "We’re processing your request for deletion Depending on the number of contacts …" at bounding box center [554, 244] width 486 height 396
click at [551, 412] on button "Ok" at bounding box center [554, 426] width 94 height 31
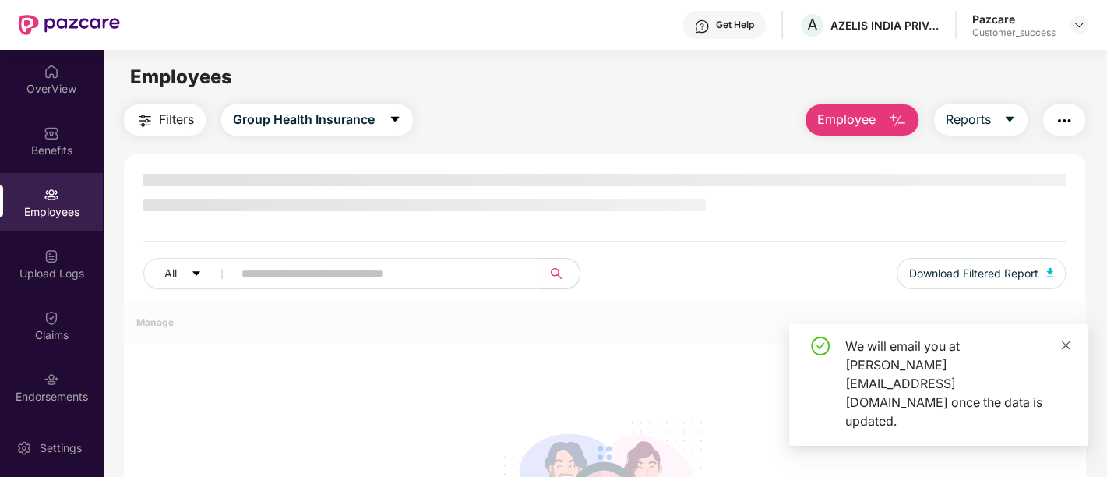
click at [1062, 351] on icon "close" at bounding box center [1066, 345] width 11 height 11
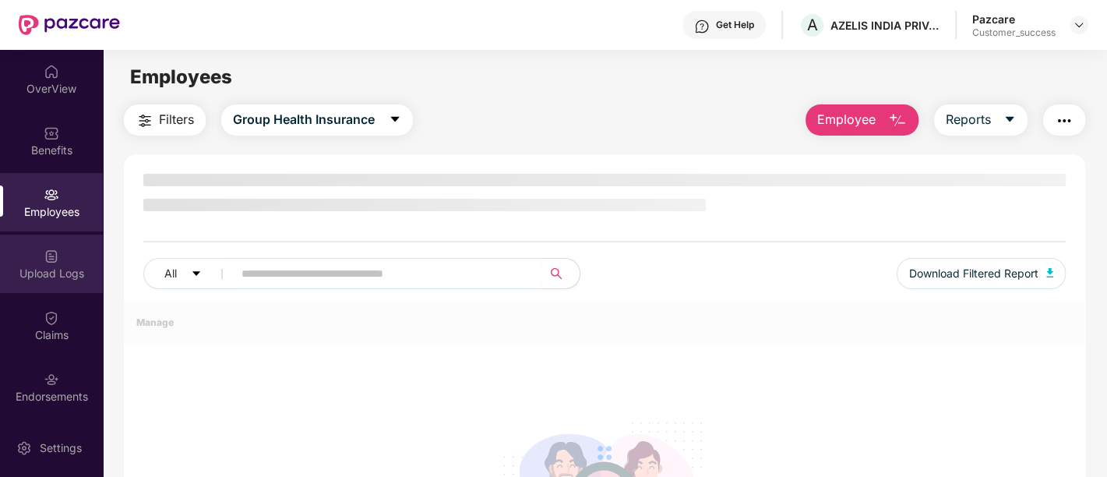
click at [72, 281] on div "Upload Logs" at bounding box center [51, 264] width 103 height 58
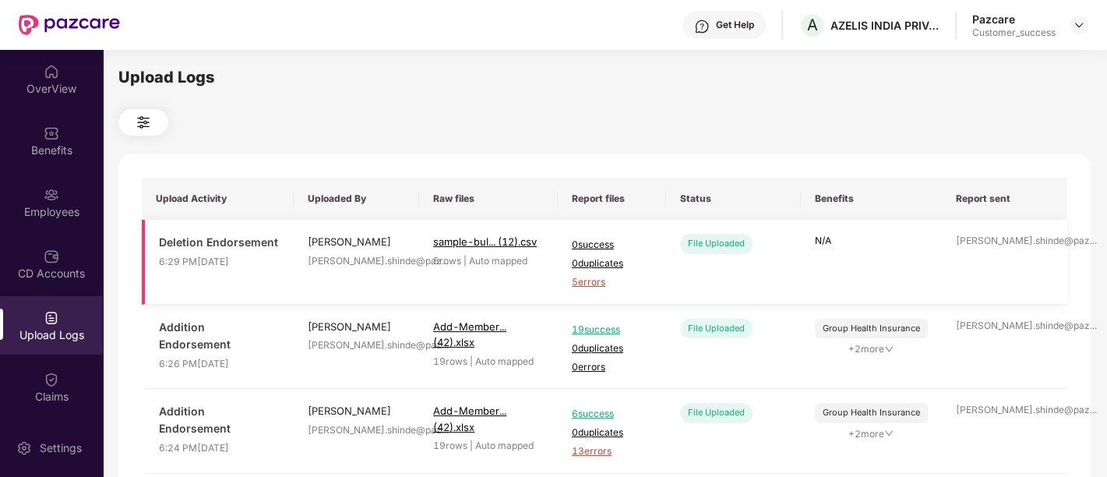
click at [596, 284] on span "5 errors" at bounding box center [612, 282] width 80 height 15
click at [47, 195] on img at bounding box center [52, 195] width 16 height 16
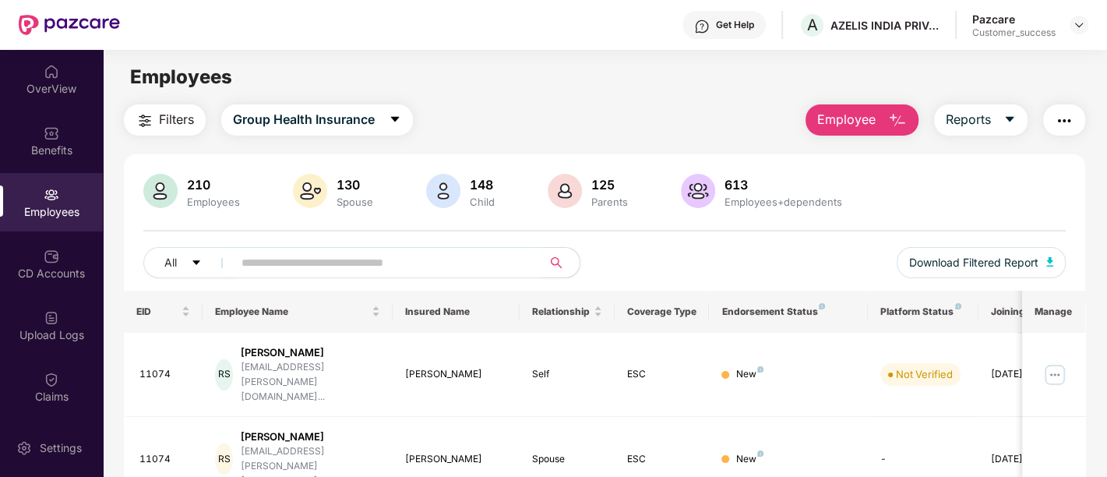
click at [860, 125] on span "Employee" at bounding box center [847, 119] width 58 height 19
click at [865, 134] on button "Employee" at bounding box center [862, 119] width 113 height 31
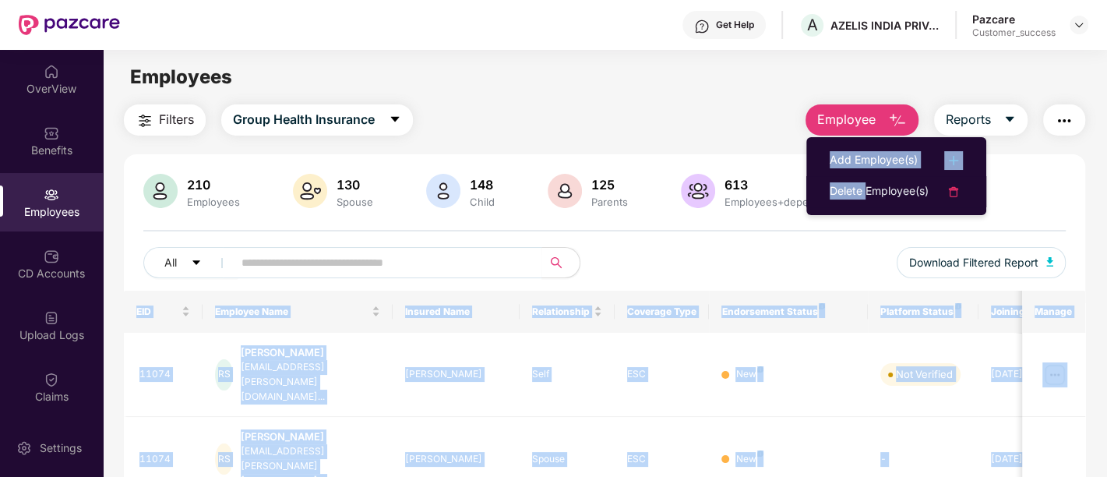
drag, startPoint x: 865, startPoint y: 190, endPoint x: 504, endPoint y: 314, distance: 381.5
click at [504, 314] on body "Get Help A AZELIS INDIA PRIVATE LIMITED Pazcare Customer_success OverView Benef…" at bounding box center [553, 238] width 1107 height 477
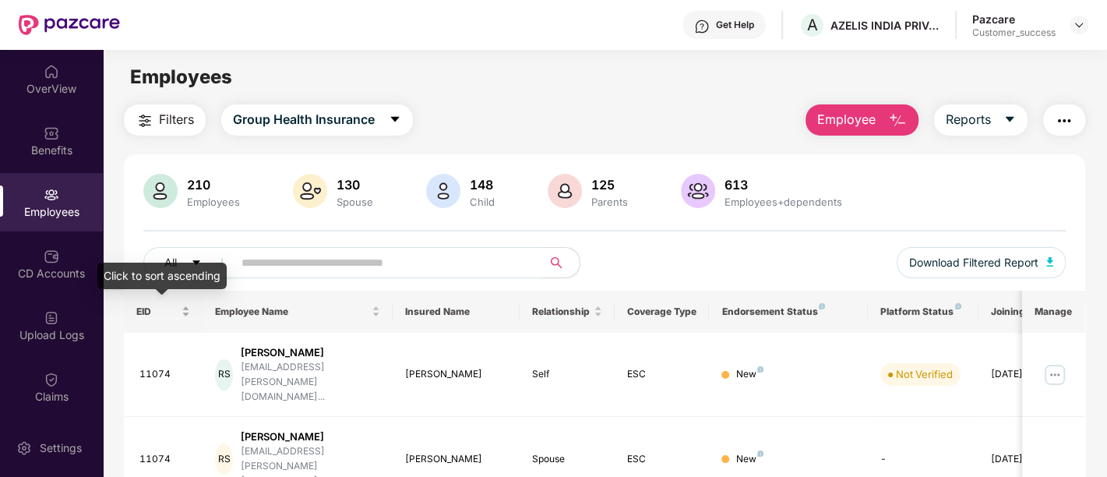
click at [200, 292] on div "Click to sort ascending" at bounding box center [161, 281] width 129 height 37
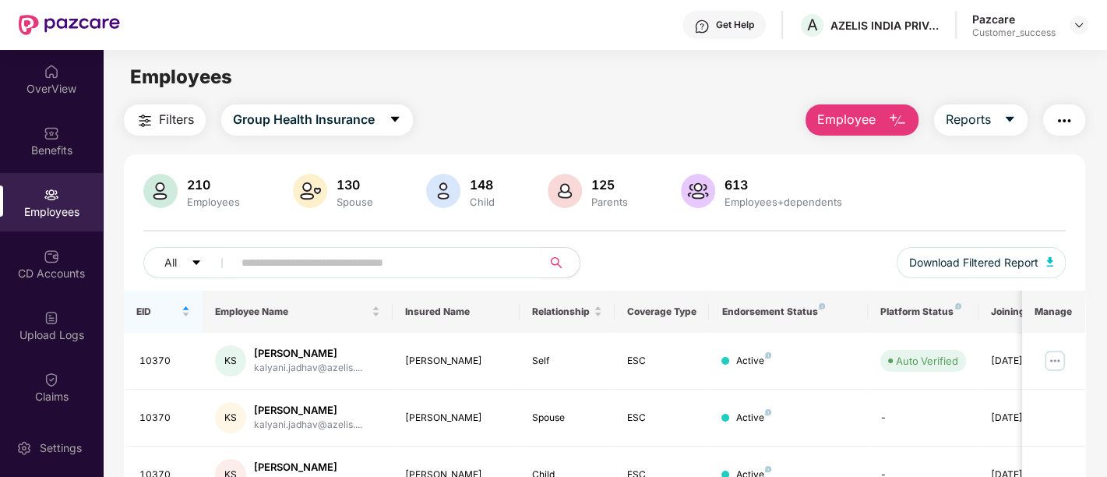
click at [868, 108] on button "Employee" at bounding box center [862, 119] width 113 height 31
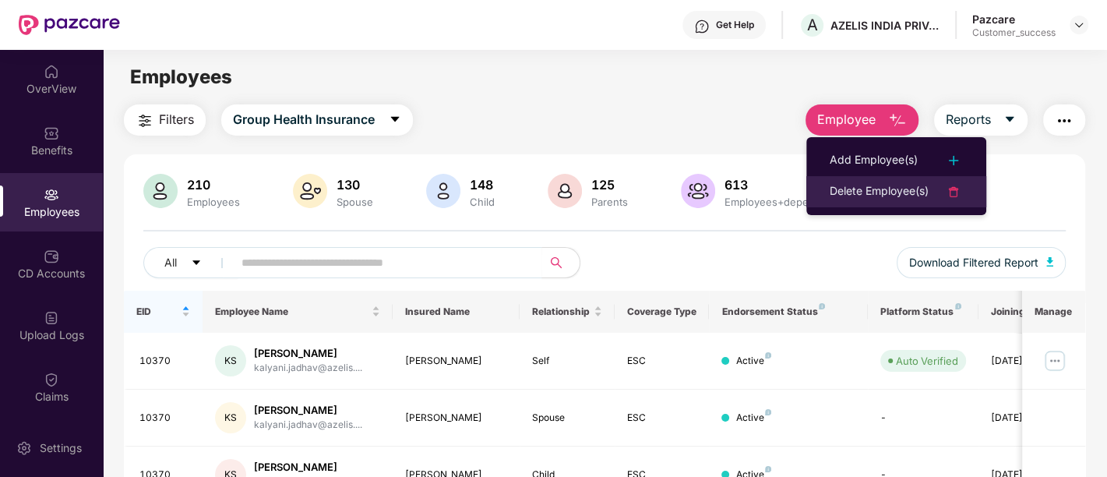
click at [873, 196] on div "Delete Employee(s)" at bounding box center [879, 191] width 99 height 19
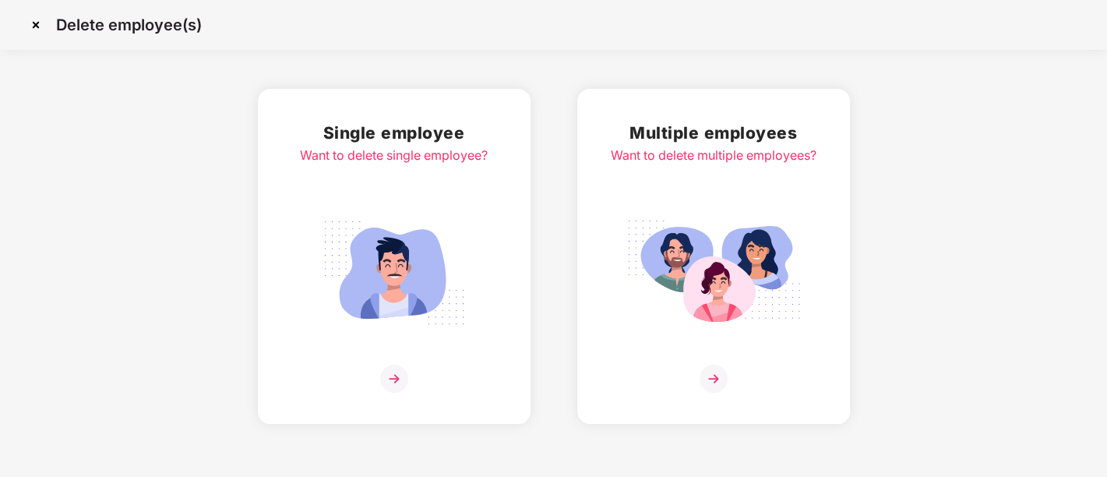
click at [676, 250] on img at bounding box center [714, 273] width 175 height 122
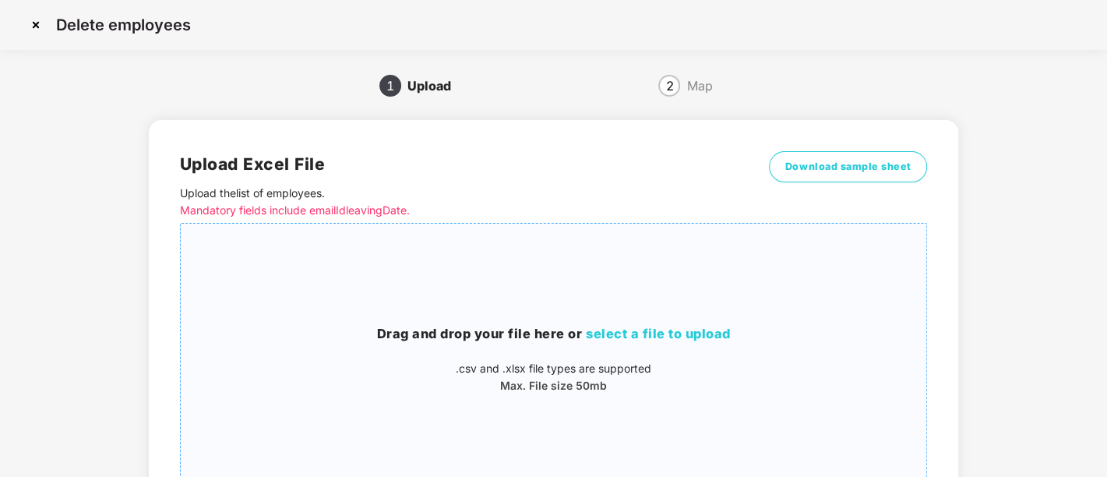
click at [624, 352] on div "Drag and drop your file here or select a file to upload .csv and .xlsx file typ…" at bounding box center [554, 359] width 747 height 70
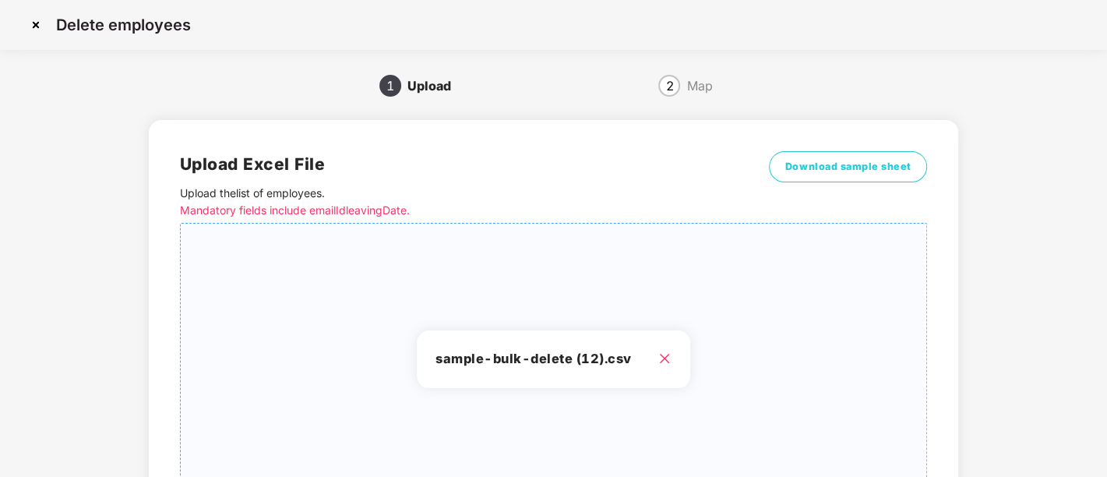
scroll to position [147, 0]
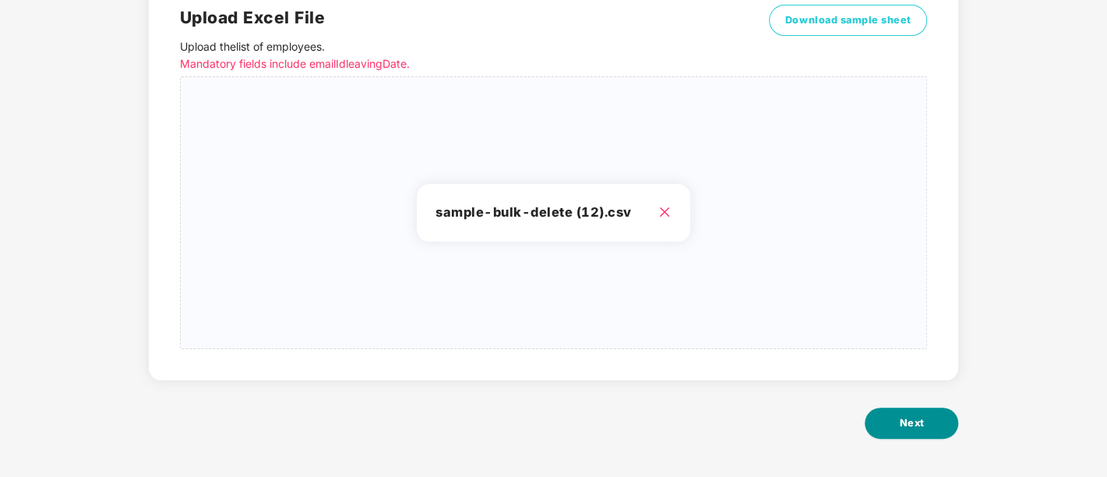
click at [920, 426] on span "Next" at bounding box center [911, 423] width 25 height 16
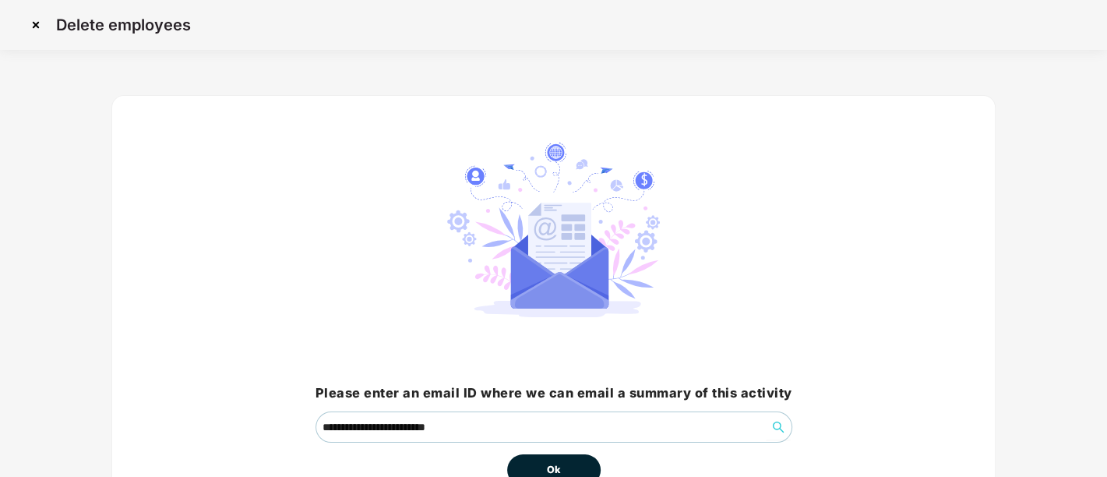
scroll to position [97, 0]
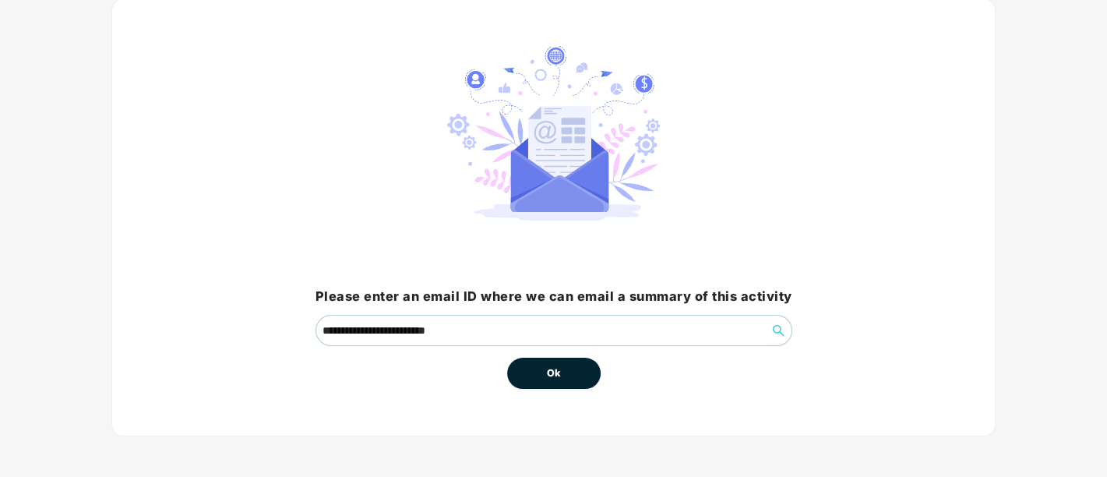
click at [560, 368] on span "Ok" at bounding box center [554, 374] width 14 height 16
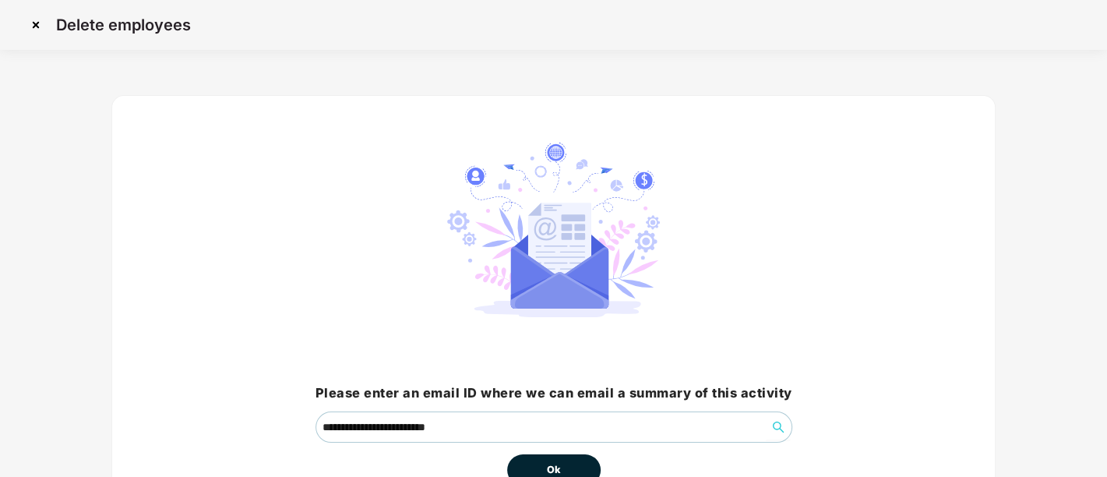
scroll to position [151, 0]
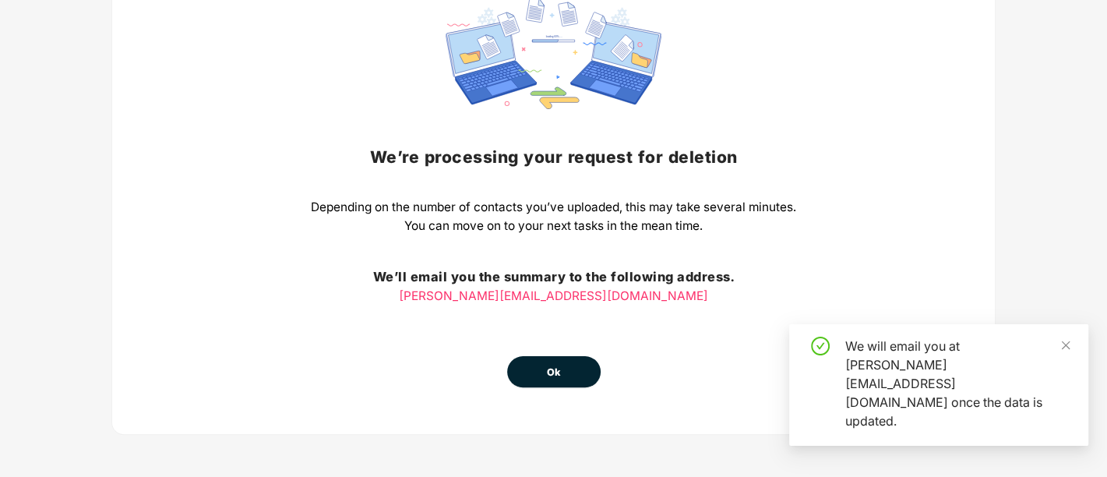
click at [552, 382] on button "Ok" at bounding box center [554, 371] width 94 height 31
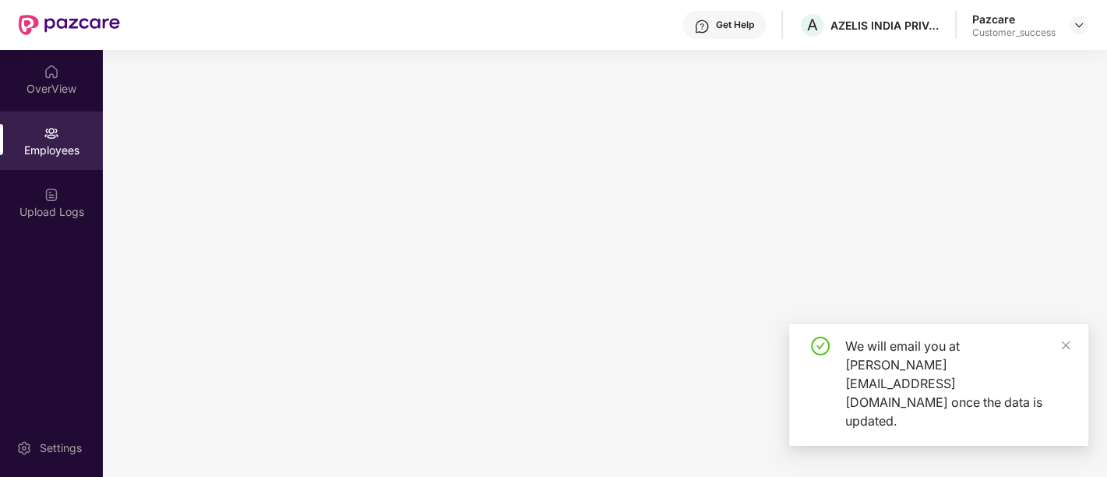
scroll to position [0, 0]
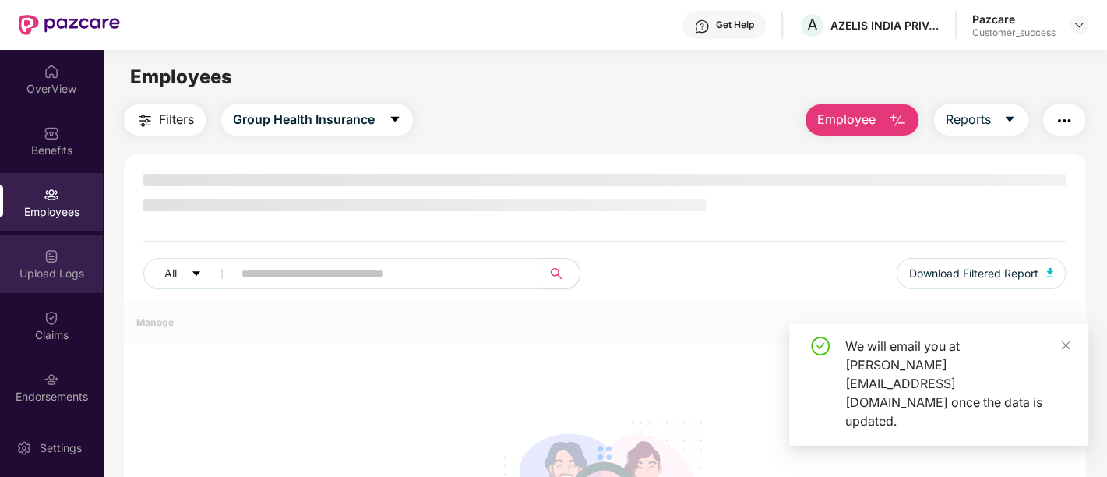
click at [53, 283] on div "Upload Logs" at bounding box center [51, 264] width 103 height 58
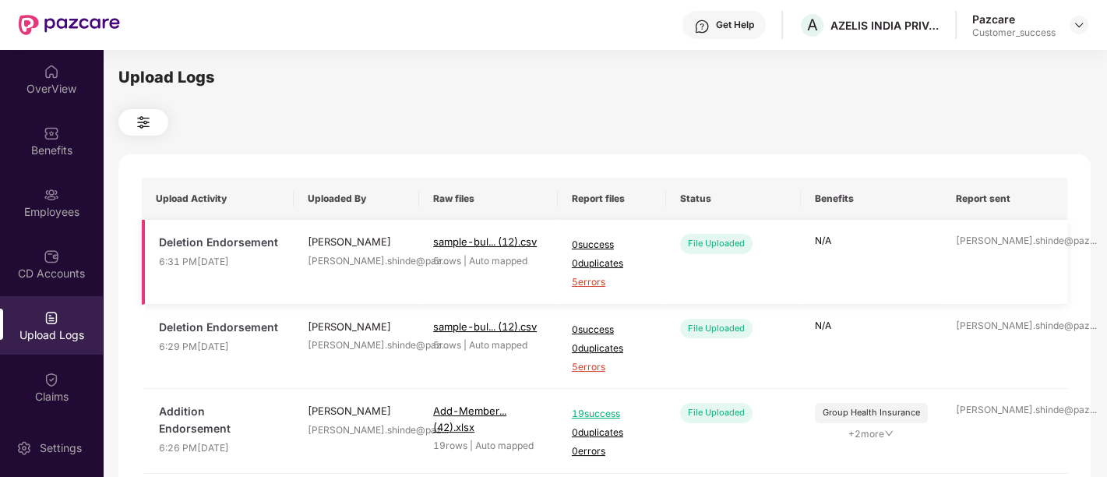
click at [592, 284] on span "5 errors" at bounding box center [612, 282] width 80 height 15
click at [38, 212] on div "Employees" at bounding box center [51, 212] width 103 height 16
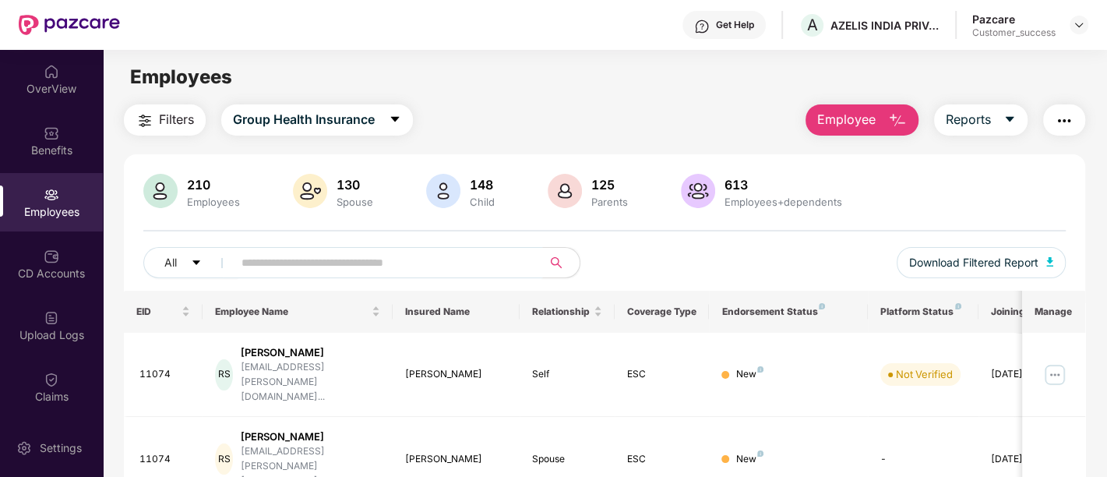
click at [388, 277] on span at bounding box center [383, 262] width 320 height 31
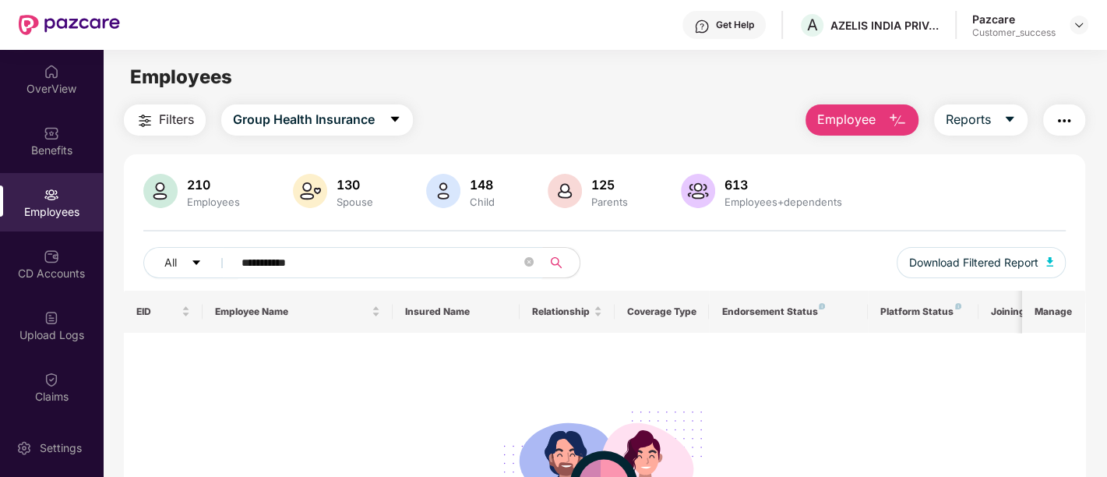
click at [382, 261] on input "**********" at bounding box center [382, 262] width 280 height 23
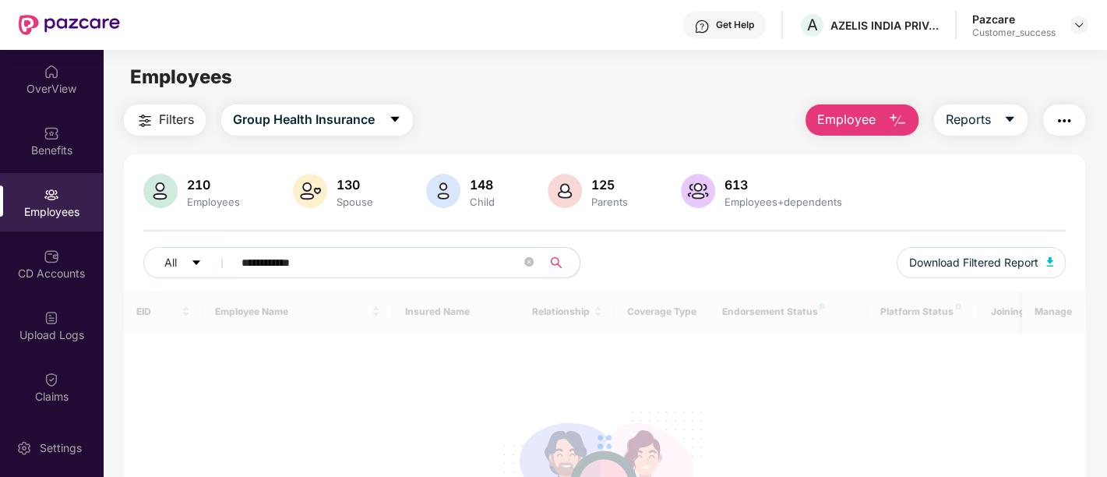
type input "**********"
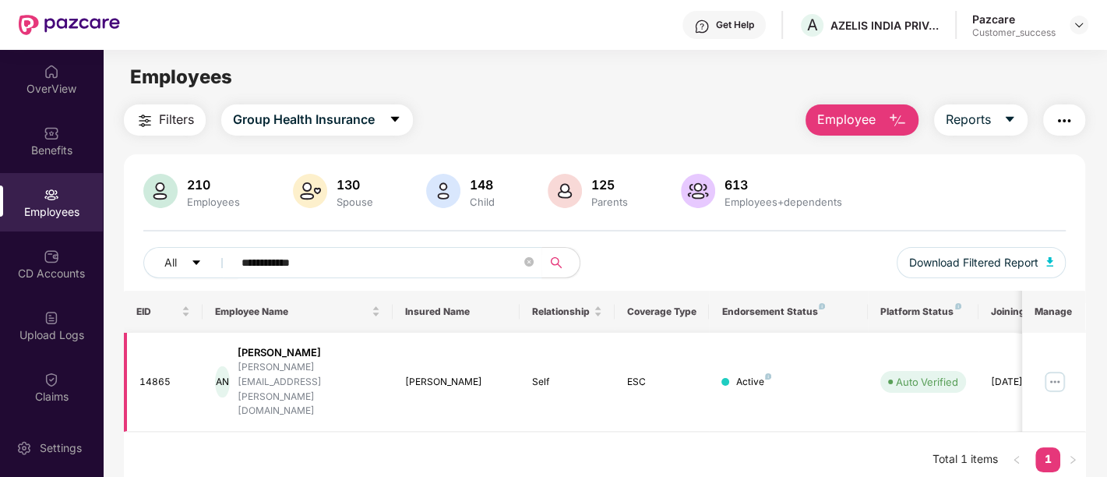
click at [1051, 369] on img at bounding box center [1055, 381] width 25 height 25
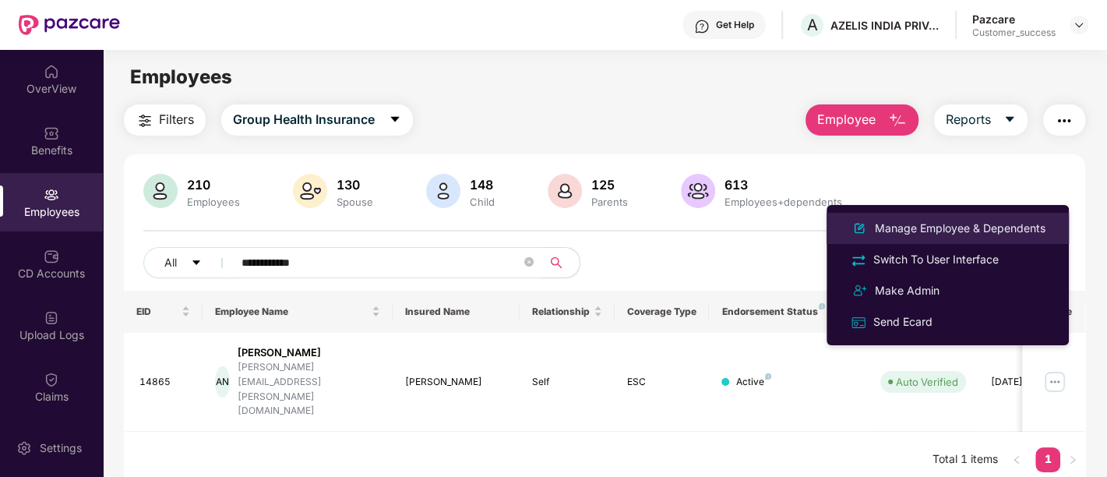
click at [904, 228] on div "Manage Employee & Dependents" at bounding box center [960, 228] width 177 height 17
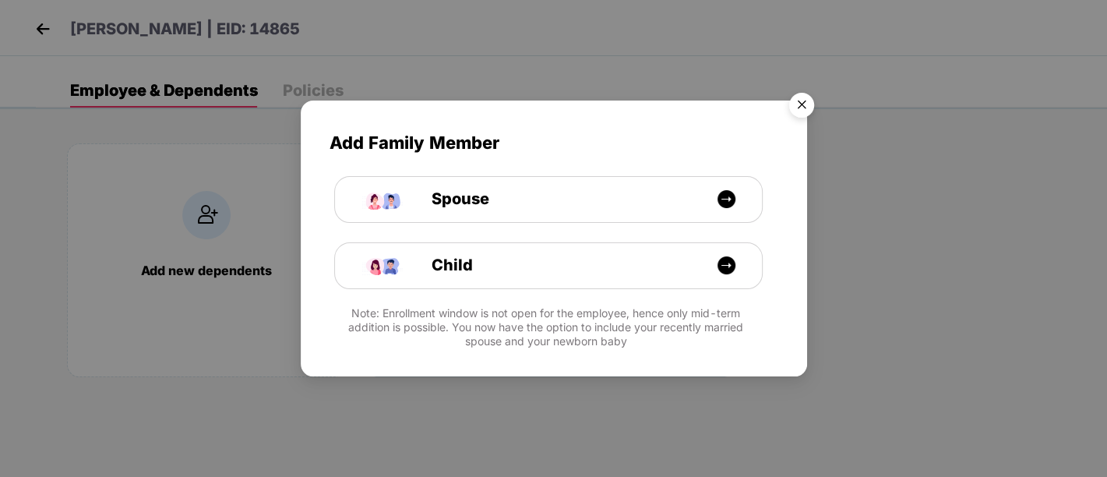
click at [804, 94] on img "Close" at bounding box center [802, 108] width 44 height 44
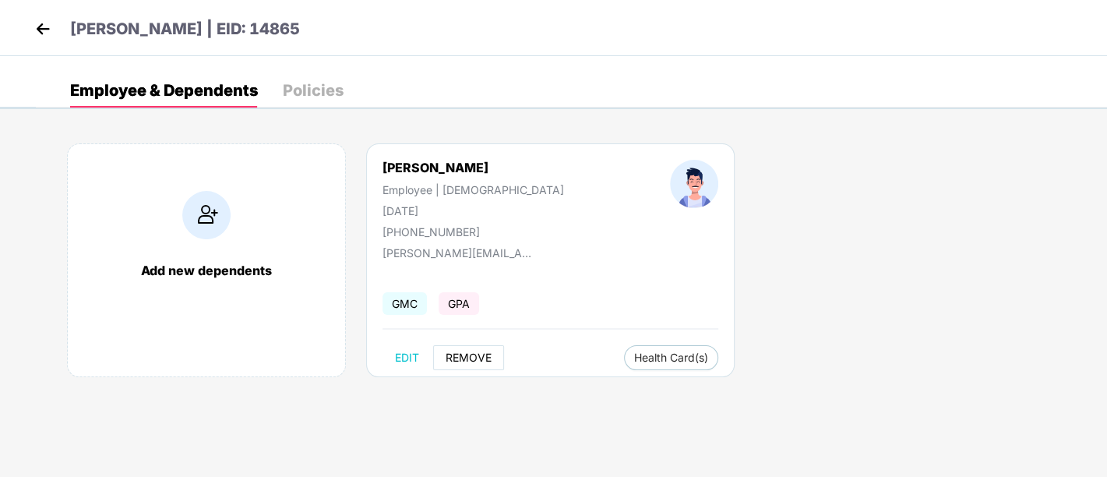
click at [452, 352] on span "REMOVE" at bounding box center [469, 357] width 46 height 12
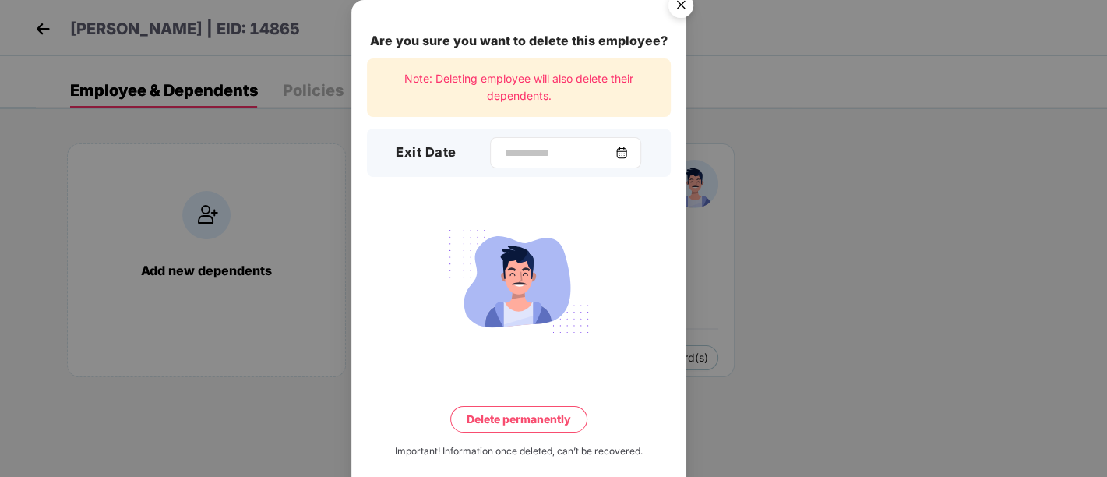
click at [627, 157] on img at bounding box center [622, 153] width 12 height 12
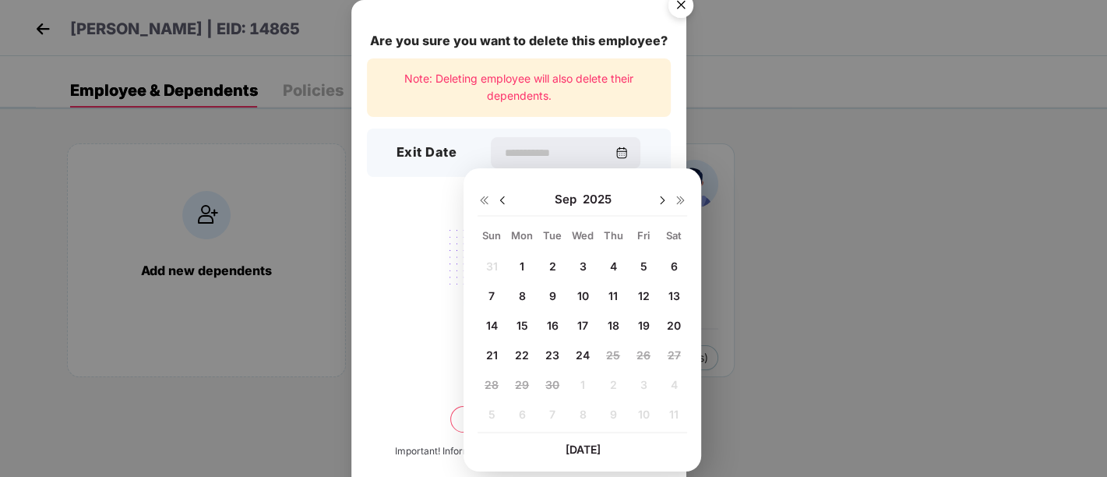
click at [503, 206] on div "[DATE]" at bounding box center [583, 199] width 210 height 31
click at [500, 200] on img at bounding box center [502, 200] width 12 height 12
click at [551, 381] on span "26" at bounding box center [553, 384] width 14 height 13
type input "**********"
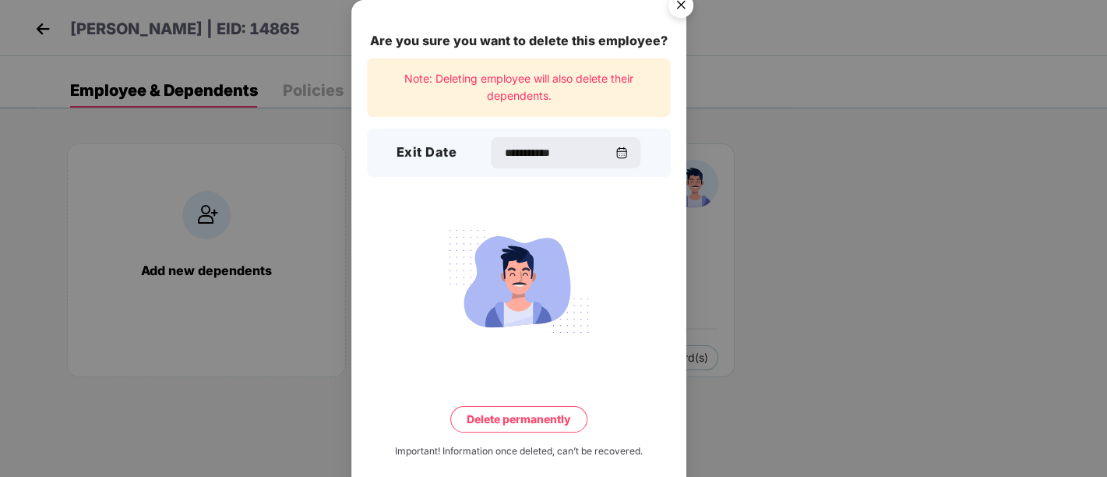
click at [560, 423] on button "Delete permanently" at bounding box center [518, 419] width 137 height 26
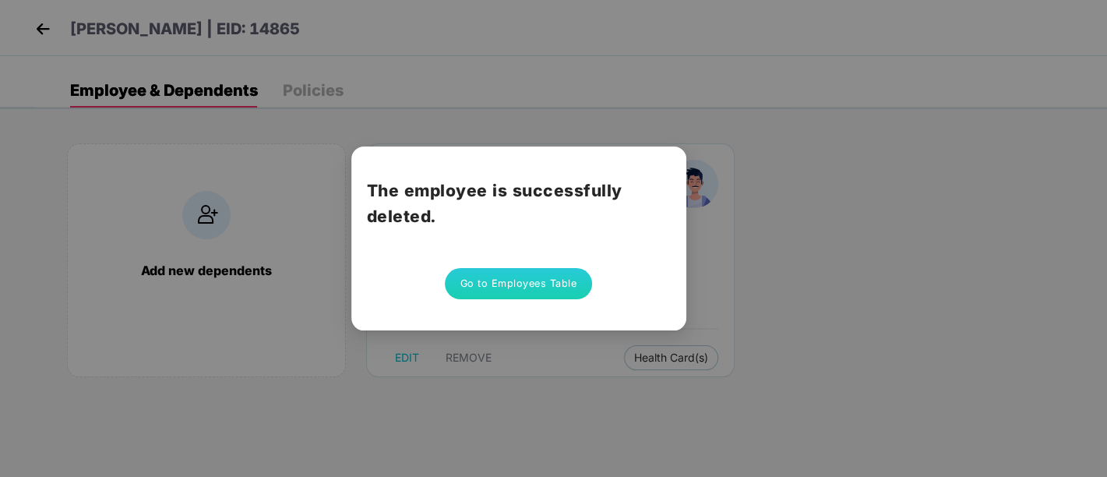
click at [532, 288] on button "Go to Employees Table" at bounding box center [519, 283] width 148 height 31
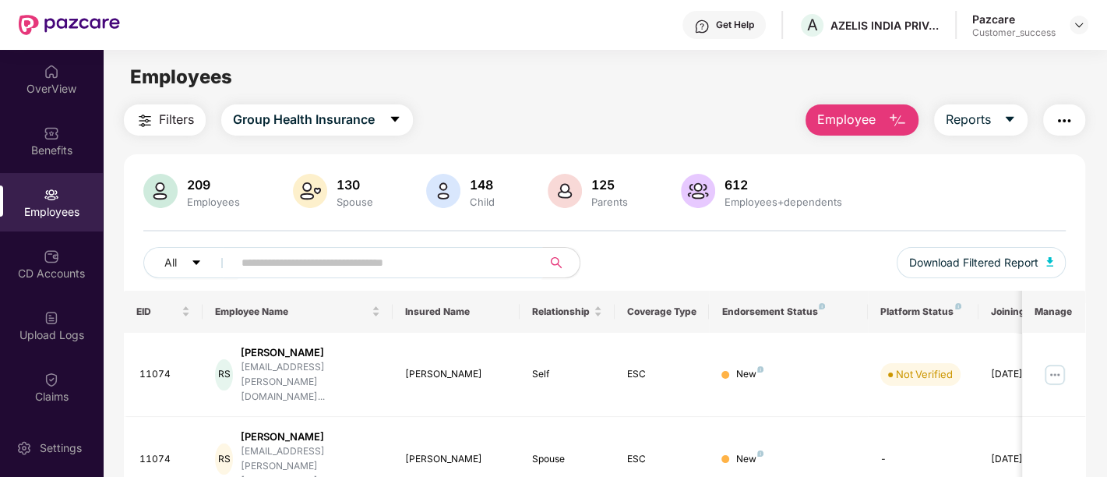
click at [396, 268] on input "text" at bounding box center [382, 262] width 280 height 23
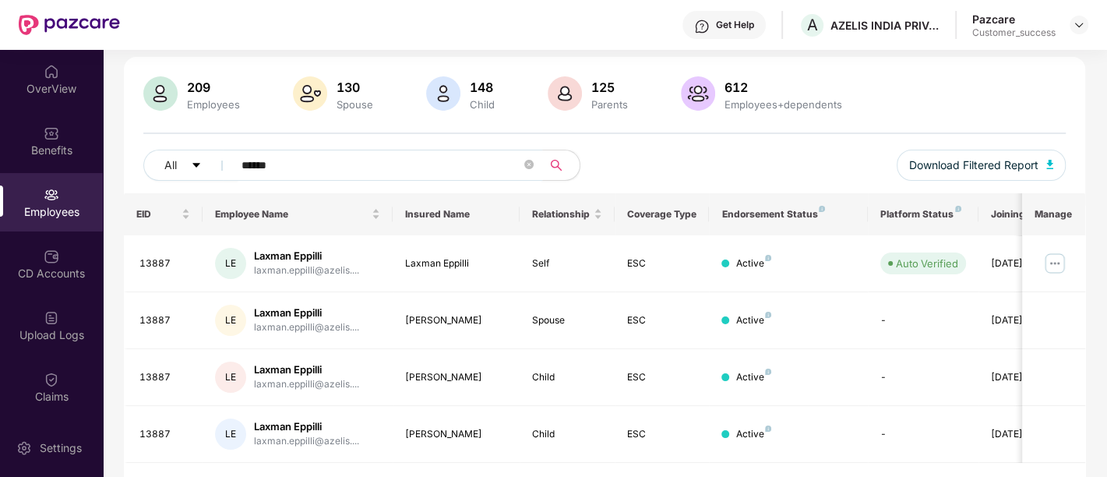
scroll to position [104, 0]
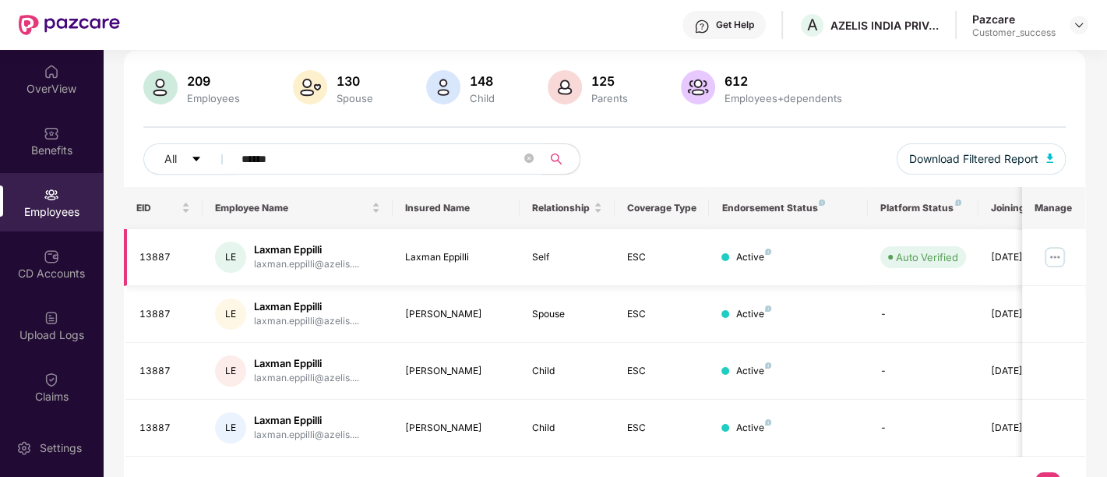
type input "******"
click at [1056, 251] on img at bounding box center [1055, 257] width 25 height 25
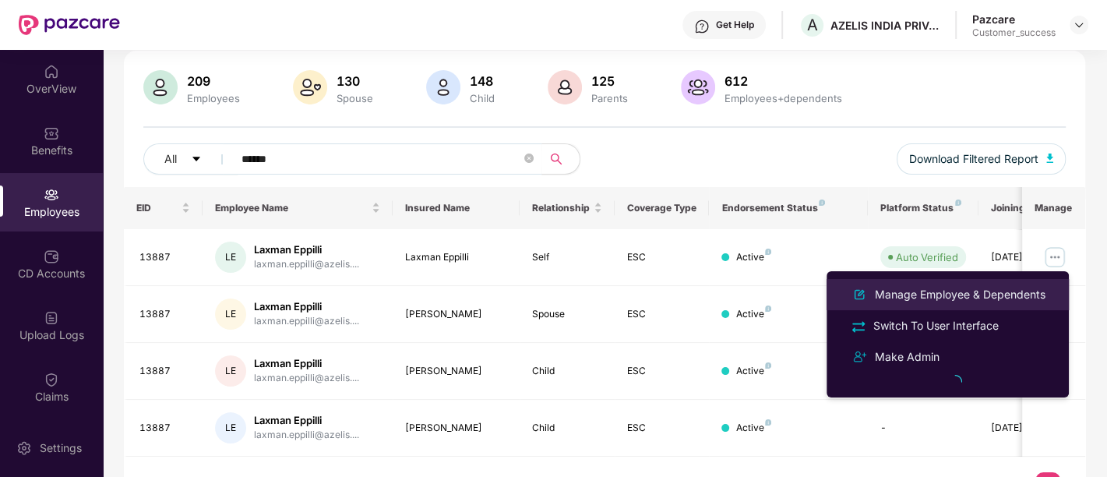
click at [917, 291] on div "Manage Employee & Dependents" at bounding box center [960, 294] width 177 height 17
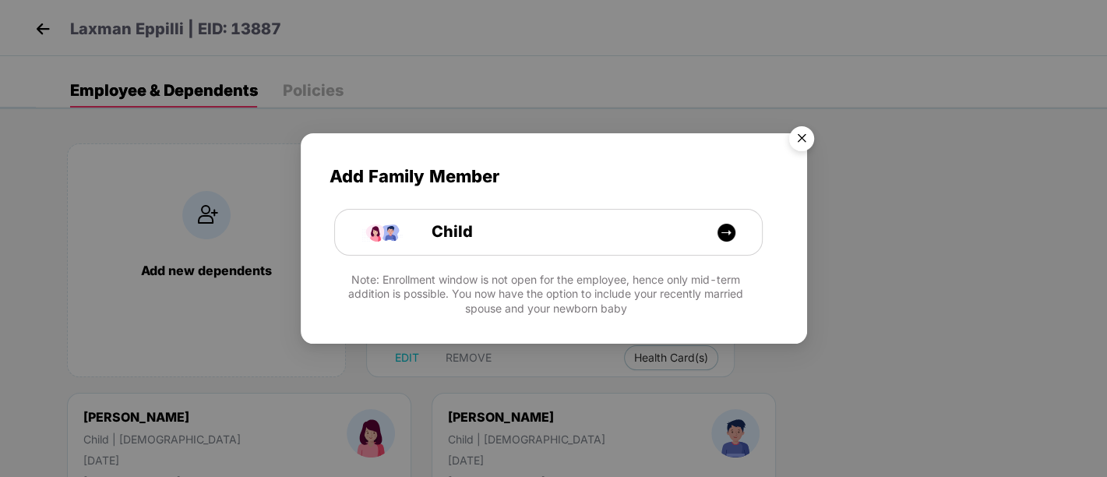
click at [804, 132] on img "Close" at bounding box center [802, 141] width 44 height 44
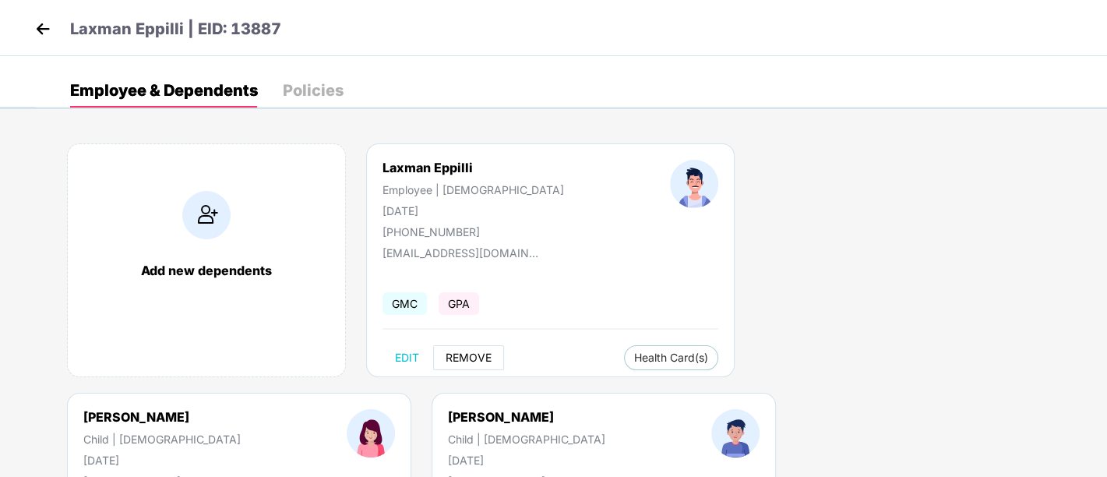
click at [461, 362] on span "REMOVE" at bounding box center [469, 357] width 46 height 12
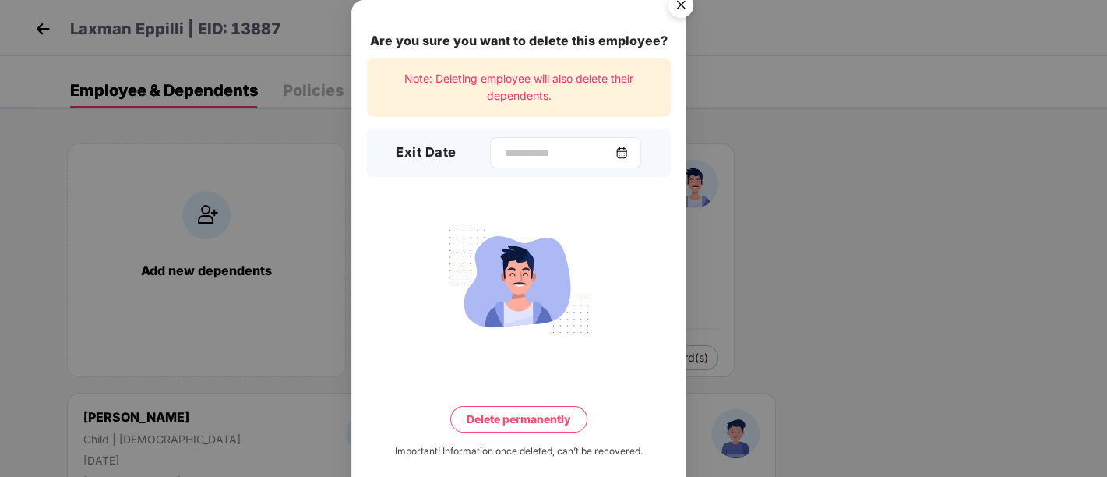
click at [625, 151] on img at bounding box center [622, 153] width 12 height 12
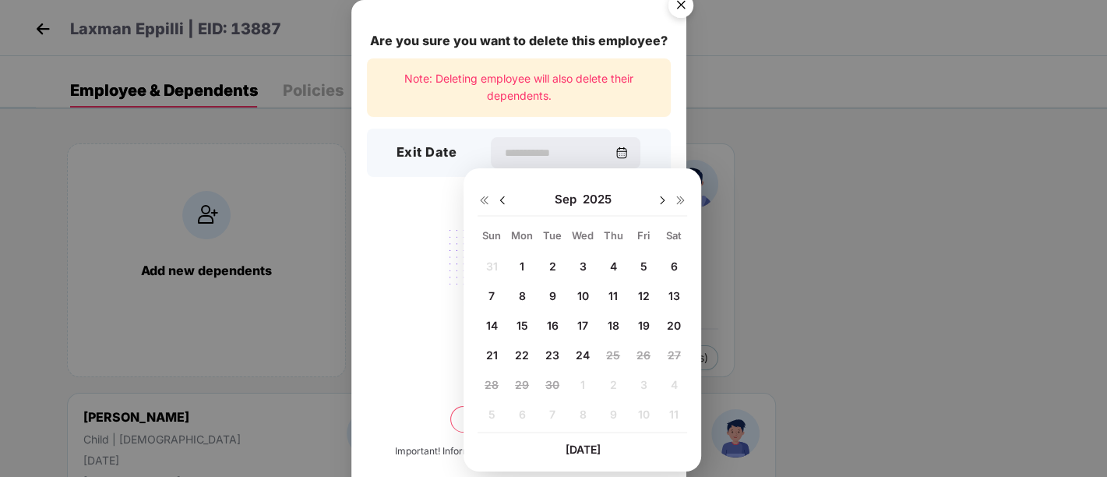
click at [508, 203] on img at bounding box center [502, 200] width 12 height 12
click at [553, 383] on span "26" at bounding box center [553, 384] width 14 height 13
type input "**********"
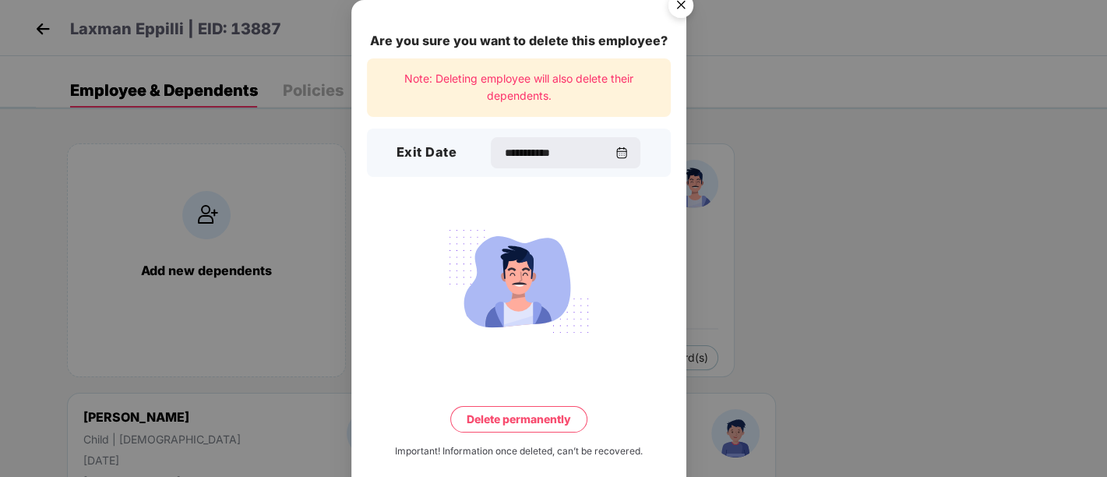
click at [561, 424] on button "Delete permanently" at bounding box center [518, 419] width 137 height 26
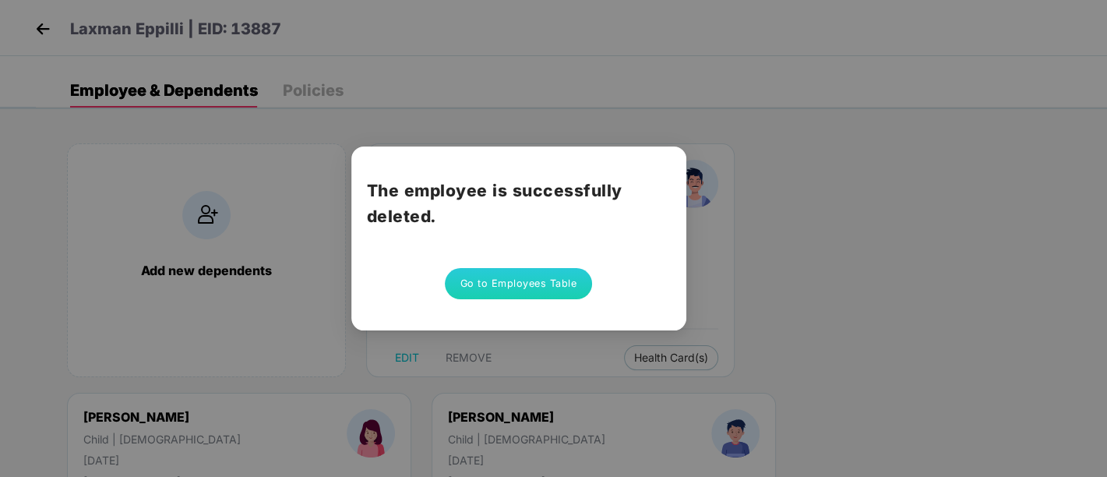
click at [541, 282] on button "Go to Employees Table" at bounding box center [519, 283] width 148 height 31
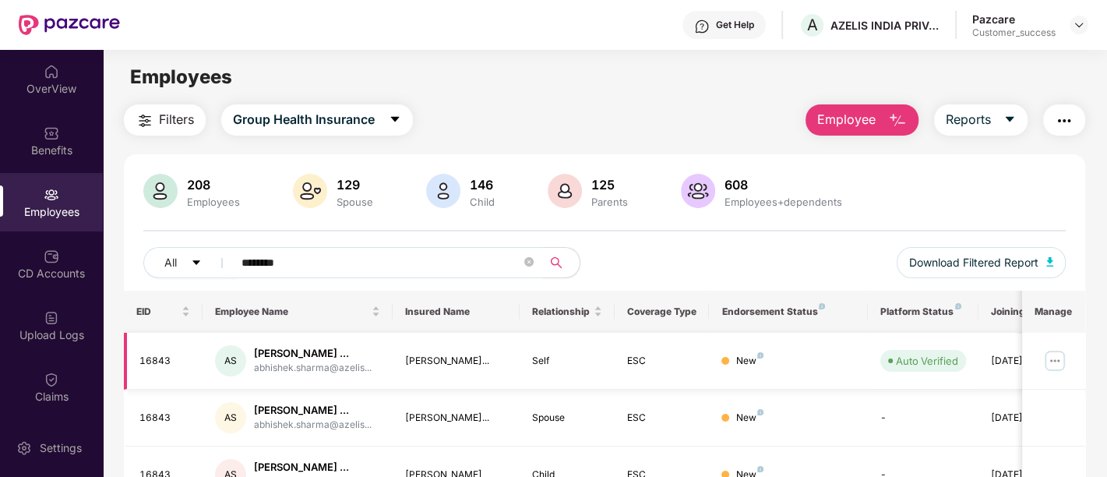
scroll to position [120, 0]
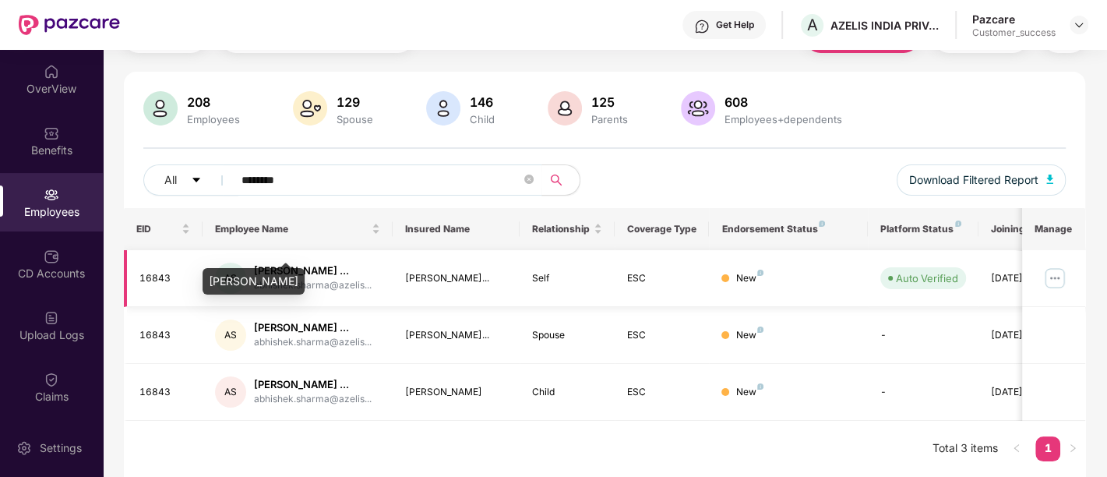
click at [350, 263] on div "[PERSON_NAME] ..." at bounding box center [313, 270] width 118 height 15
click at [338, 168] on input "********" at bounding box center [382, 179] width 280 height 23
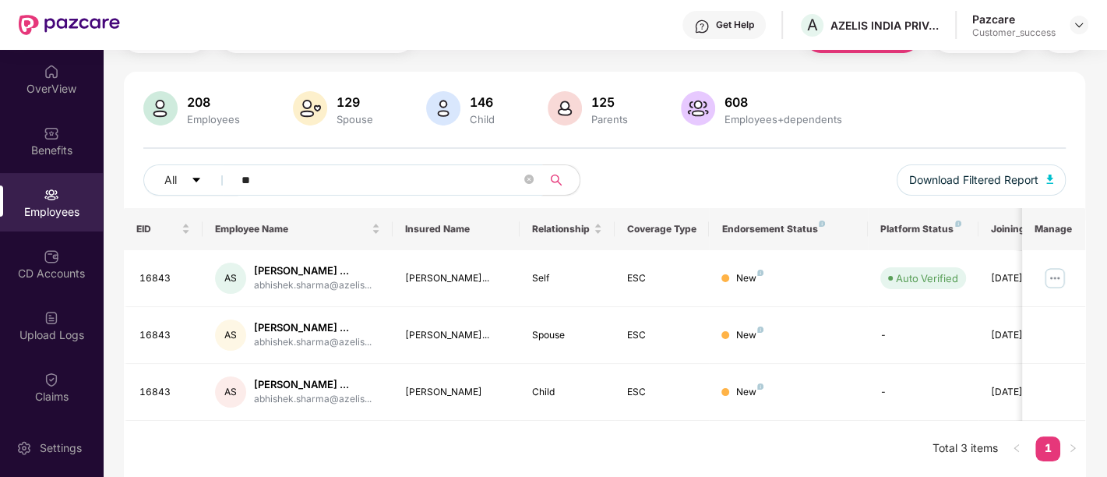
type input "*"
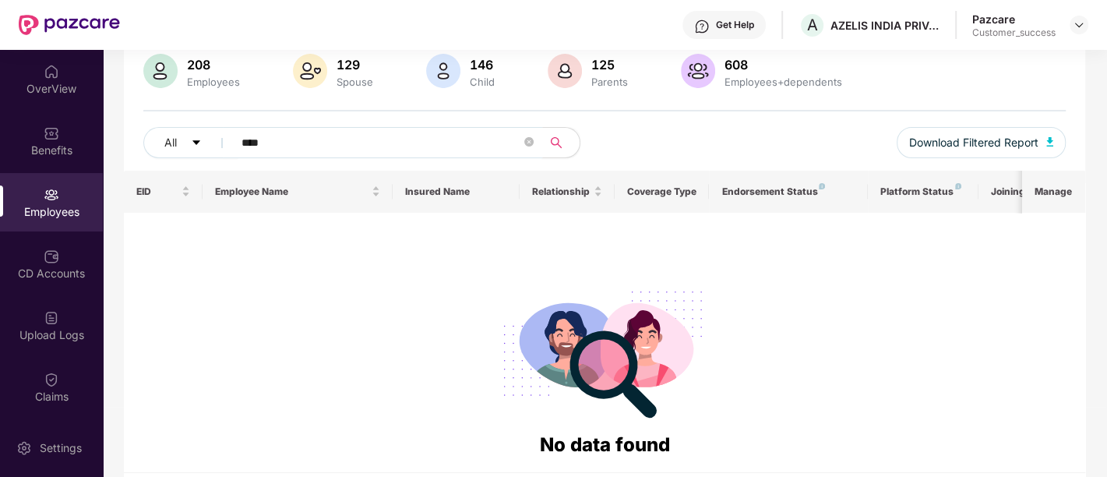
click at [298, 143] on input "****" at bounding box center [382, 142] width 280 height 23
type input "*"
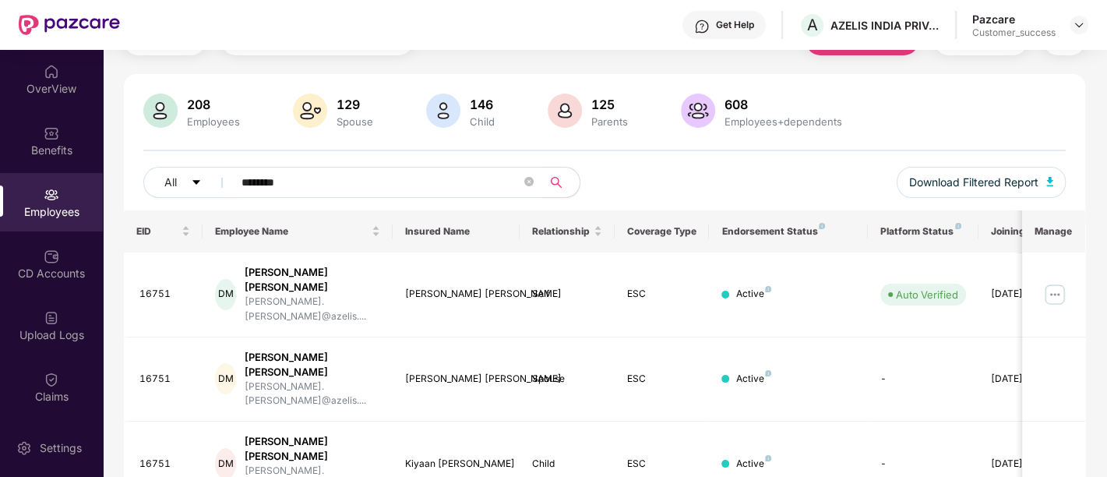
scroll to position [0, 0]
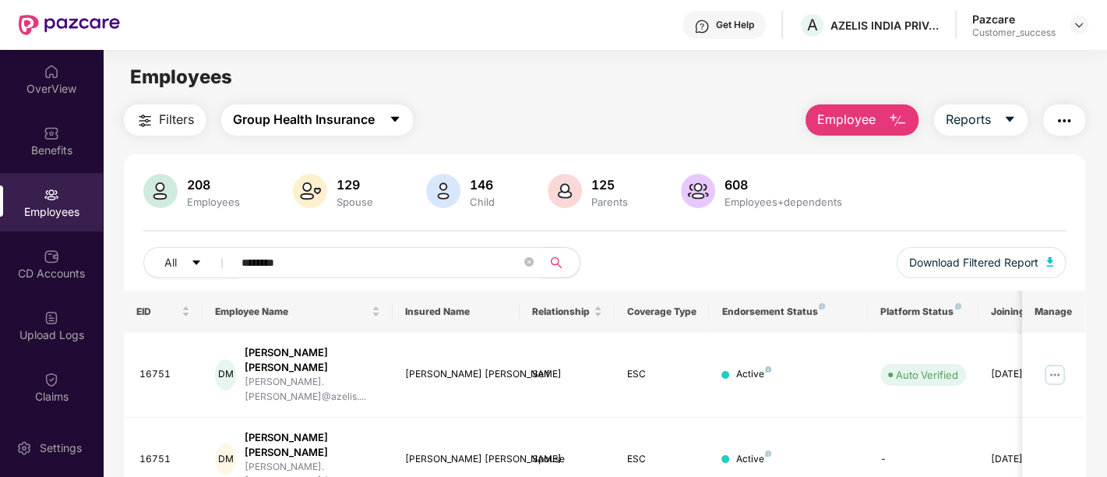
click at [394, 108] on button "Group Health Insurance" at bounding box center [317, 119] width 192 height 31
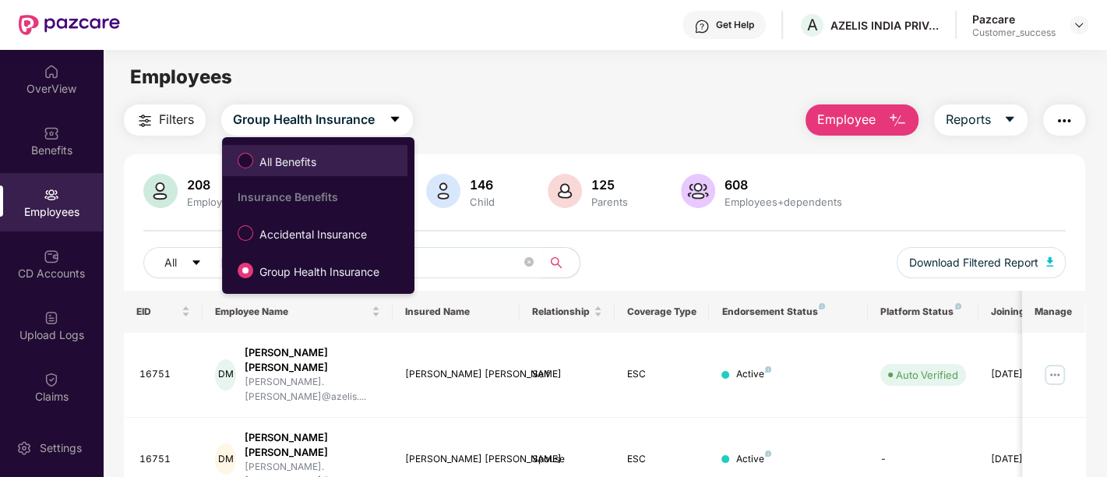
click at [310, 150] on label "All Benefits" at bounding box center [280, 160] width 101 height 26
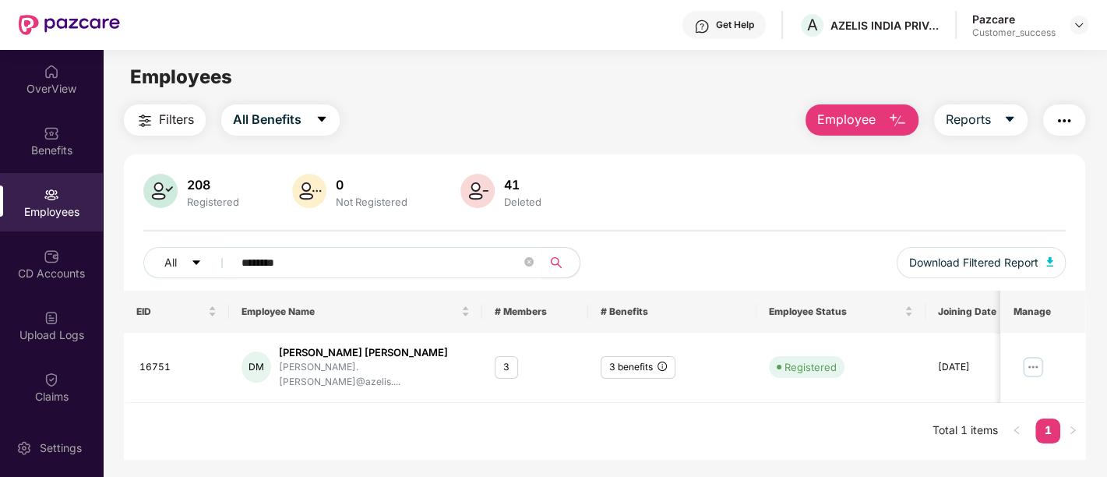
scroll to position [49, 0]
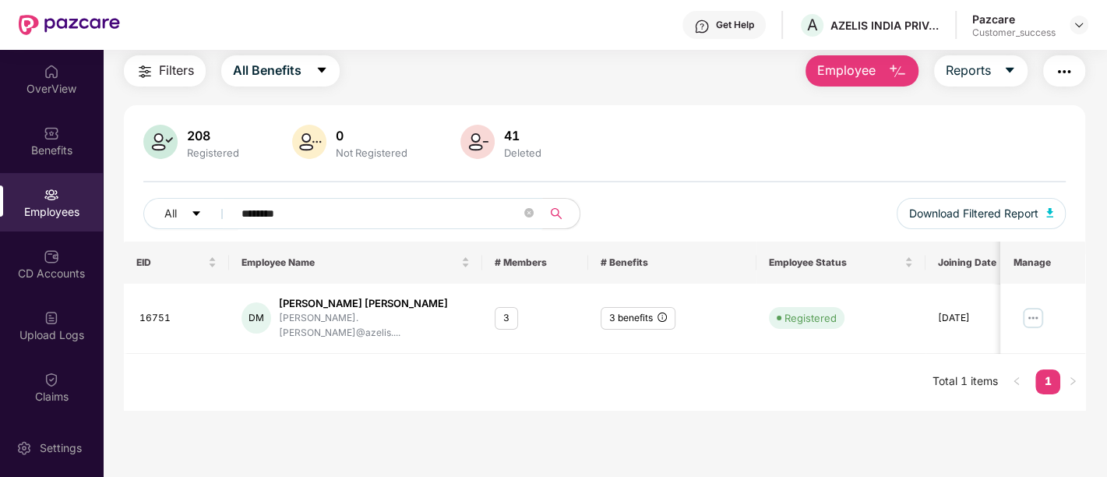
click at [276, 210] on input "********" at bounding box center [382, 213] width 280 height 23
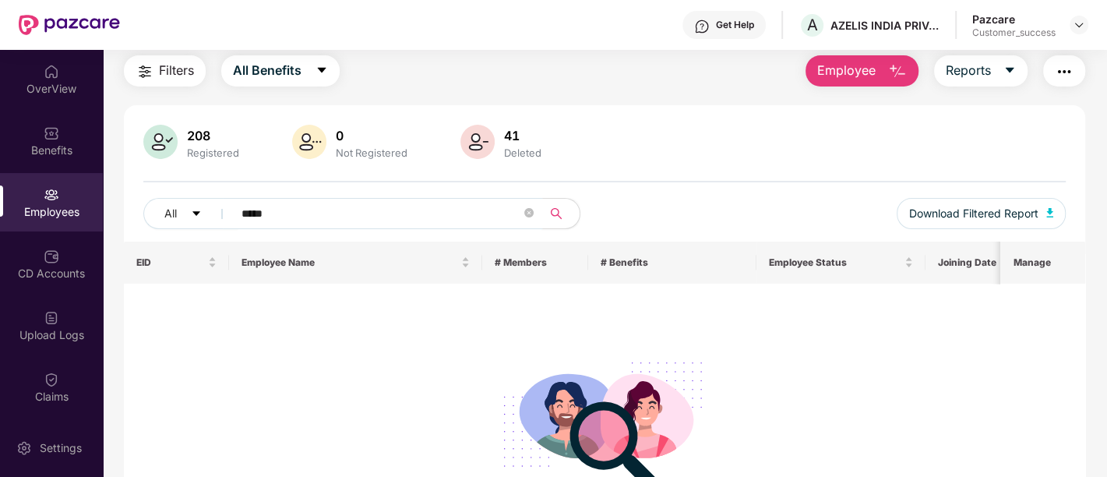
click at [253, 218] on input "*****" at bounding box center [382, 213] width 280 height 23
click at [271, 210] on input "*******" at bounding box center [382, 213] width 280 height 23
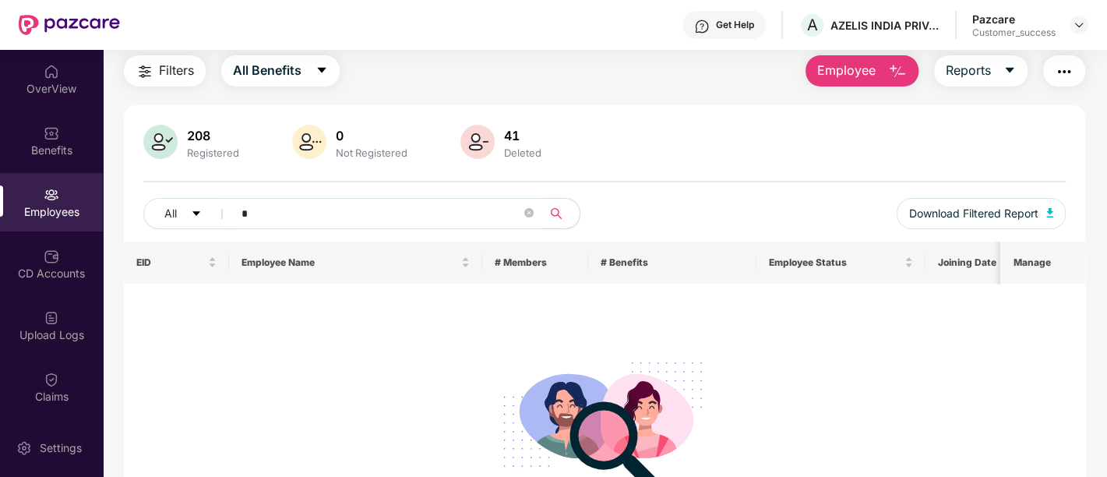
click at [271, 210] on input "*" at bounding box center [382, 213] width 280 height 23
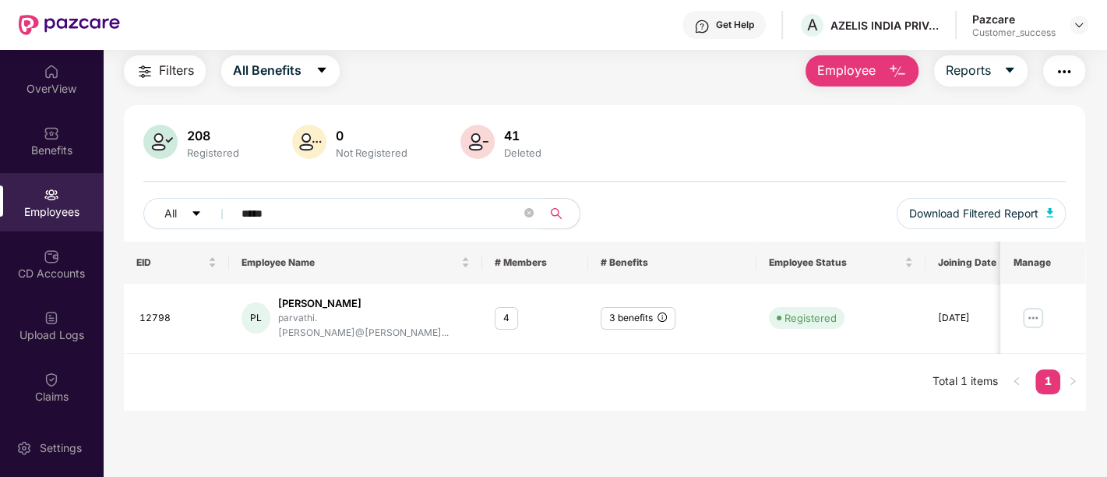
type input "*****"
click at [1034, 313] on img at bounding box center [1034, 318] width 25 height 25
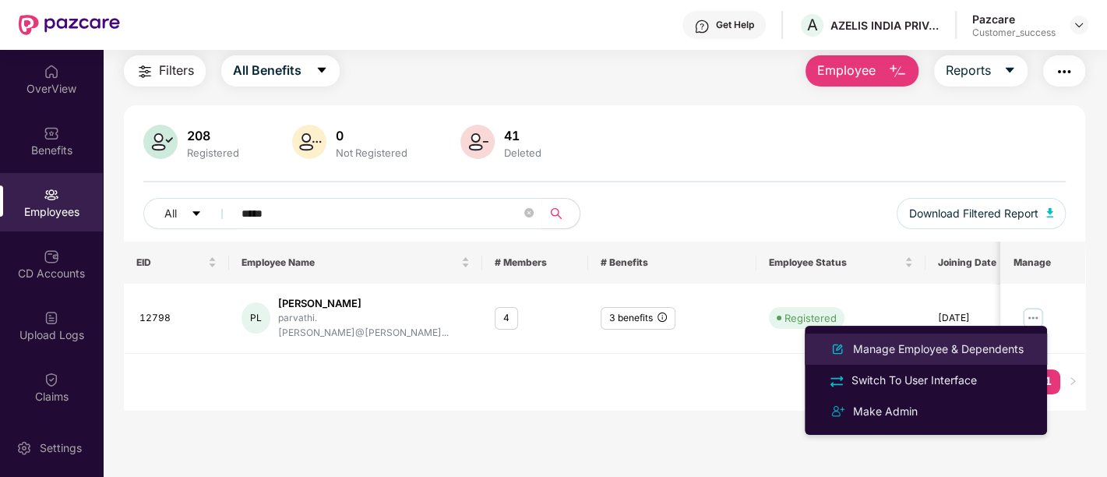
click at [895, 354] on div "Manage Employee & Dependents" at bounding box center [938, 349] width 177 height 17
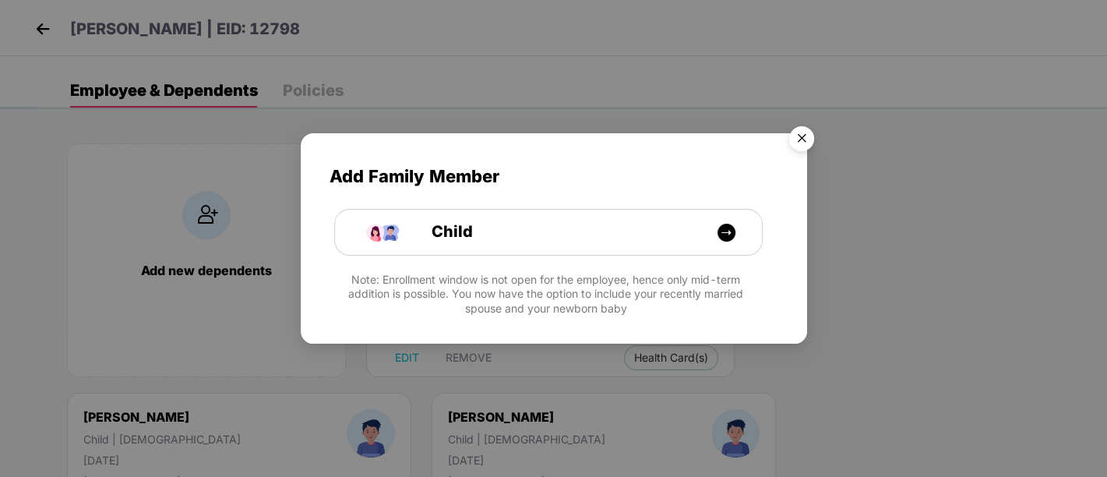
click at [796, 135] on img "Close" at bounding box center [802, 141] width 44 height 44
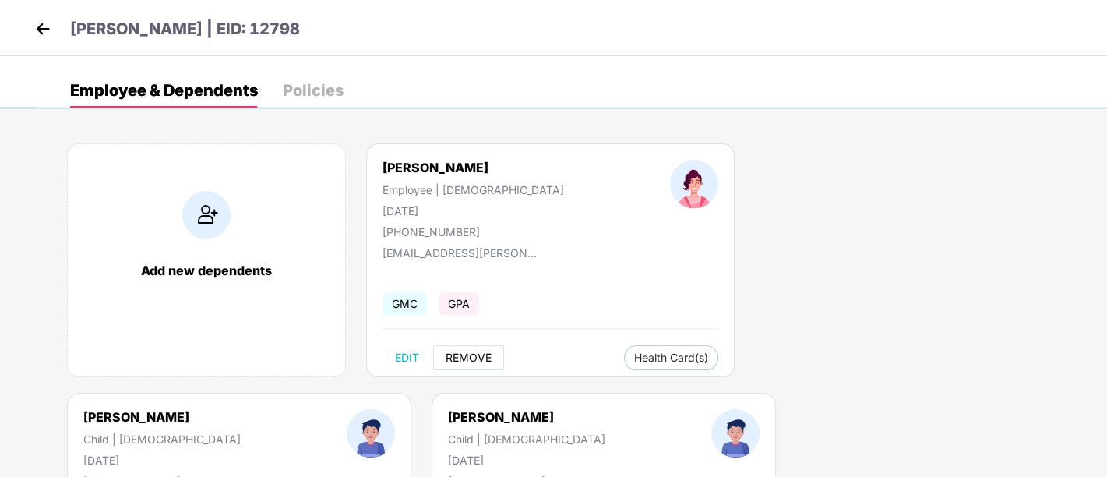
click at [454, 362] on span "REMOVE" at bounding box center [469, 357] width 46 height 12
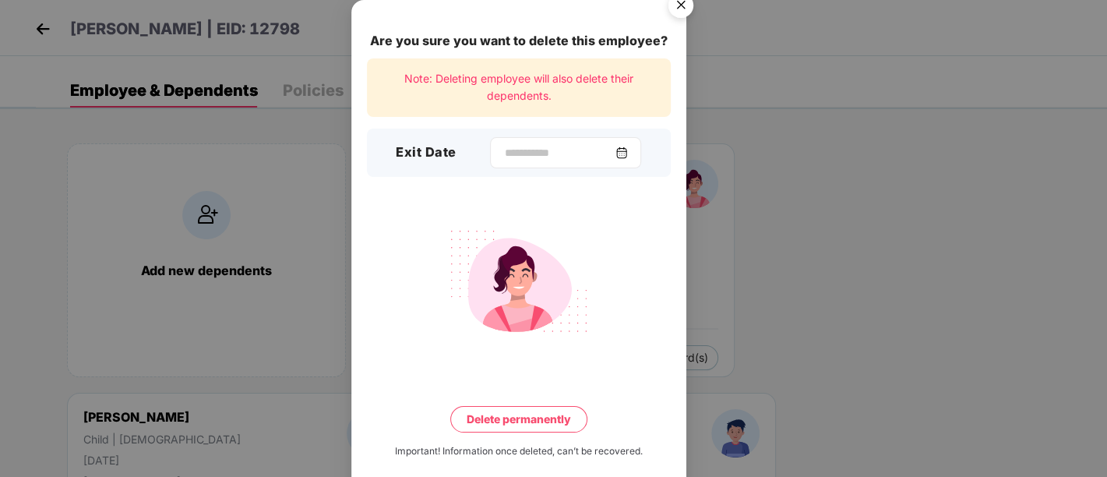
click at [628, 154] on img at bounding box center [622, 153] width 12 height 12
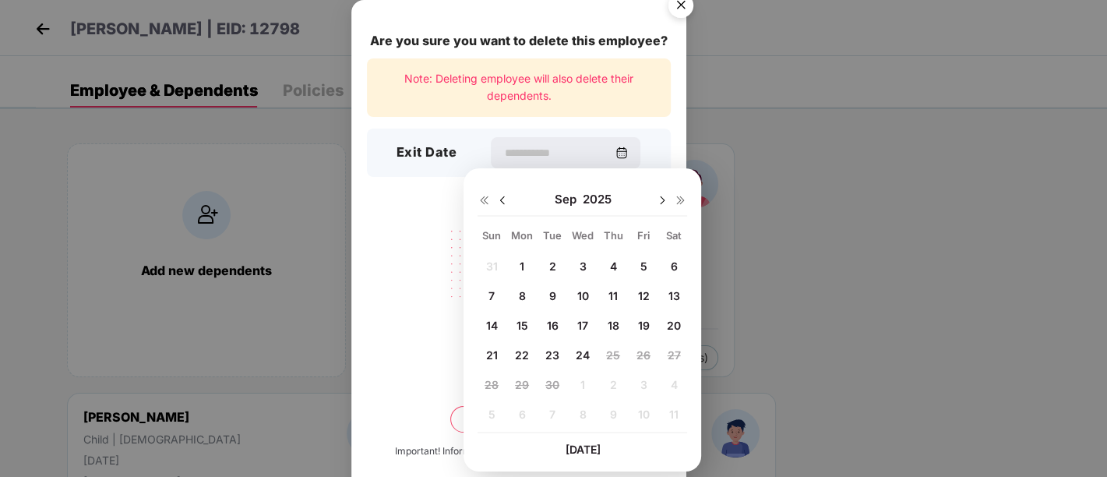
click at [500, 199] on img at bounding box center [502, 200] width 12 height 12
click at [554, 382] on span "26" at bounding box center [553, 384] width 14 height 13
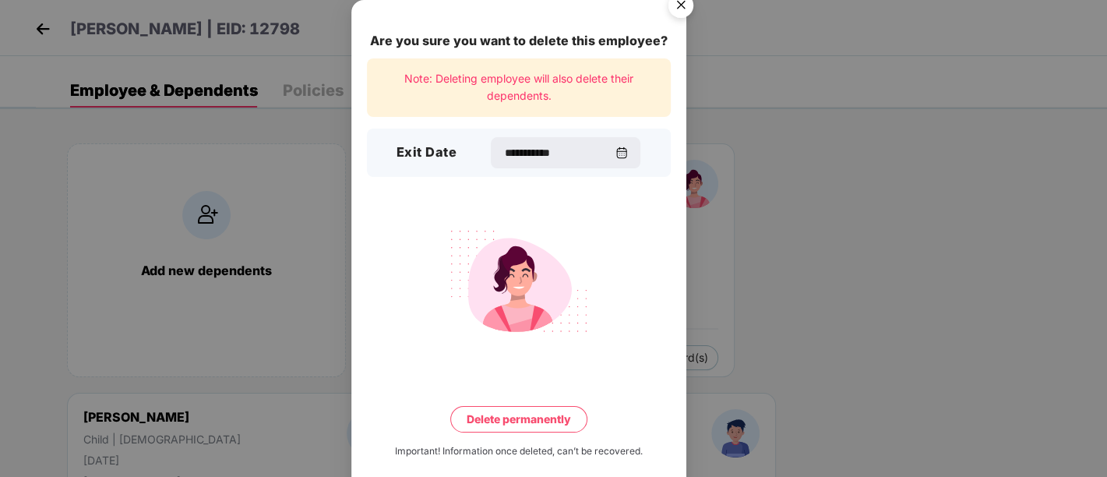
type input "**********"
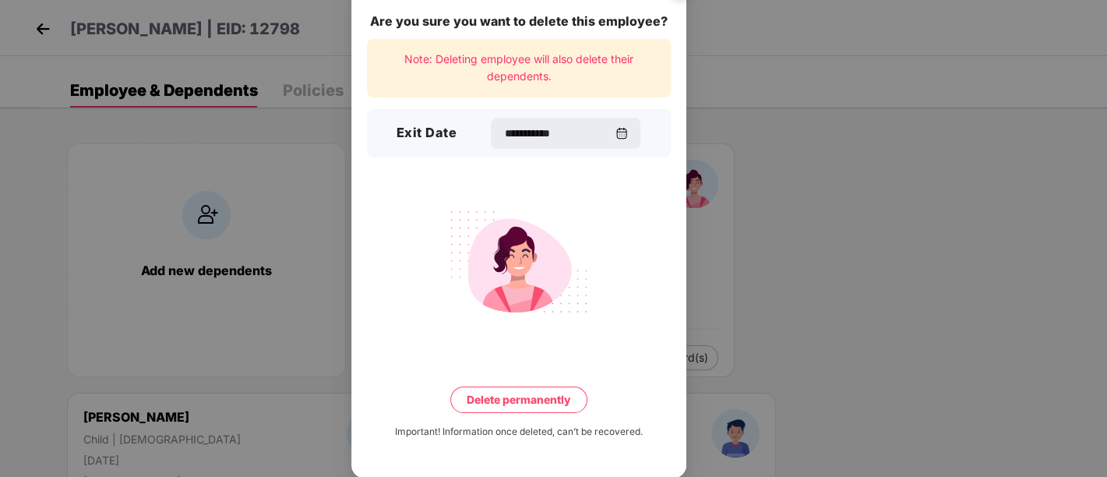
click at [530, 403] on button "Delete permanently" at bounding box center [518, 400] width 137 height 26
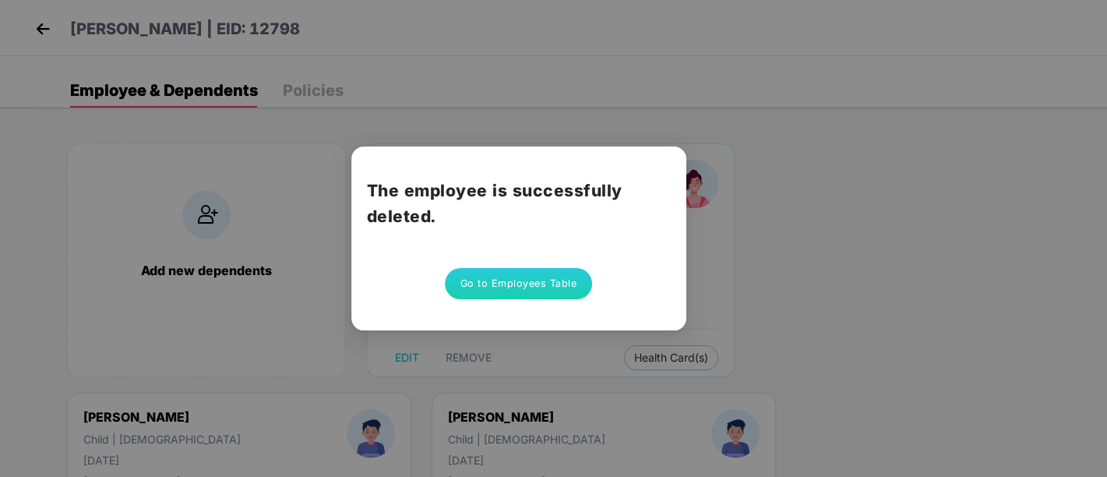
scroll to position [0, 0]
click at [556, 290] on button "Go to Employees Table" at bounding box center [519, 283] width 148 height 31
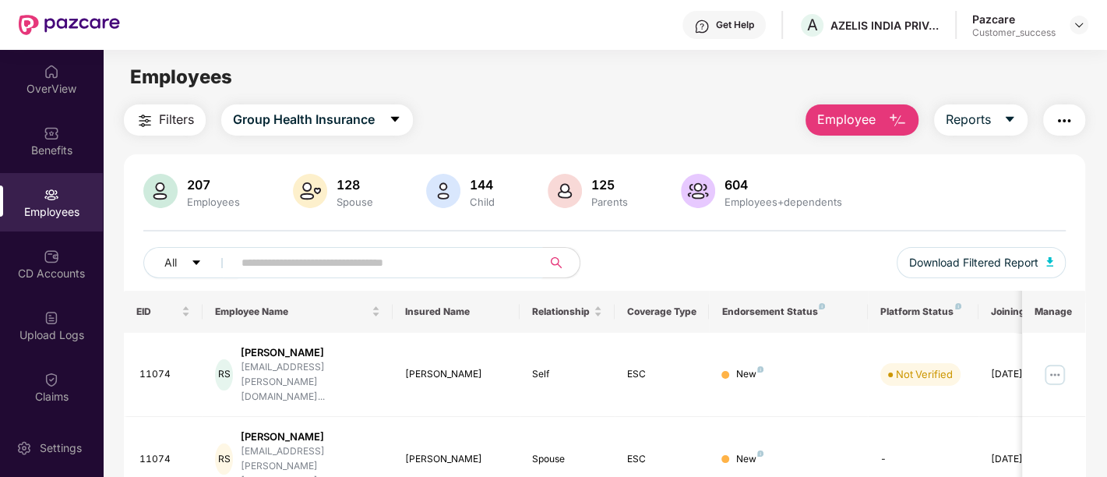
click at [293, 263] on input "text" at bounding box center [382, 262] width 280 height 23
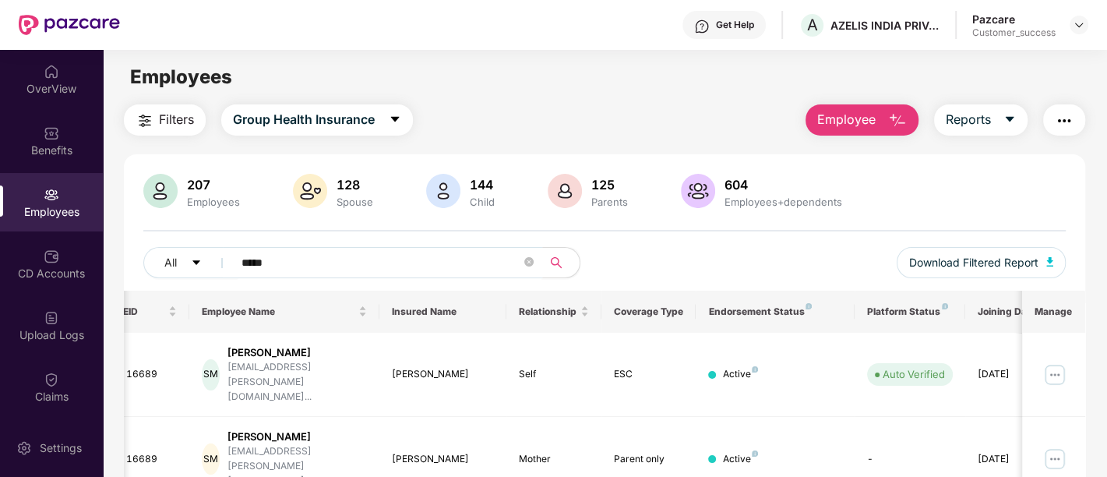
click at [251, 255] on input "*****" at bounding box center [382, 262] width 280 height 23
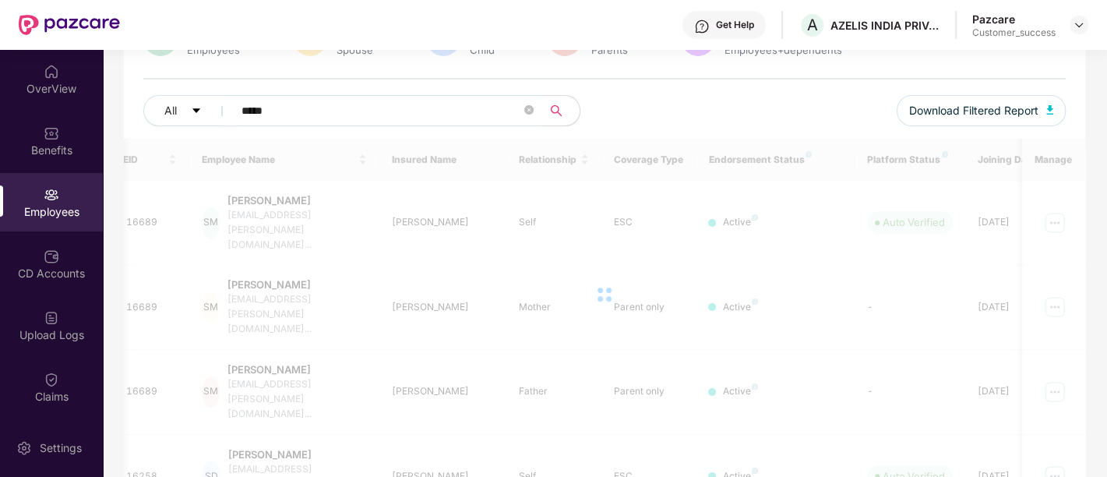
scroll to position [80, 0]
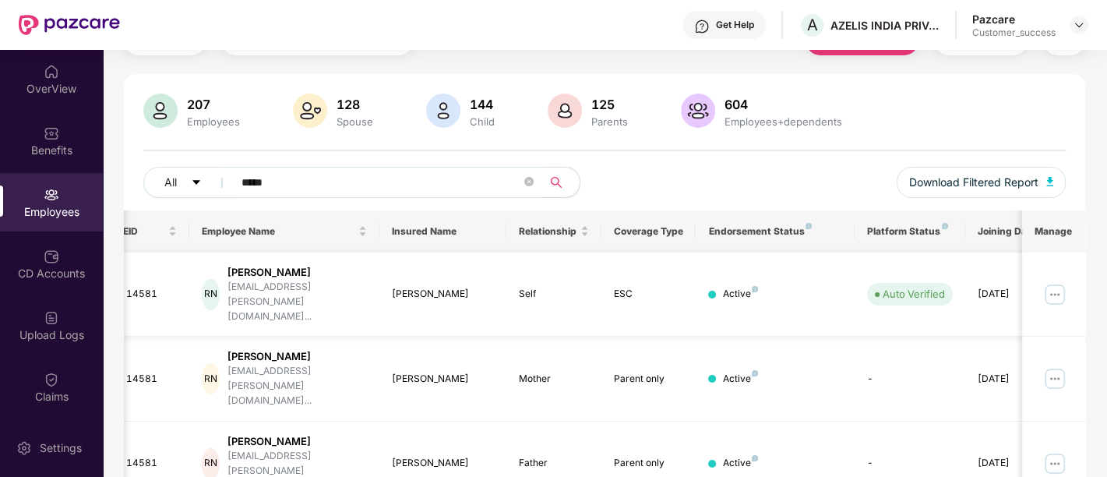
type input "*****"
click at [1064, 282] on img at bounding box center [1055, 294] width 25 height 25
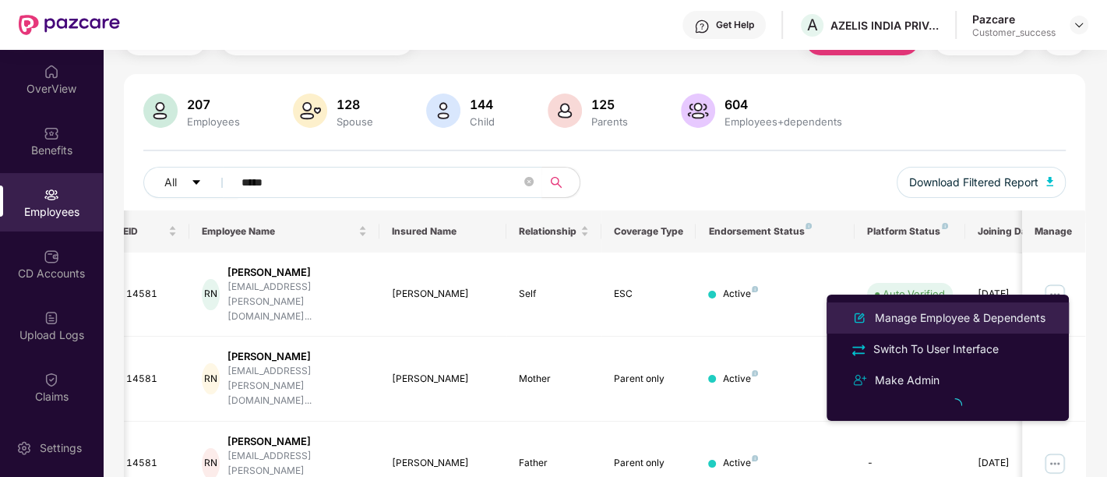
click at [930, 322] on div "Manage Employee & Dependents" at bounding box center [960, 317] width 177 height 17
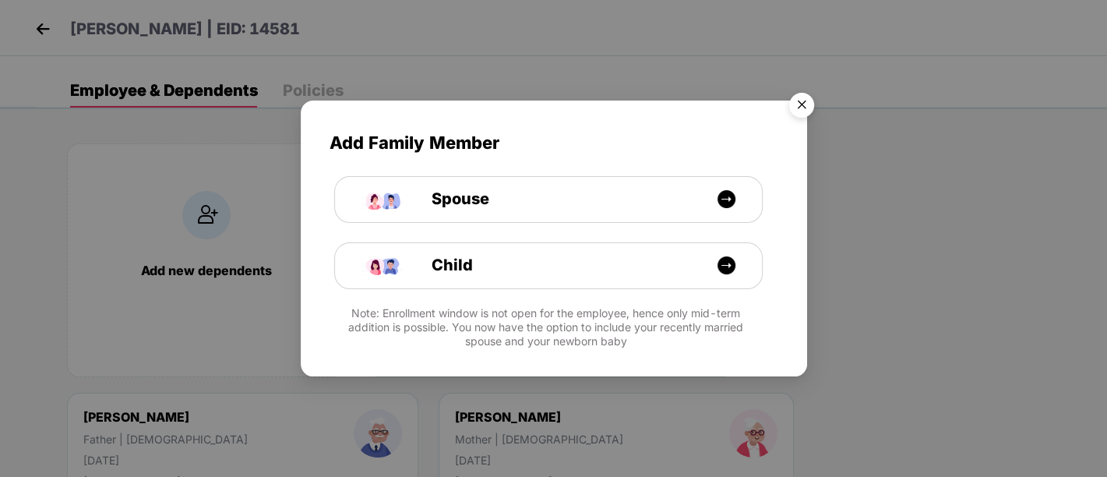
click at [800, 109] on img "Close" at bounding box center [802, 108] width 44 height 44
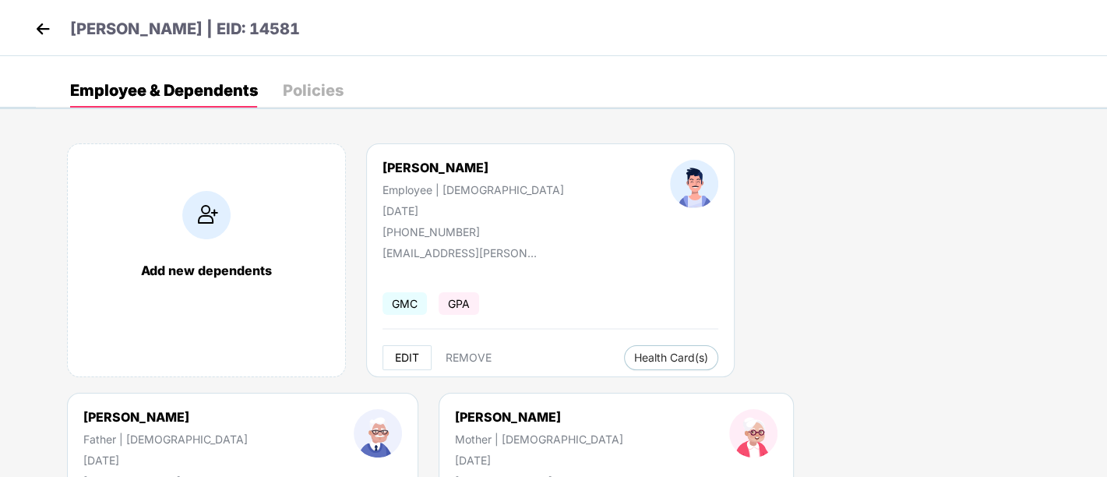
click at [400, 362] on span "EDIT" at bounding box center [407, 357] width 24 height 12
select select "****"
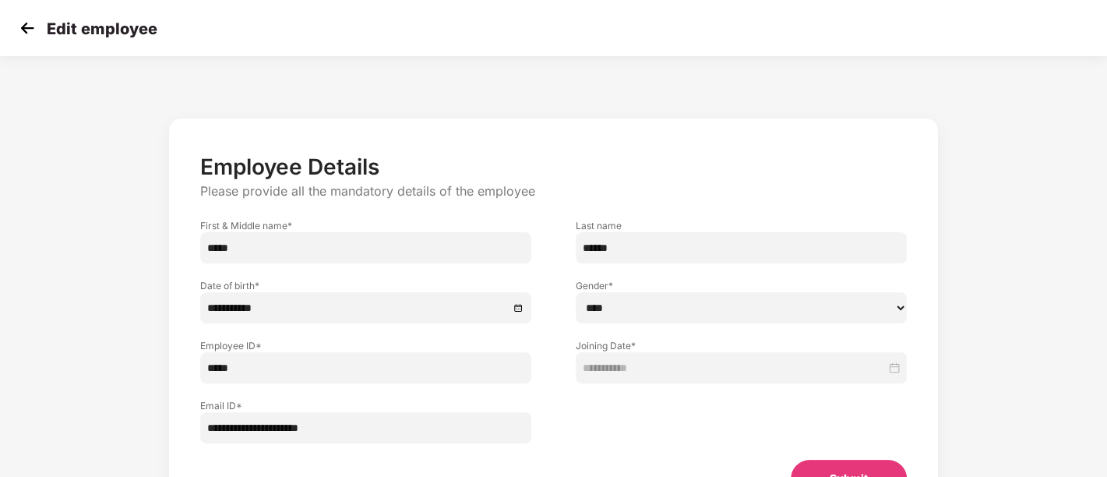
click at [327, 377] on input "*****" at bounding box center [365, 367] width 331 height 31
type input "*"
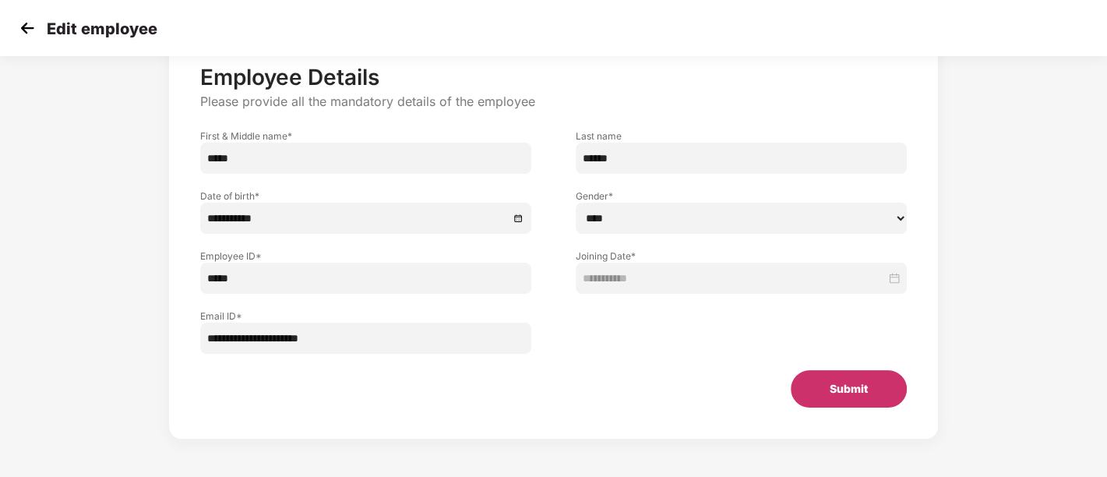
type input "*****"
click at [810, 387] on button "Submit" at bounding box center [849, 388] width 116 height 37
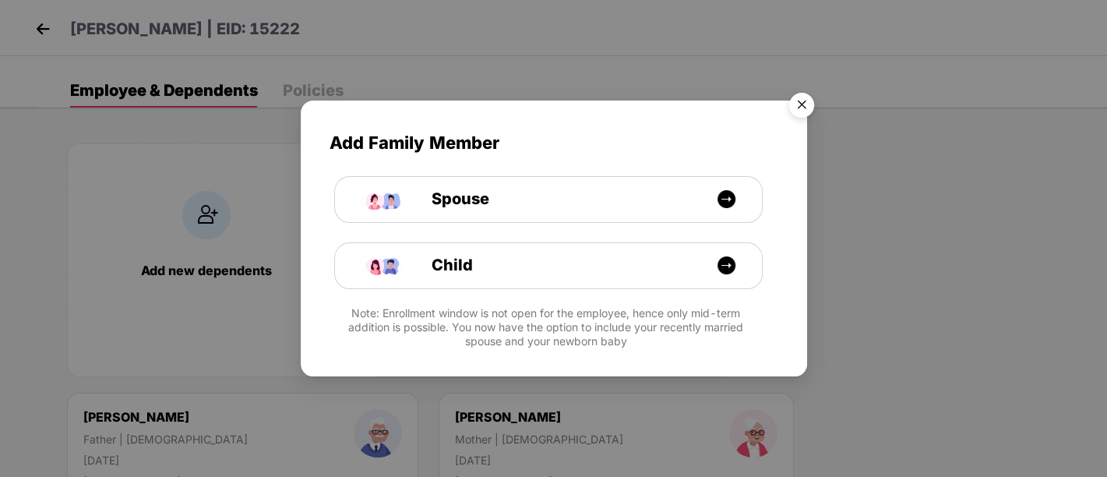
click at [801, 110] on img "Close" at bounding box center [802, 108] width 44 height 44
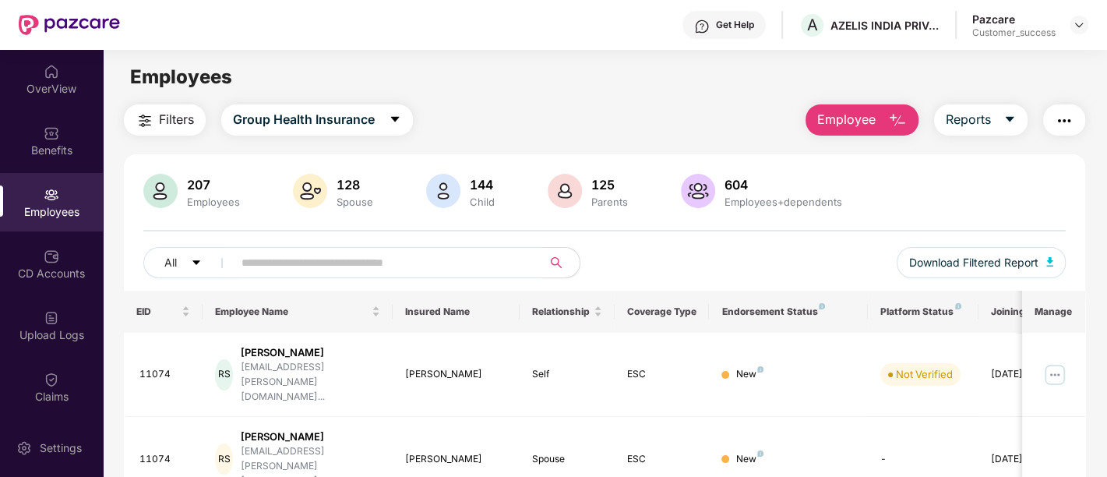
click at [362, 273] on input "text" at bounding box center [382, 262] width 280 height 23
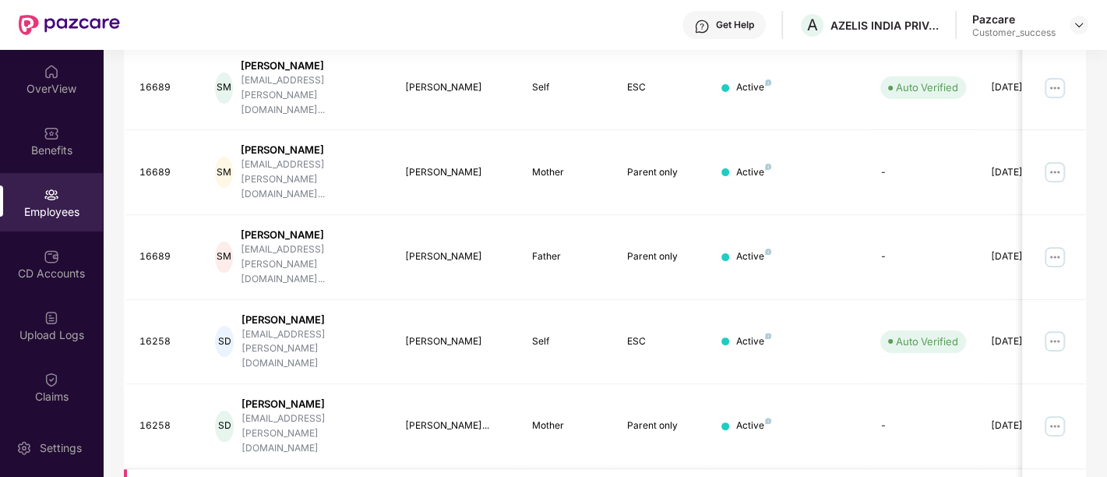
scroll to position [287, 0]
type input "*****"
click at [1055, 329] on img at bounding box center [1055, 341] width 25 height 25
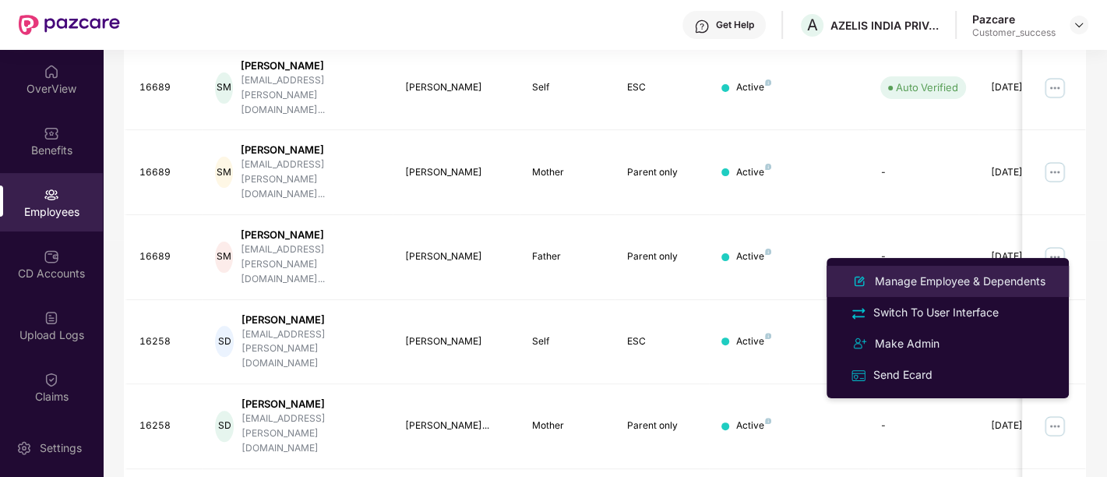
click at [939, 285] on div "Manage Employee & Dependents" at bounding box center [960, 281] width 177 height 17
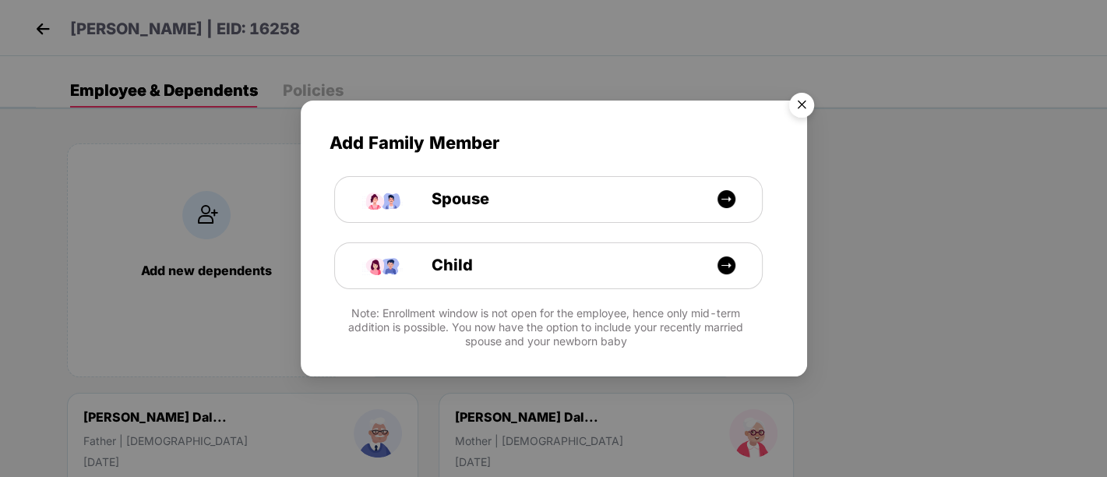
click at [804, 101] on img "Close" at bounding box center [802, 108] width 44 height 44
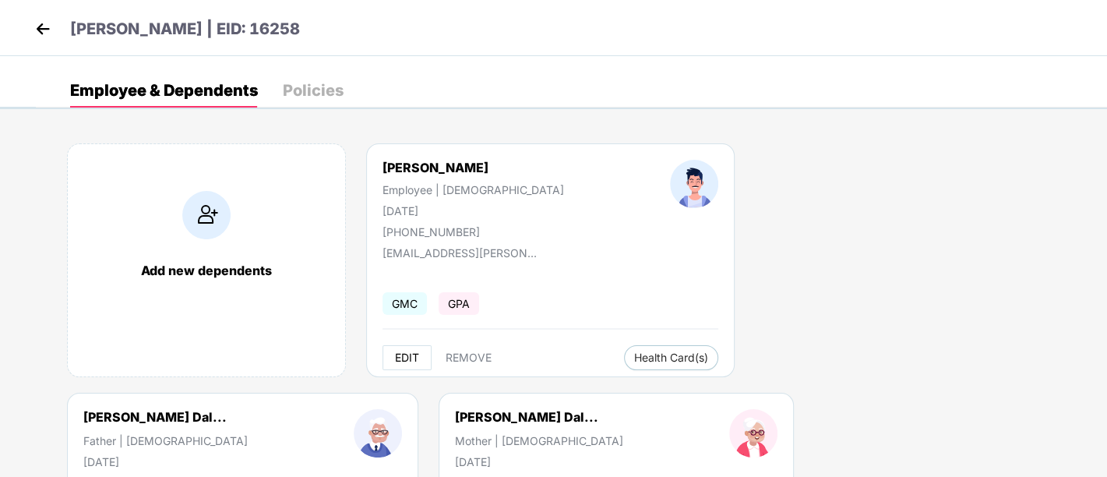
click at [406, 357] on span "EDIT" at bounding box center [407, 357] width 24 height 12
select select "****"
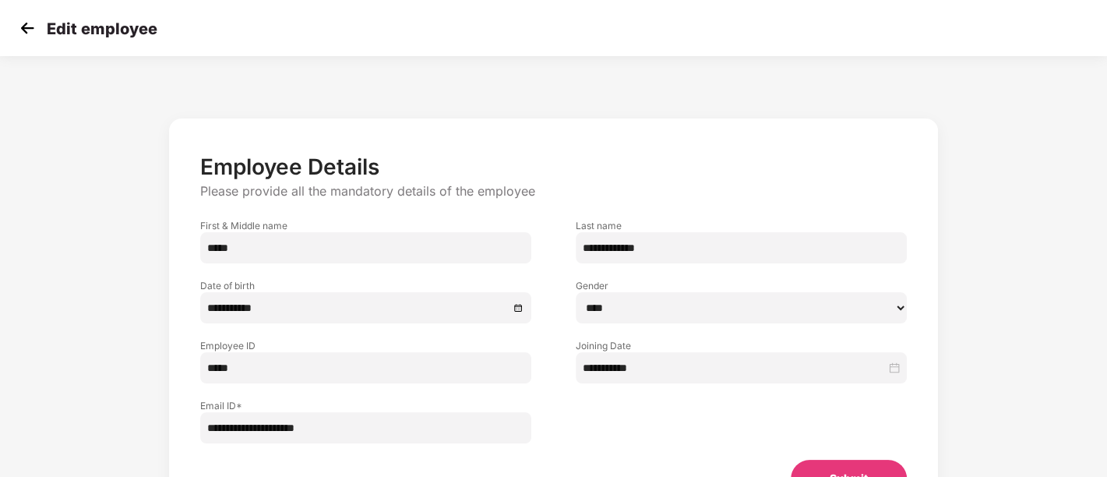
click at [219, 370] on input "*****" at bounding box center [365, 367] width 331 height 31
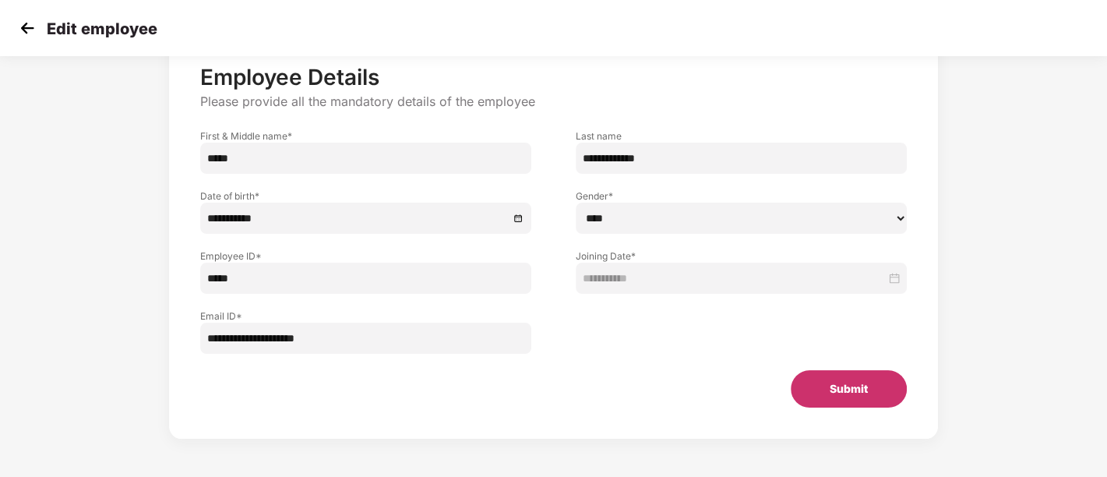
type input "*****"
click at [843, 386] on button "Submit" at bounding box center [849, 388] width 116 height 37
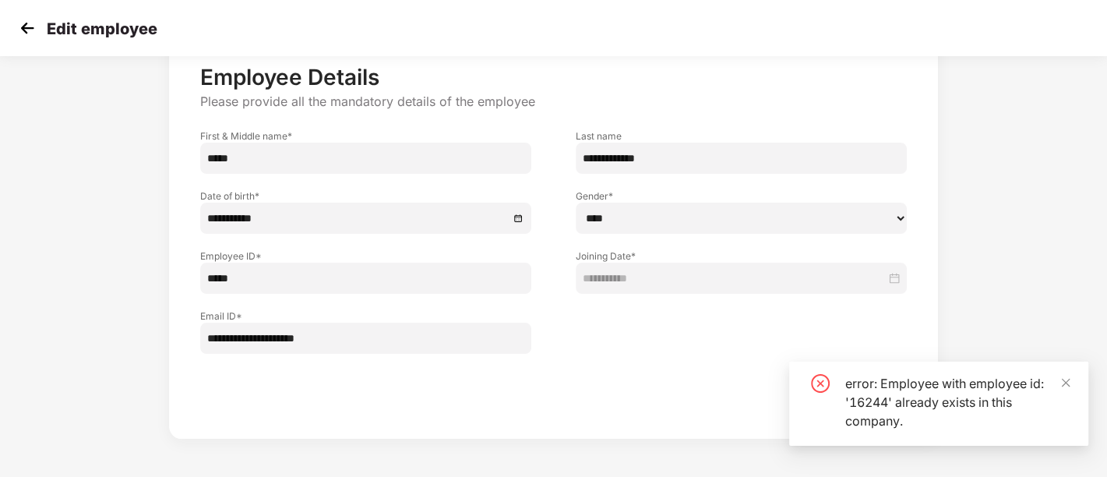
click at [1073, 375] on div "error: Employee with employee id: '16244' already exists in this company." at bounding box center [939, 404] width 299 height 84
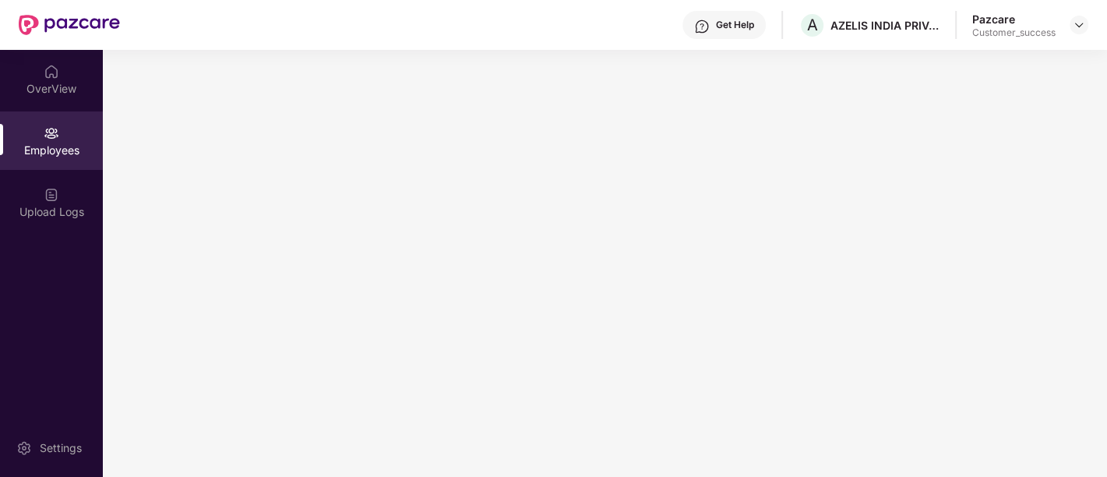
scroll to position [0, 0]
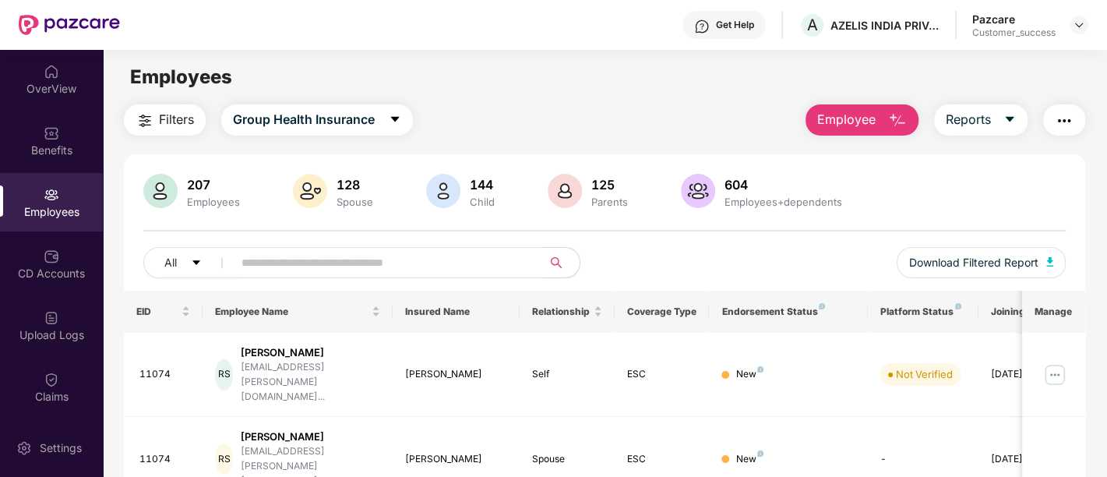
click at [290, 266] on input "text" at bounding box center [382, 262] width 280 height 23
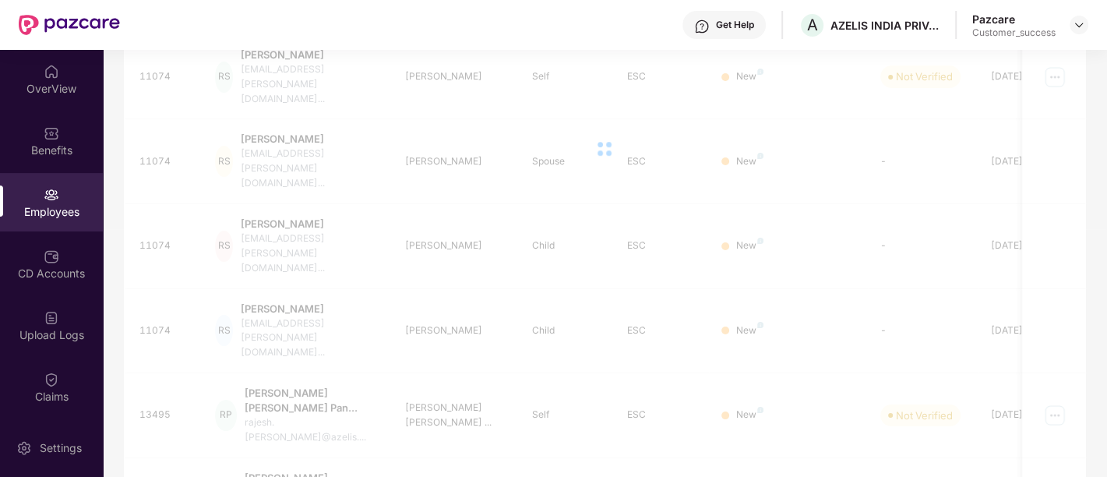
scroll to position [80, 0]
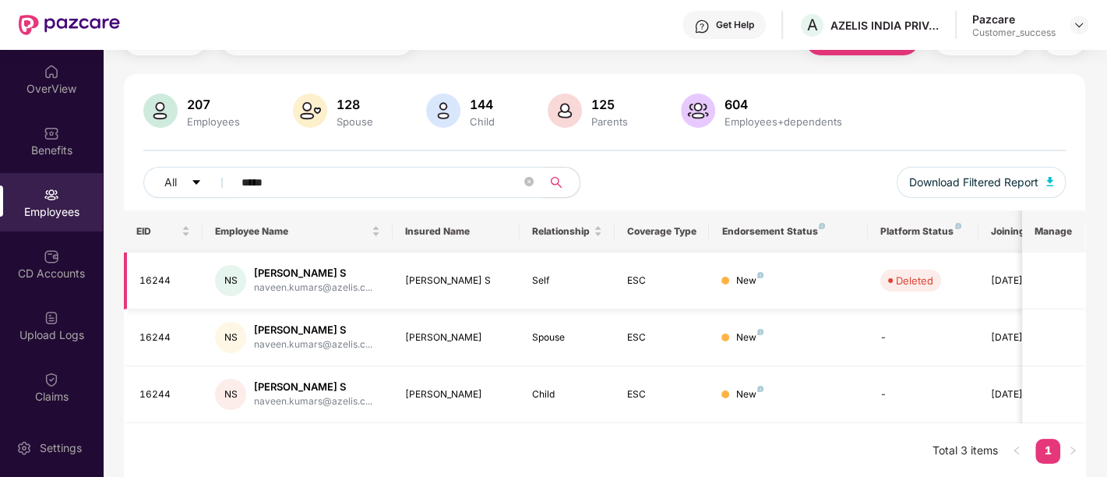
type input "*****"
